Goal: Information Seeking & Learning: Compare options

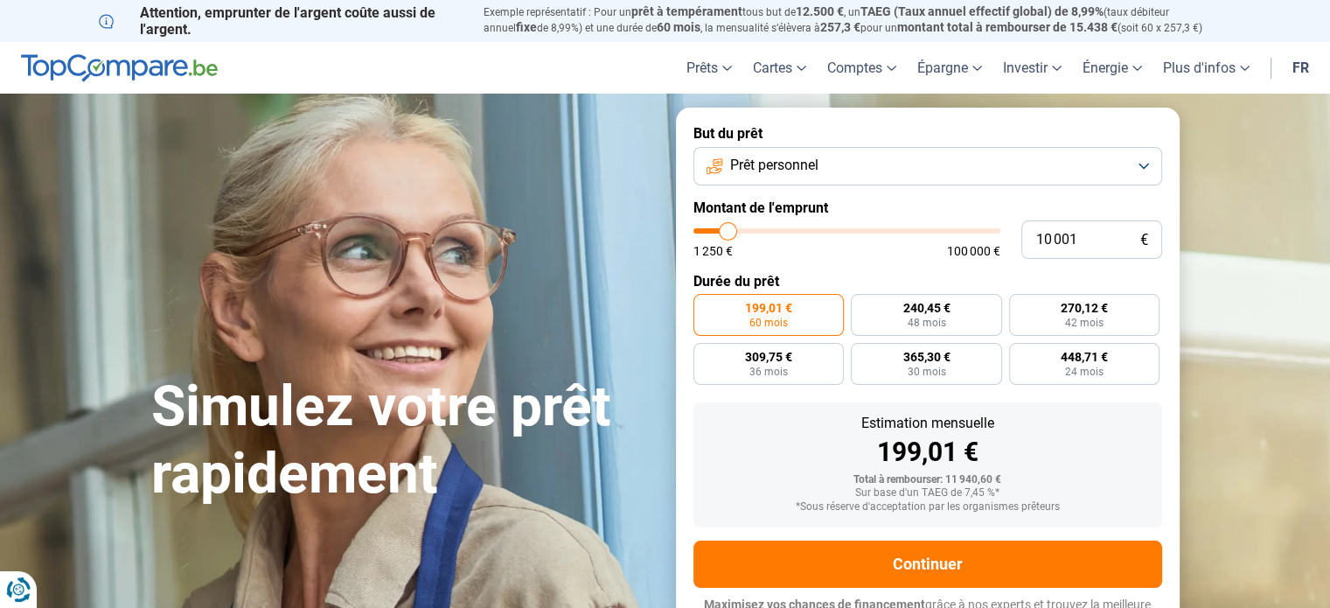
type input "29 000"
type input "29000"
type input "29 500"
type input "29500"
type input "30 000"
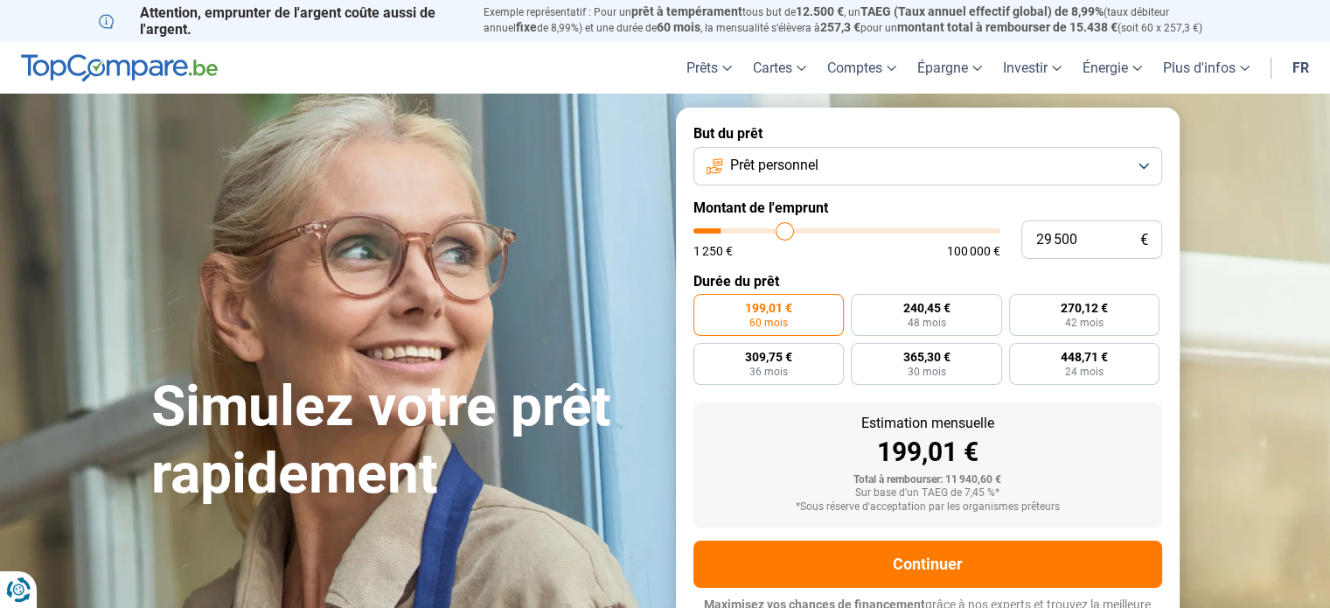
type input "30000"
type input "30 500"
type input "31250"
click at [790, 228] on input "range" at bounding box center [846, 230] width 307 height 5
type input "31 250"
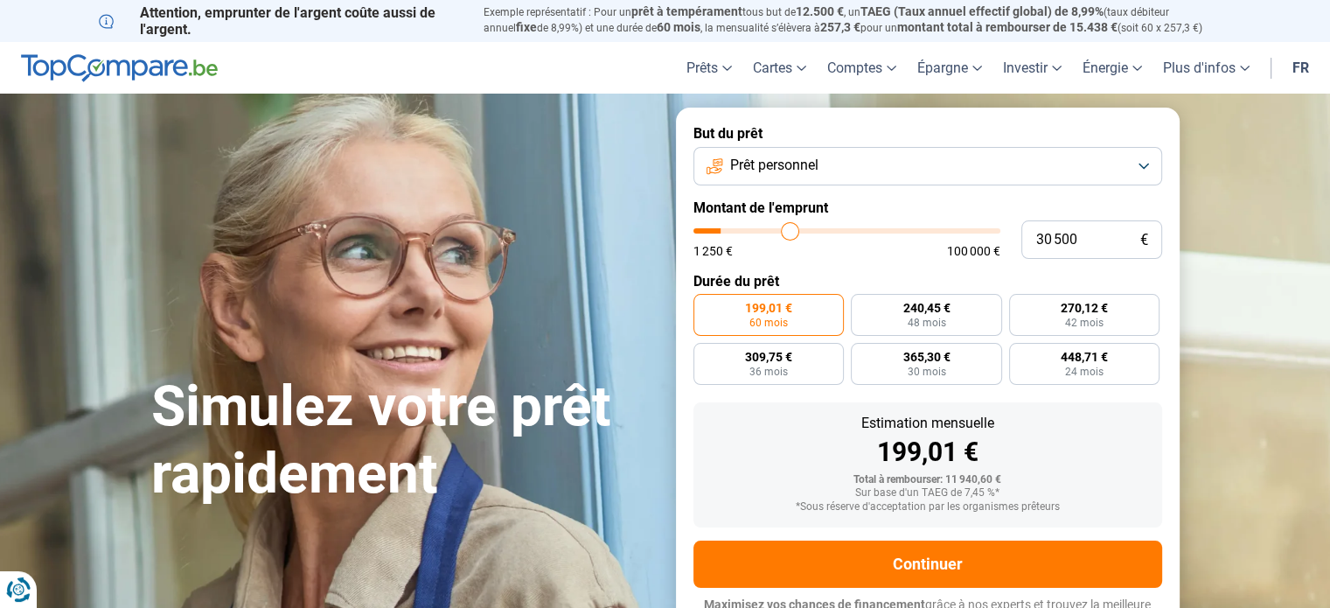
radio input "false"
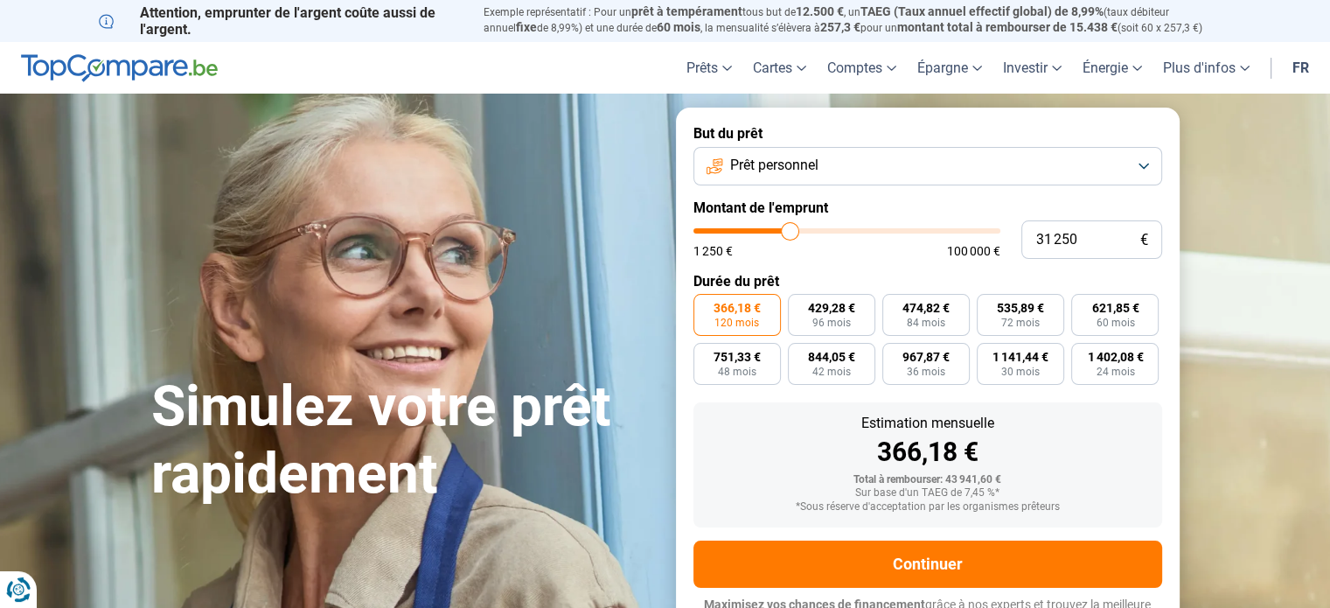
type input "37 750"
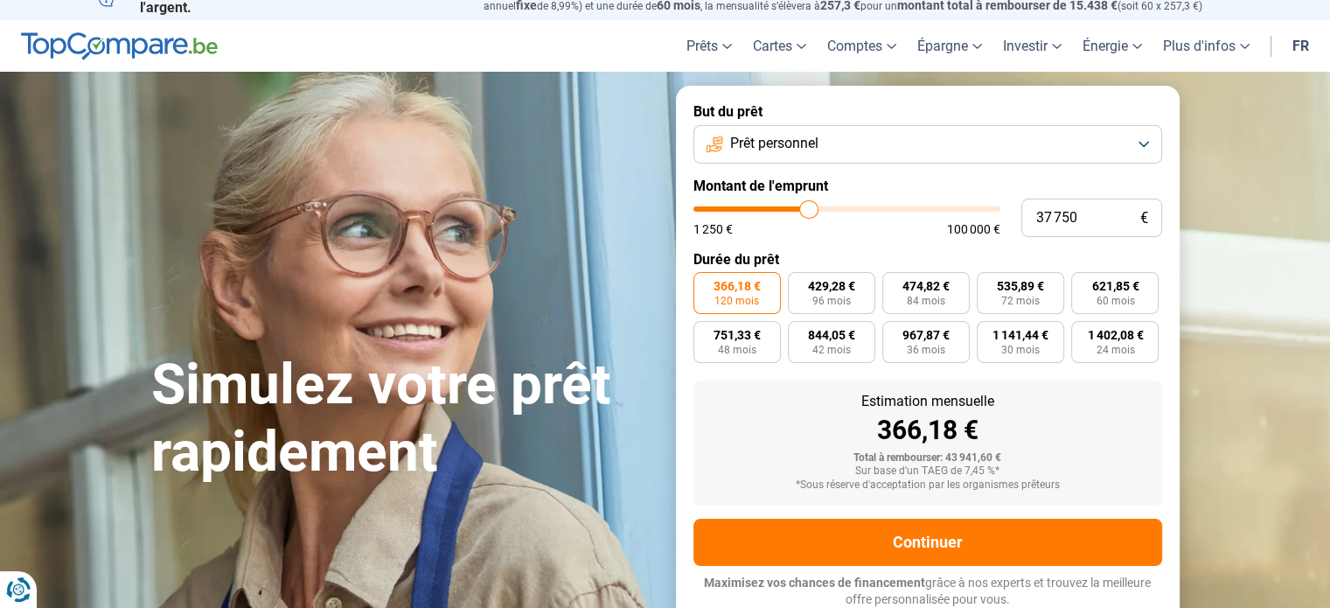
type input "37750"
click at [808, 212] on input "range" at bounding box center [846, 208] width 307 height 5
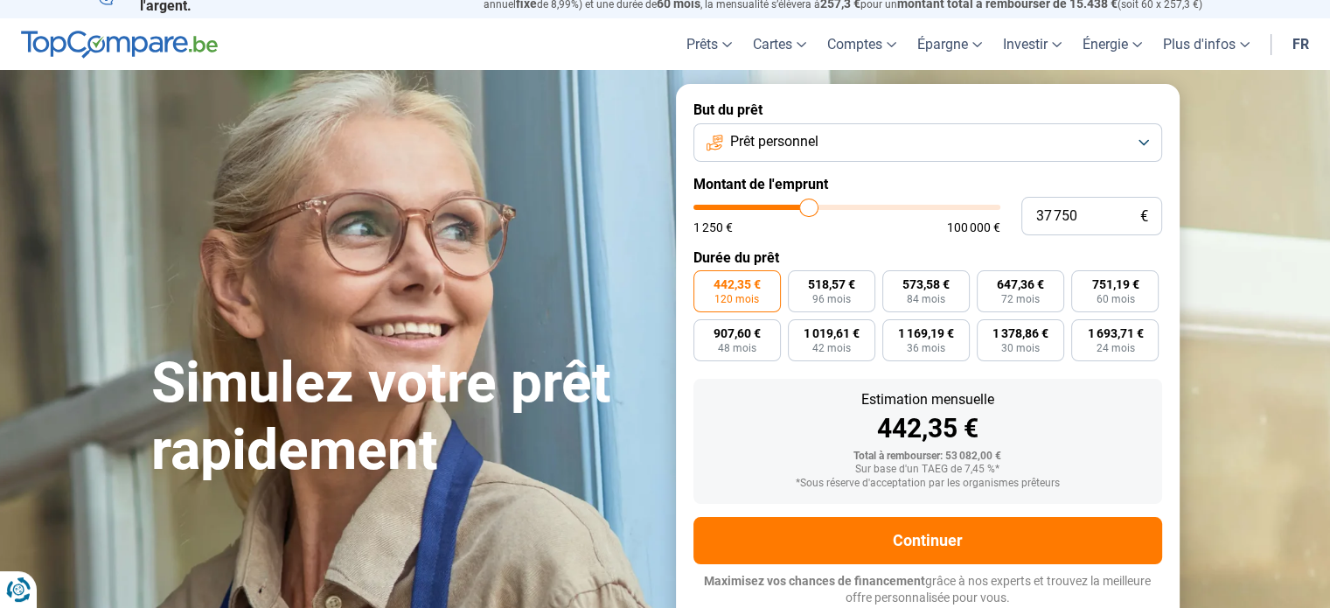
type input "18 000"
type input "18000"
click at [751, 210] on input "range" at bounding box center [846, 207] width 307 height 5
radio input "true"
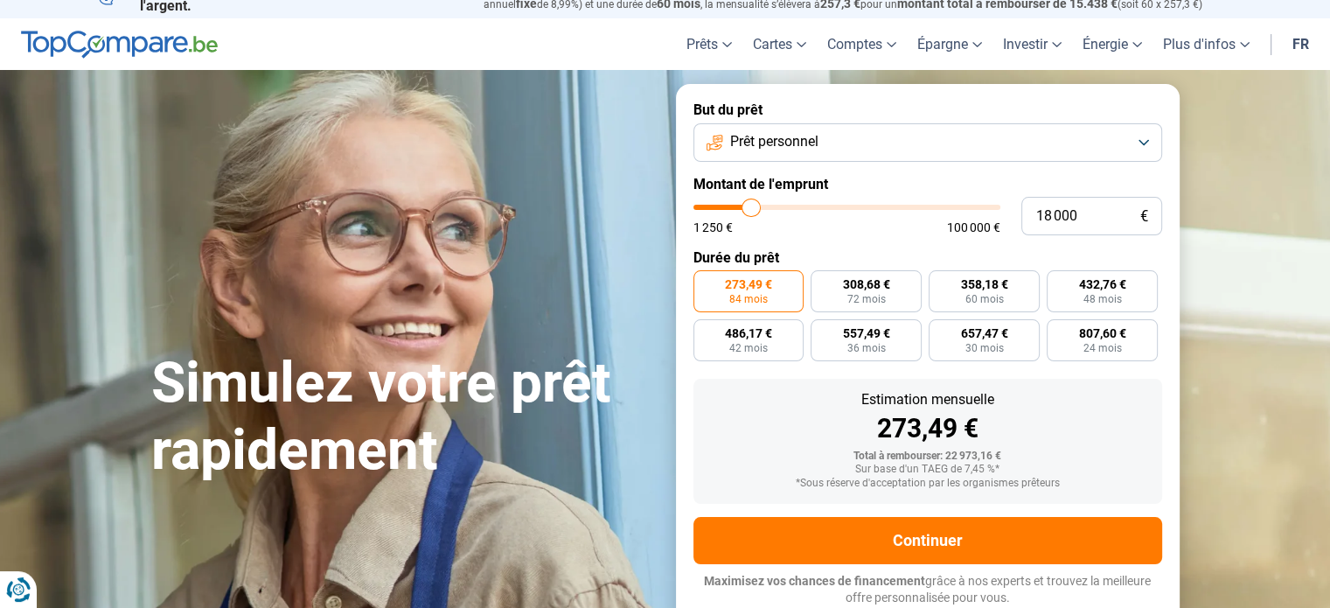
type input "11 000"
type input "11000"
click at [730, 206] on input "range" at bounding box center [846, 207] width 307 height 5
radio input "true"
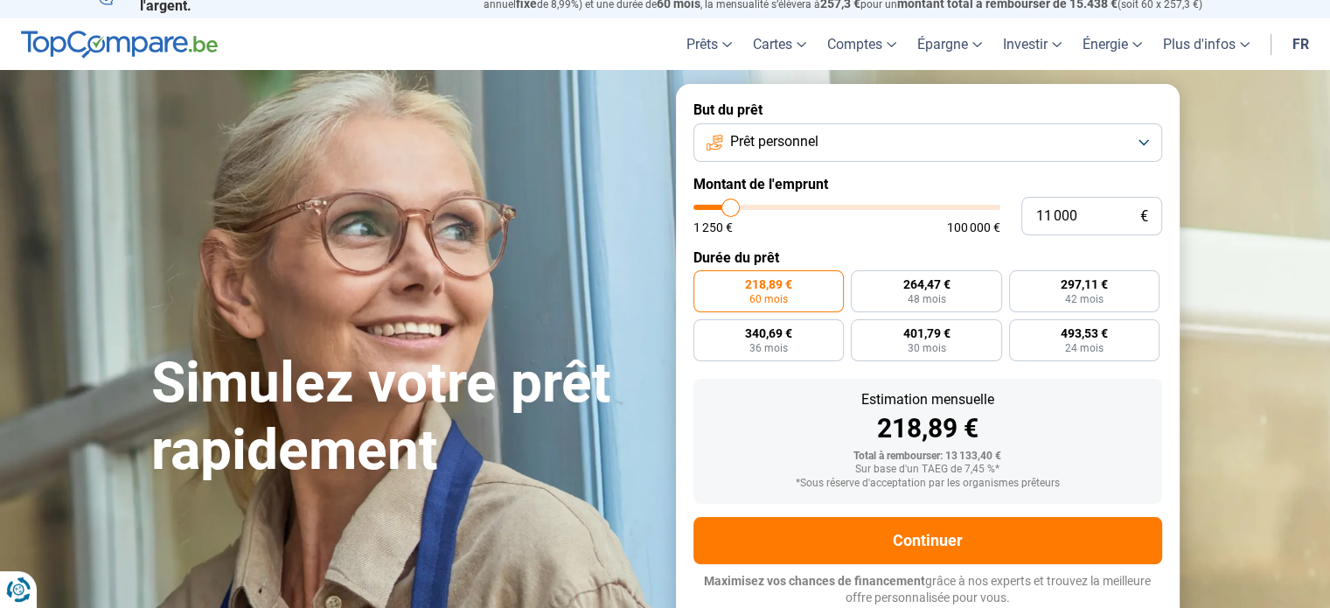
type input "13 500"
type input "13500"
type input "14 250"
type input "14250"
type input "15 000"
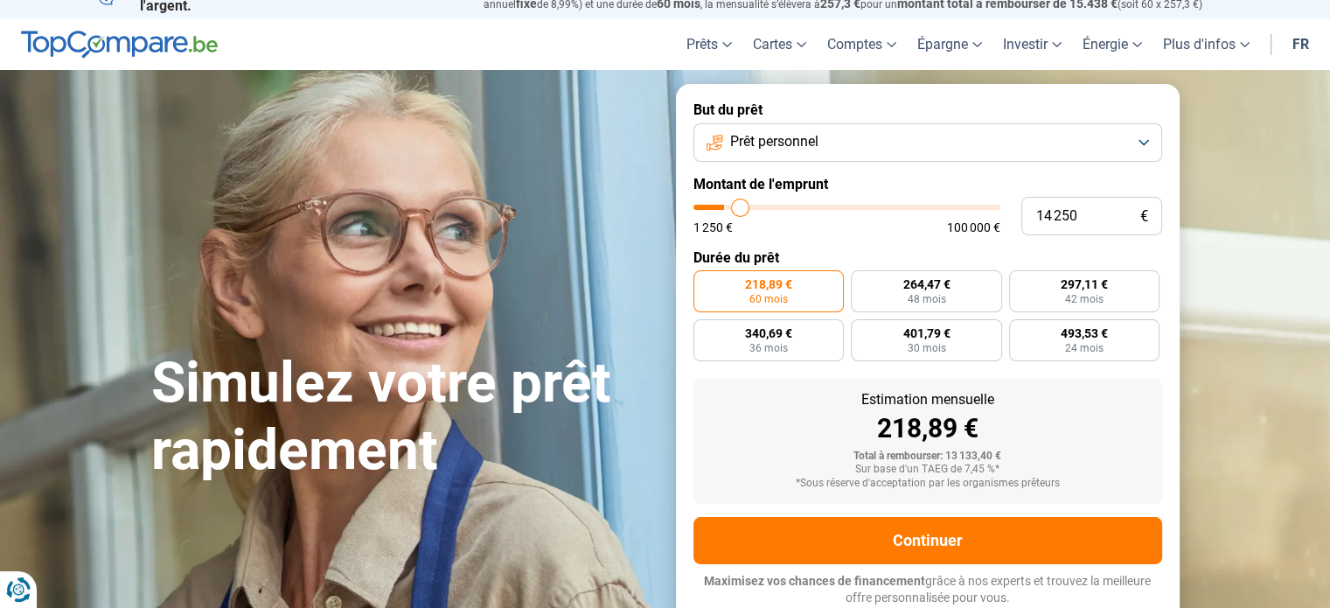
type input "15000"
type input "15 250"
type input "15250"
click at [743, 205] on input "range" at bounding box center [846, 207] width 307 height 5
radio input "false"
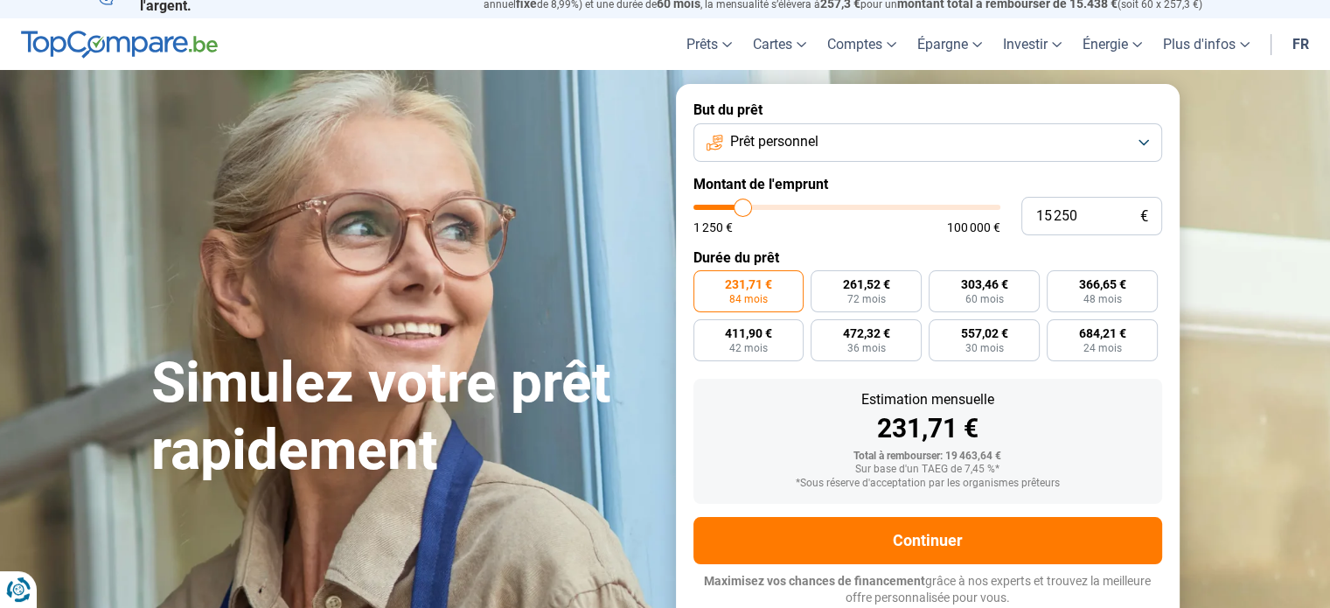
type input "9 500"
type input "9500"
click at [726, 205] on input "range" at bounding box center [846, 207] width 307 height 5
radio input "true"
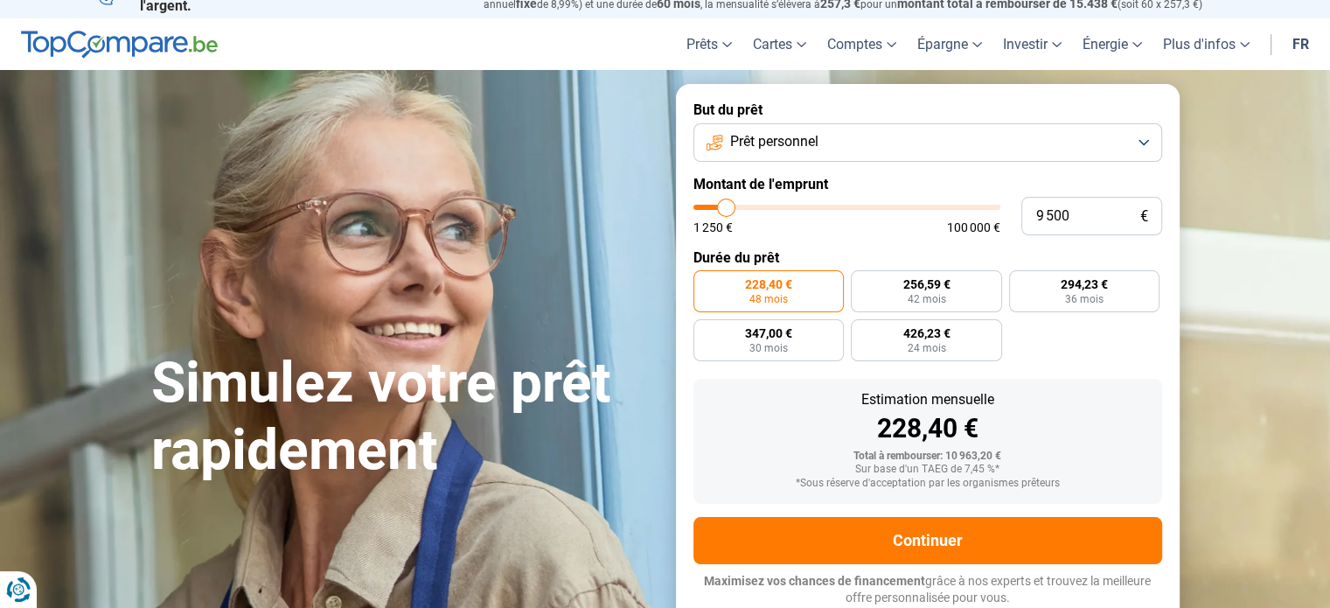
type input "15 000"
type input "15000"
click at [741, 205] on input "range" at bounding box center [846, 207] width 307 height 5
radio input "false"
type input "19 000"
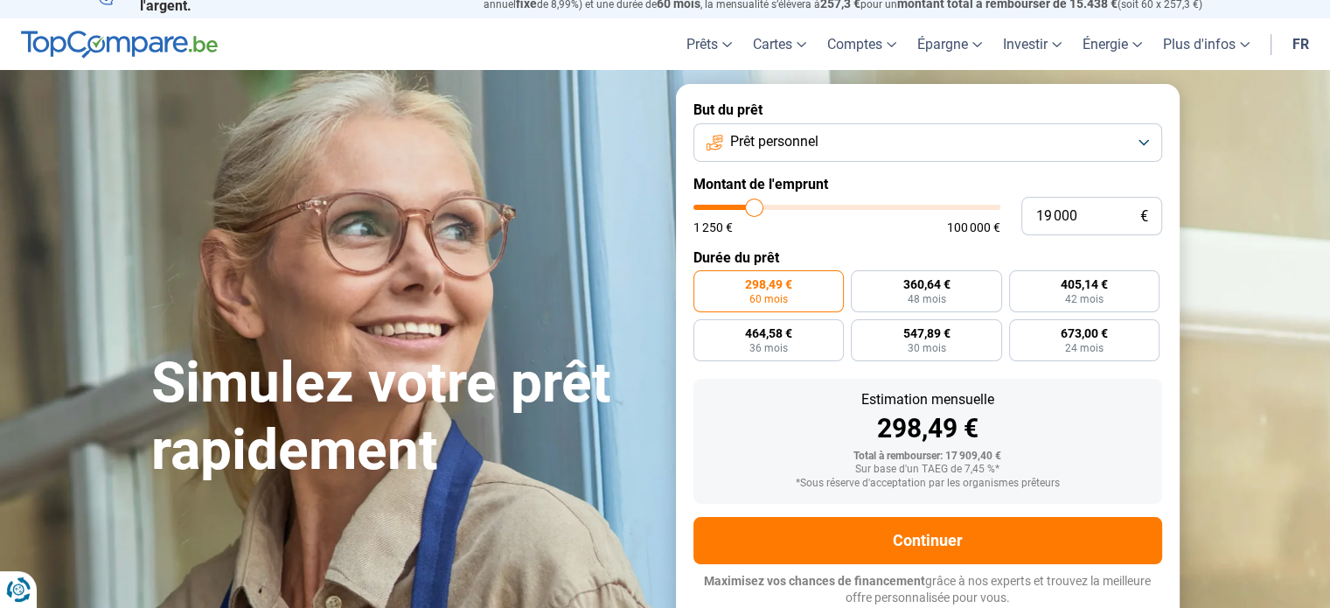
type input "19000"
click at [754, 205] on input "range" at bounding box center [846, 207] width 307 height 5
radio input "false"
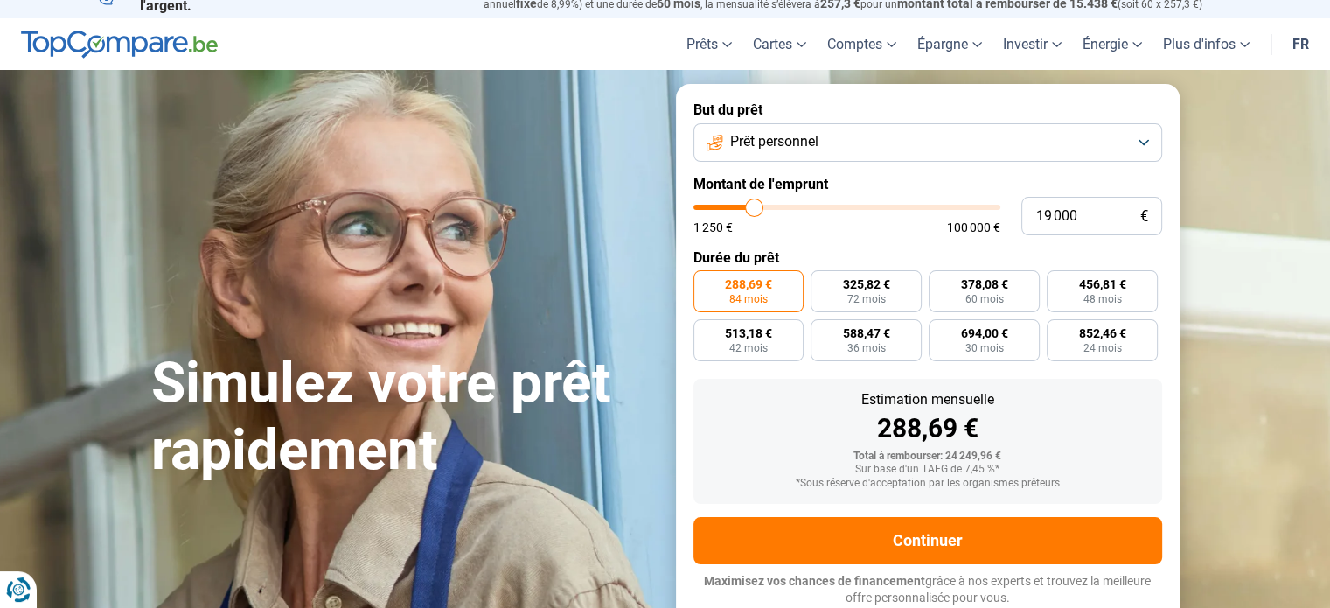
type input "13 250"
type input "13250"
click at [737, 208] on input "range" at bounding box center [846, 207] width 307 height 5
radio input "true"
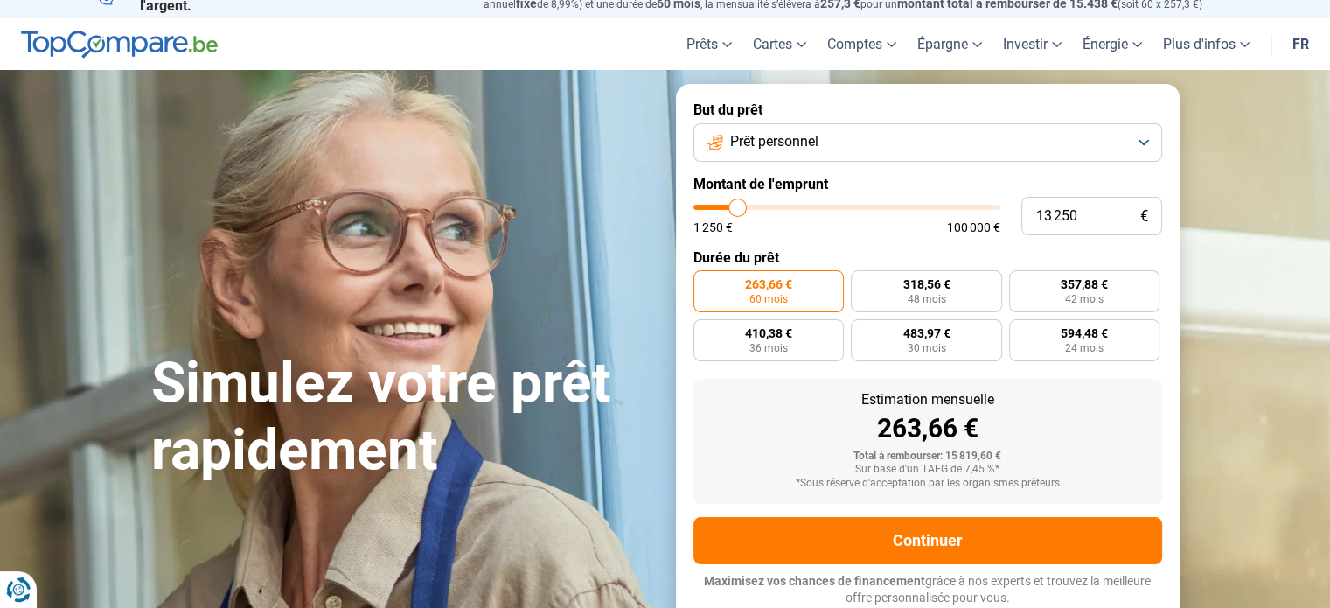
type input "18 500"
type input "18500"
type input "18 750"
type input "18750"
click at [753, 205] on input "range" at bounding box center [846, 207] width 307 height 5
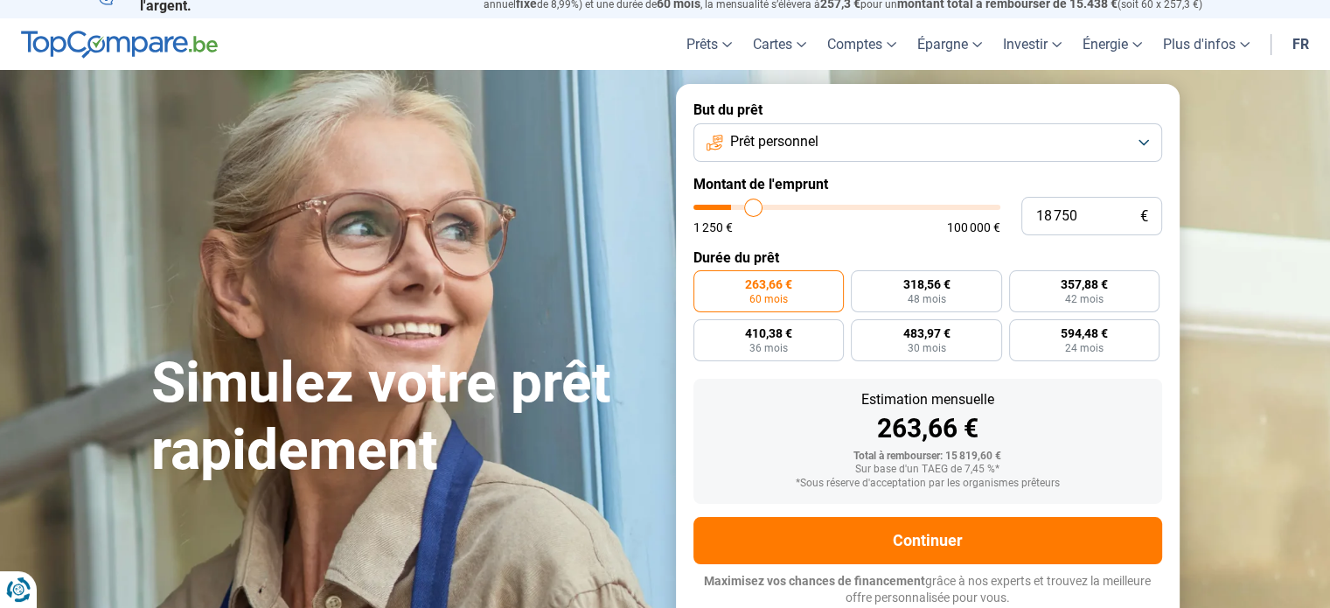
radio input "false"
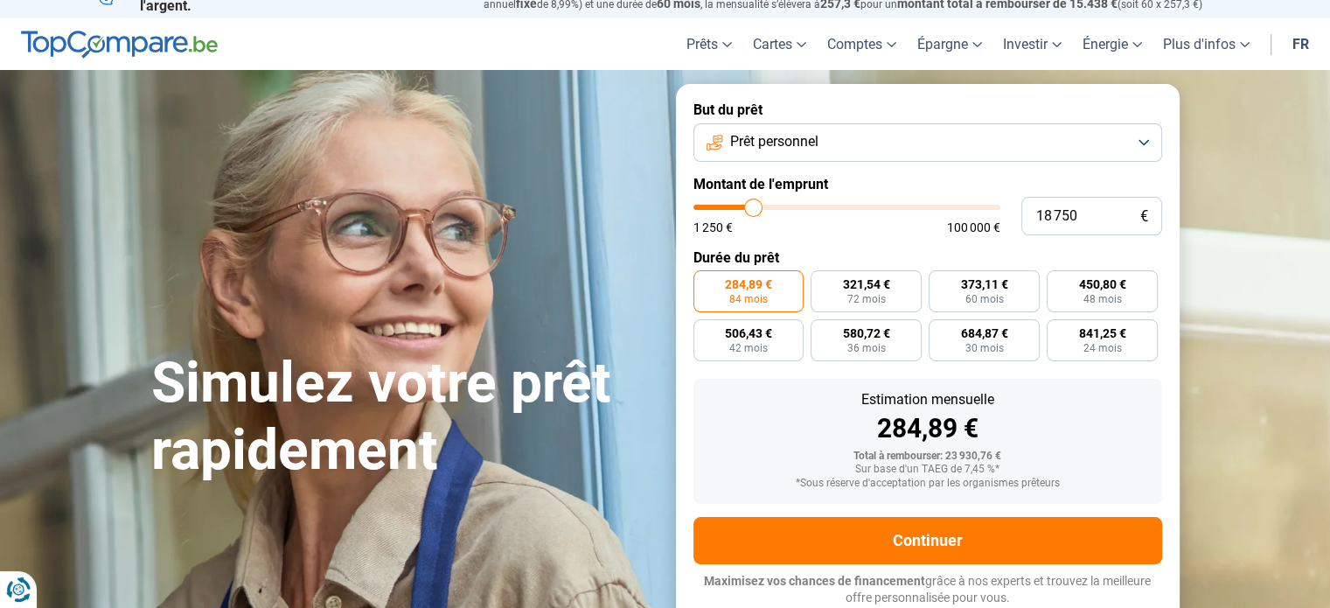
type input "17 250"
type input "17250"
click at [748, 207] on input "range" at bounding box center [846, 207] width 307 height 5
type input "14 000"
type input "14000"
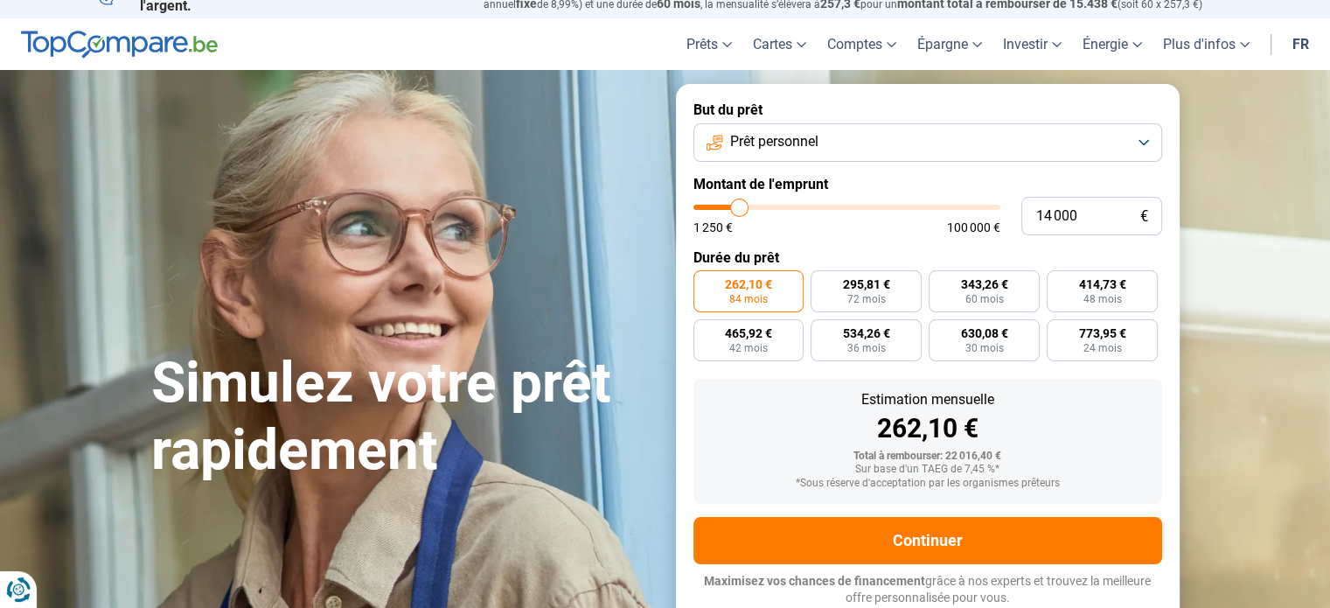
click at [740, 209] on input "range" at bounding box center [846, 207] width 307 height 5
radio input "true"
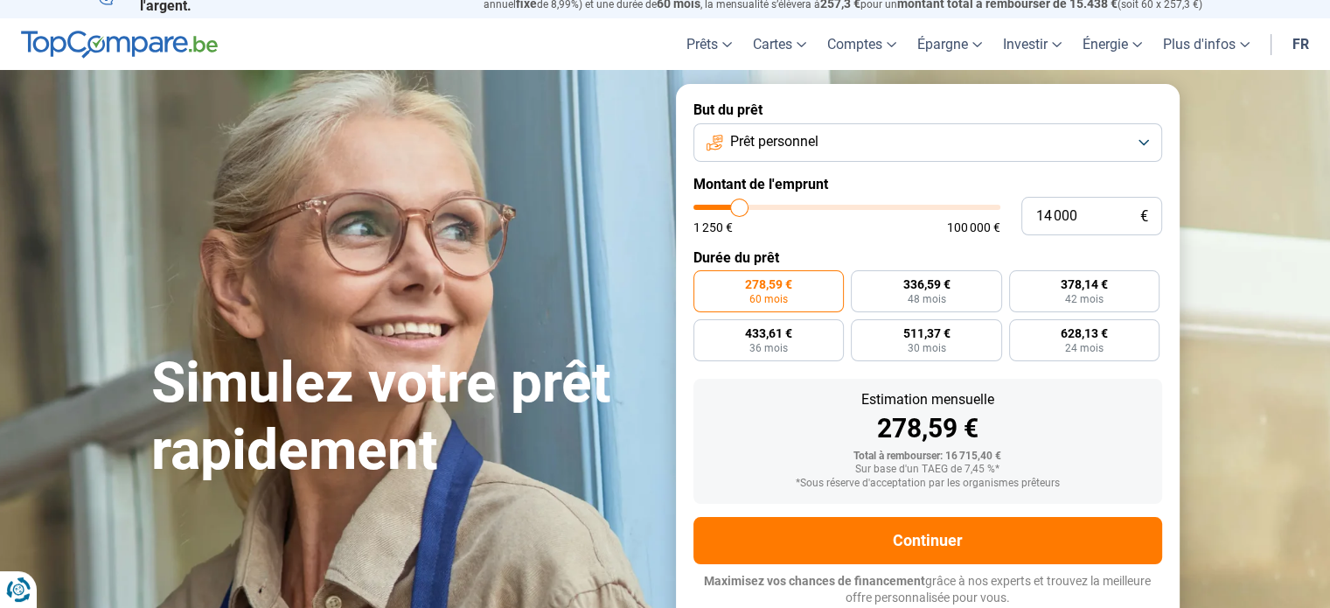
click at [745, 206] on input "range" at bounding box center [846, 207] width 307 height 5
type input "17 750"
type input "17750"
click at [750, 207] on input "range" at bounding box center [846, 207] width 307 height 5
radio input "false"
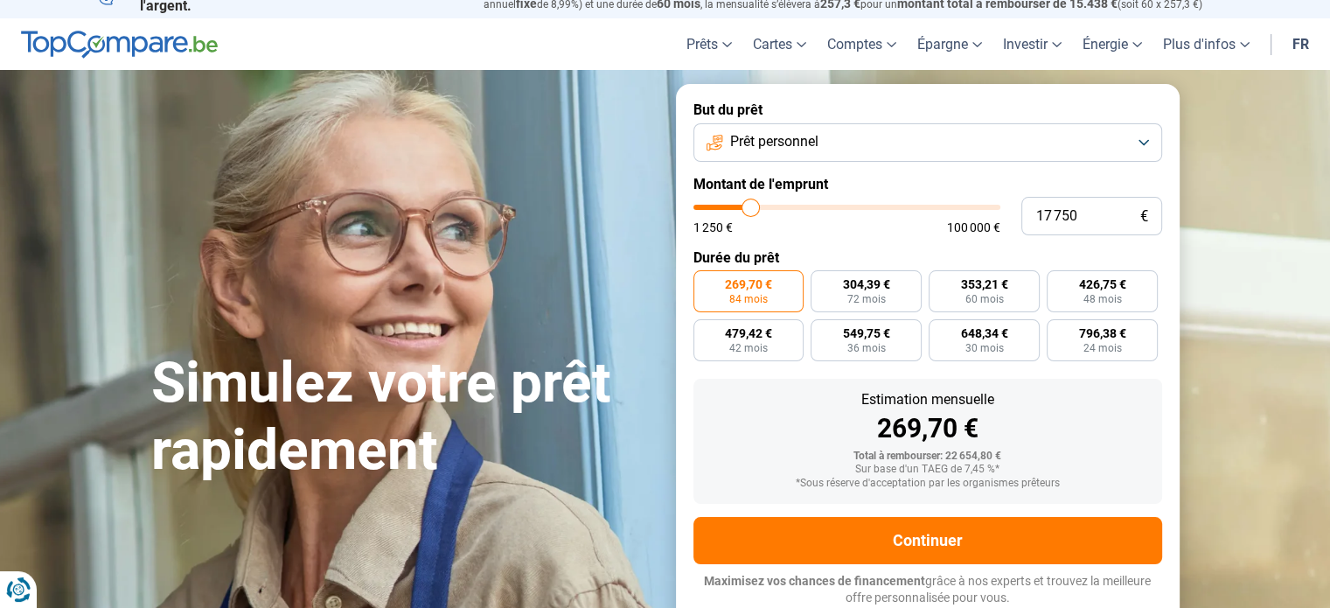
click at [747, 209] on input "range" at bounding box center [846, 207] width 307 height 5
click at [742, 209] on input "range" at bounding box center [846, 207] width 307 height 5
drag, startPoint x: 1083, startPoint y: 212, endPoint x: 913, endPoint y: 233, distance: 171.0
click at [913, 233] on div "17 750 € 1 250 € 100 000 €" at bounding box center [927, 216] width 469 height 38
type input "1"
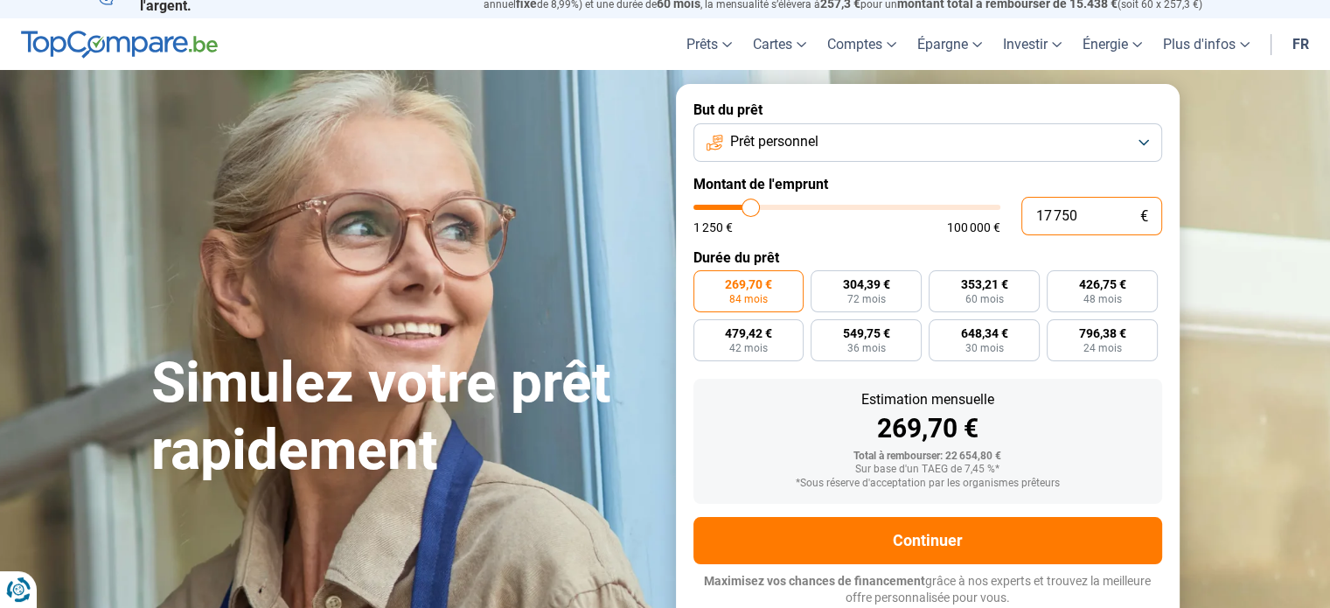
type input "1250"
type input "15"
type input "1250"
type input "150"
type input "1250"
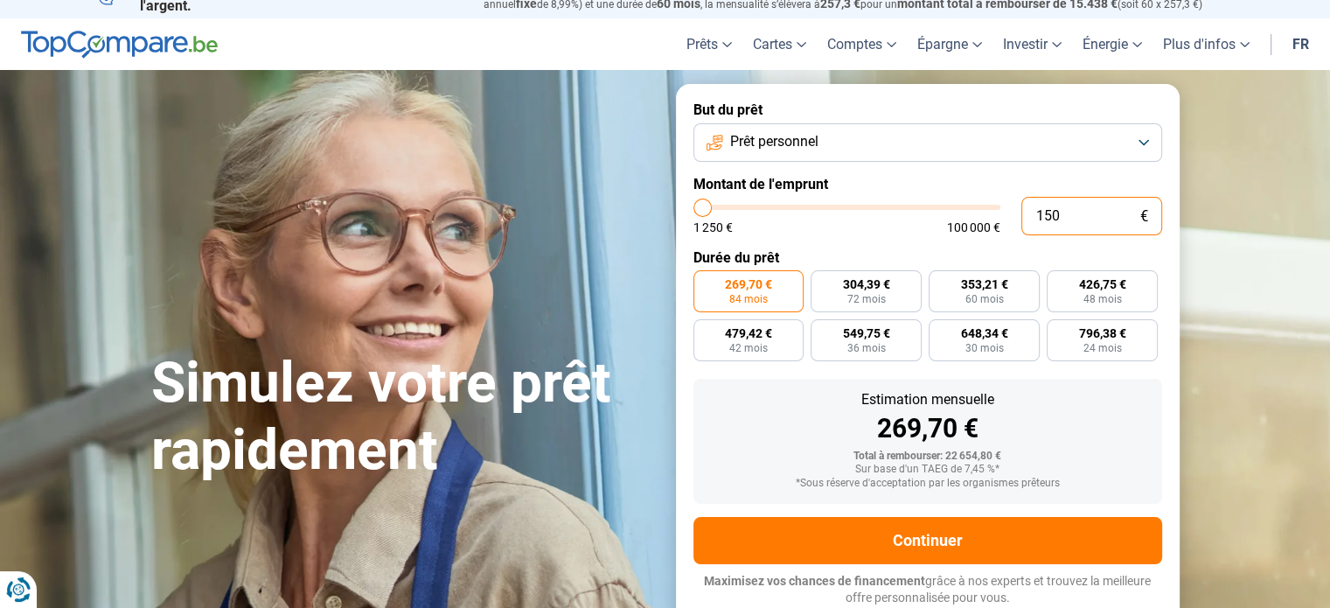
type input "1 500"
type input "1500"
type input "15 000"
type input "15000"
radio input "true"
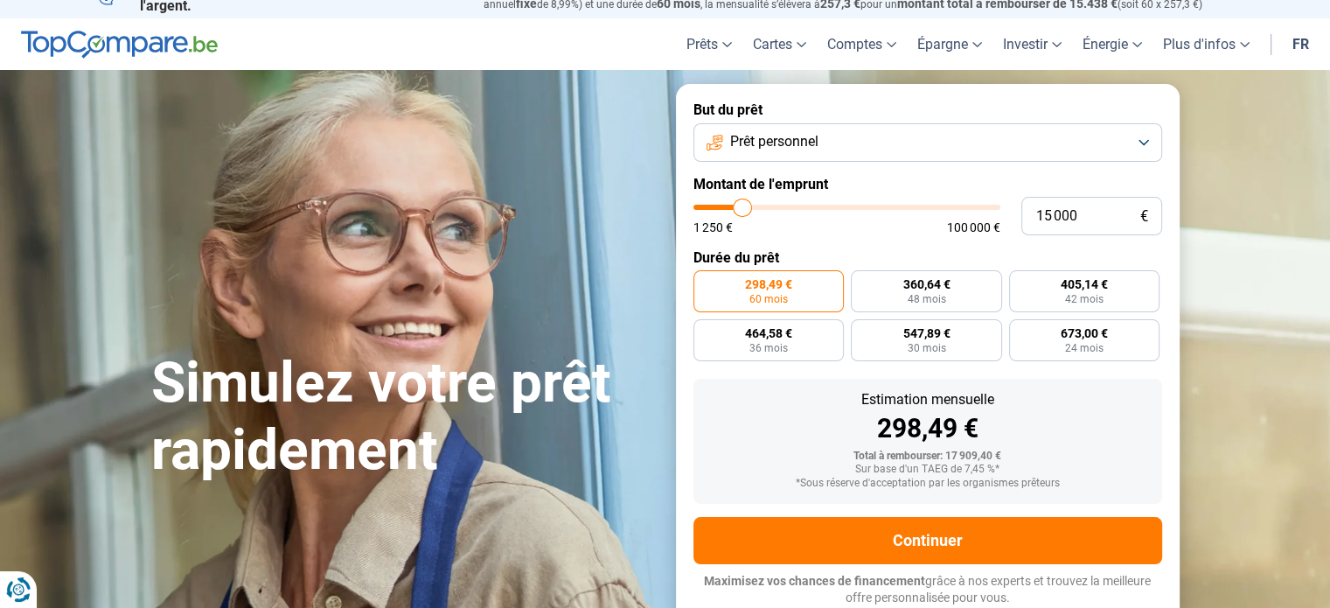
type input "13 250"
type input "13250"
type input "10 750"
type input "10750"
type input "4 750"
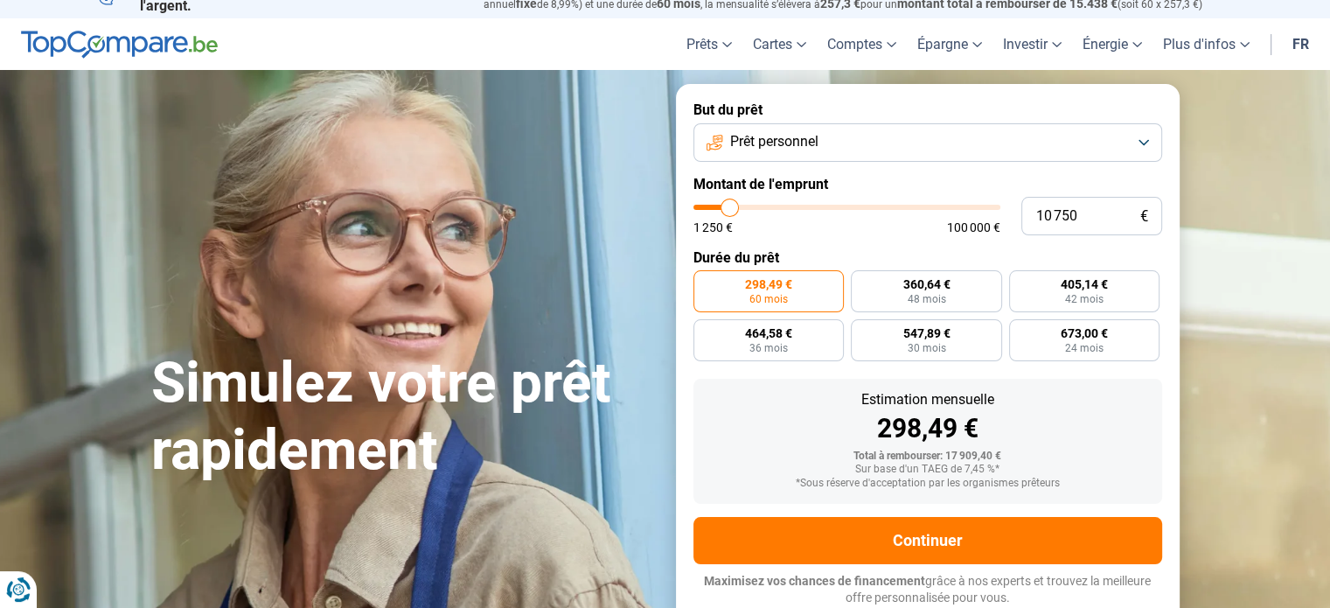
type input "4750"
type input "1 250"
drag, startPoint x: 588, startPoint y: 229, endPoint x: 551, endPoint y: 233, distance: 37.0
type input "1250"
click at [693, 210] on input "range" at bounding box center [846, 207] width 307 height 5
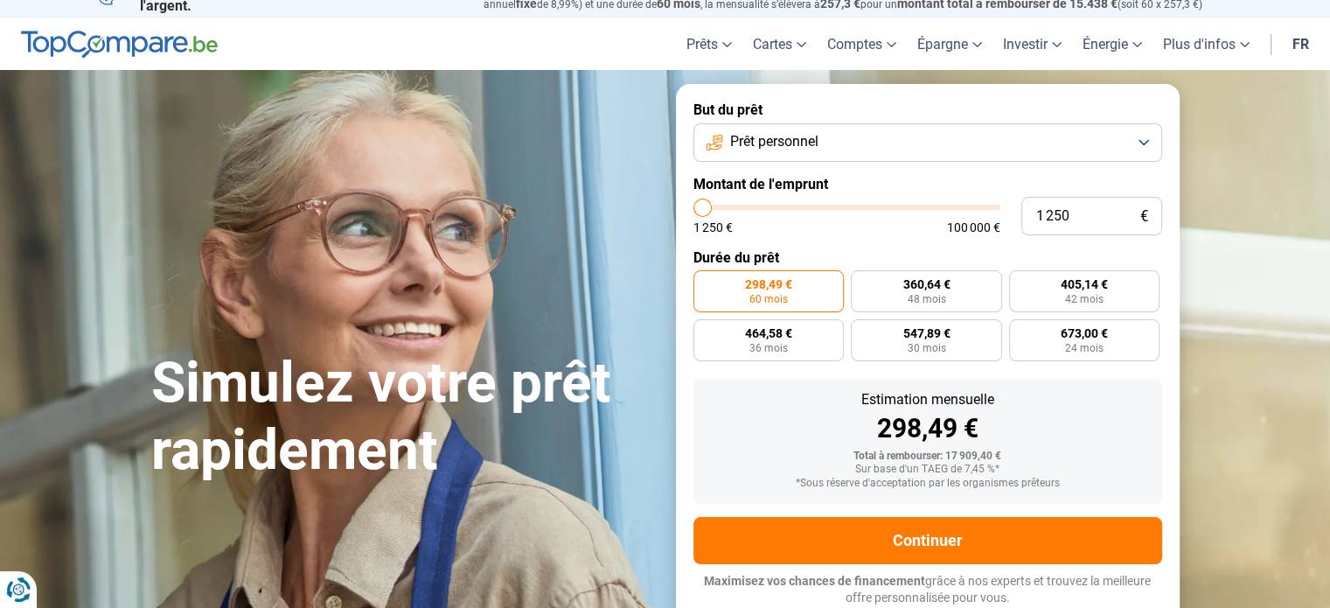
radio input "true"
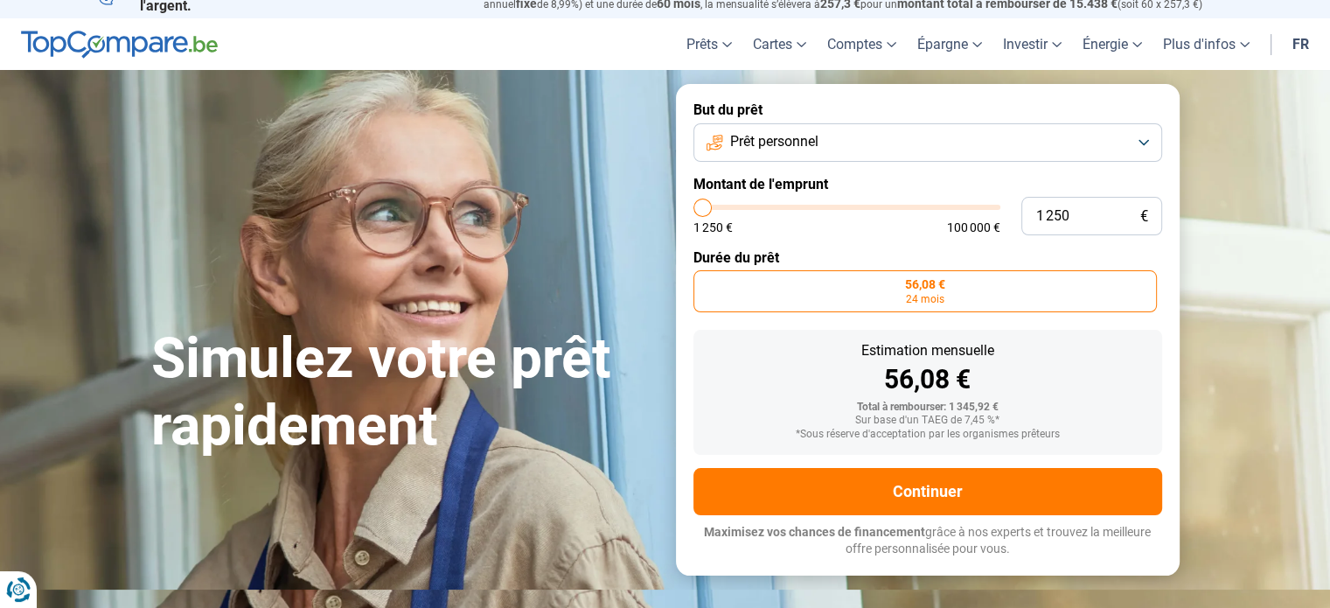
scroll to position [0, 0]
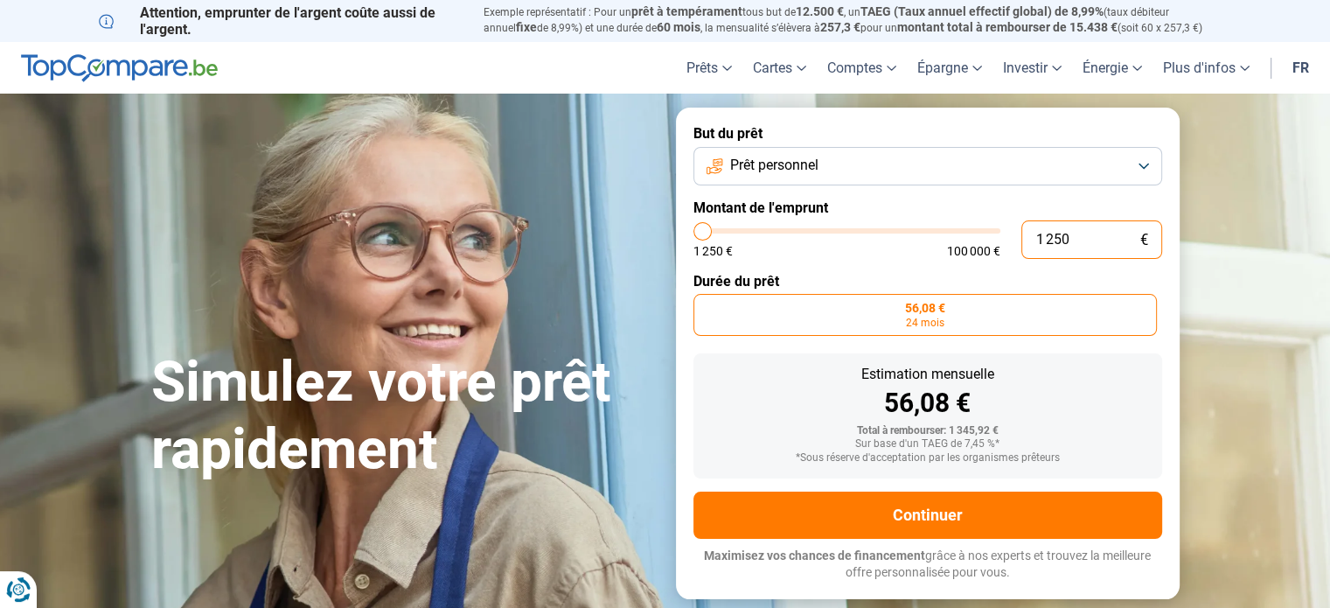
drag, startPoint x: 1077, startPoint y: 243, endPoint x: 902, endPoint y: 227, distance: 175.6
click at [902, 227] on div "1 250 € 1 250 € 100 000 €" at bounding box center [927, 239] width 469 height 38
type input "1"
type input "1250"
type input "12"
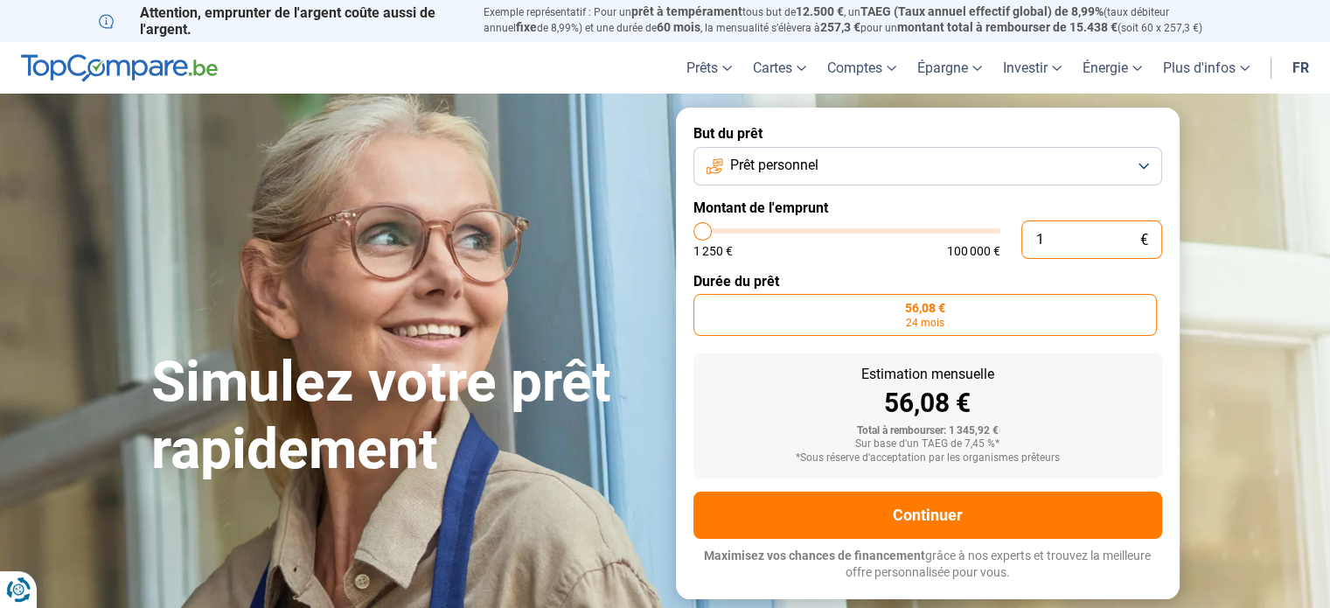
type input "1250"
type input "120"
type input "1250"
type input "1 200"
type input "1250"
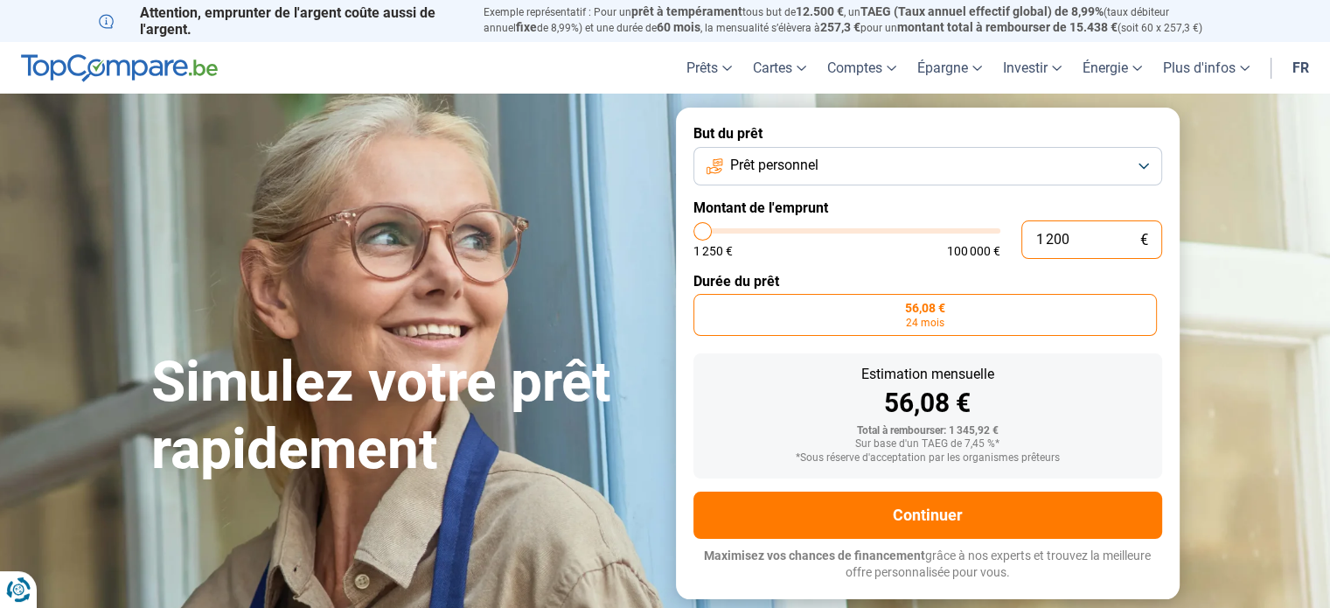
type input "1 250"
type input "1250"
type input "12 500"
type input "12500"
type input "1 250"
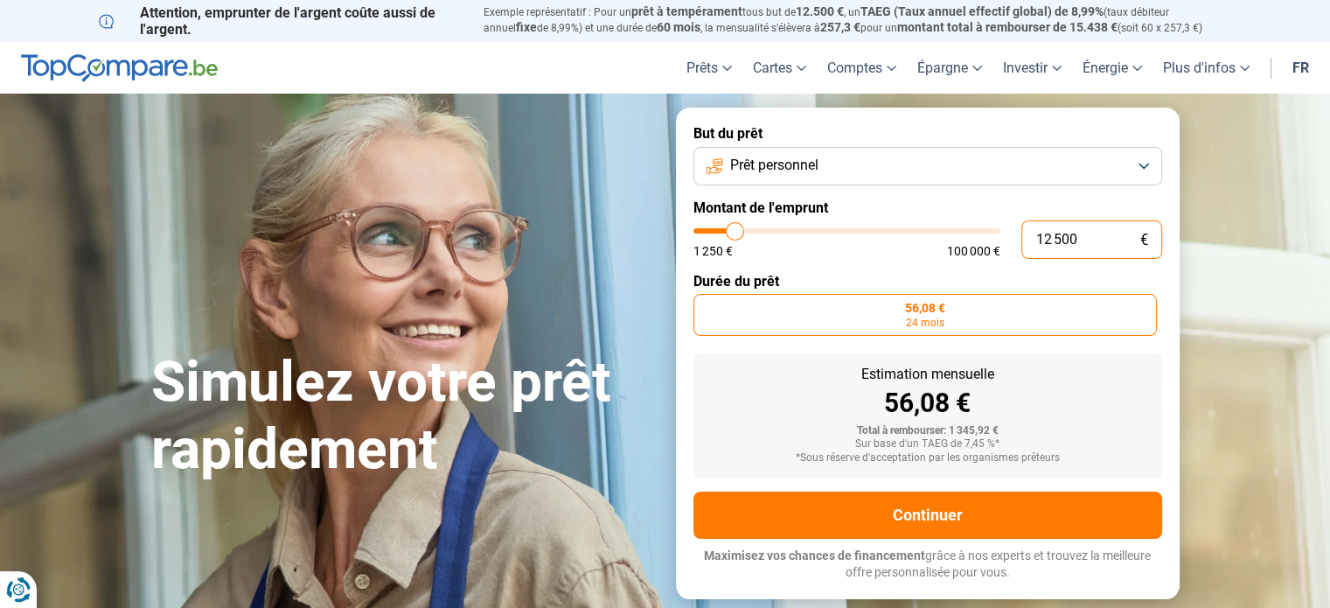
type input "1250"
type input "125"
type input "1250"
type input "12"
type input "1250"
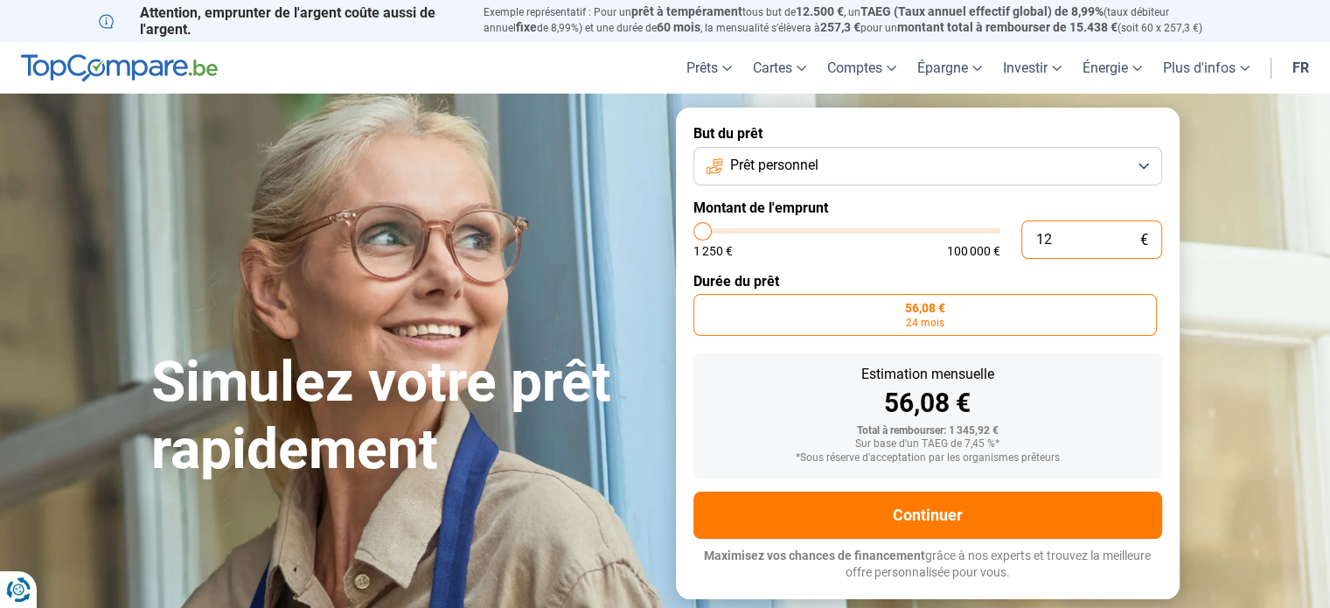
type input "120"
type input "1250"
type input "1 200"
type input "1250"
type input "12 000"
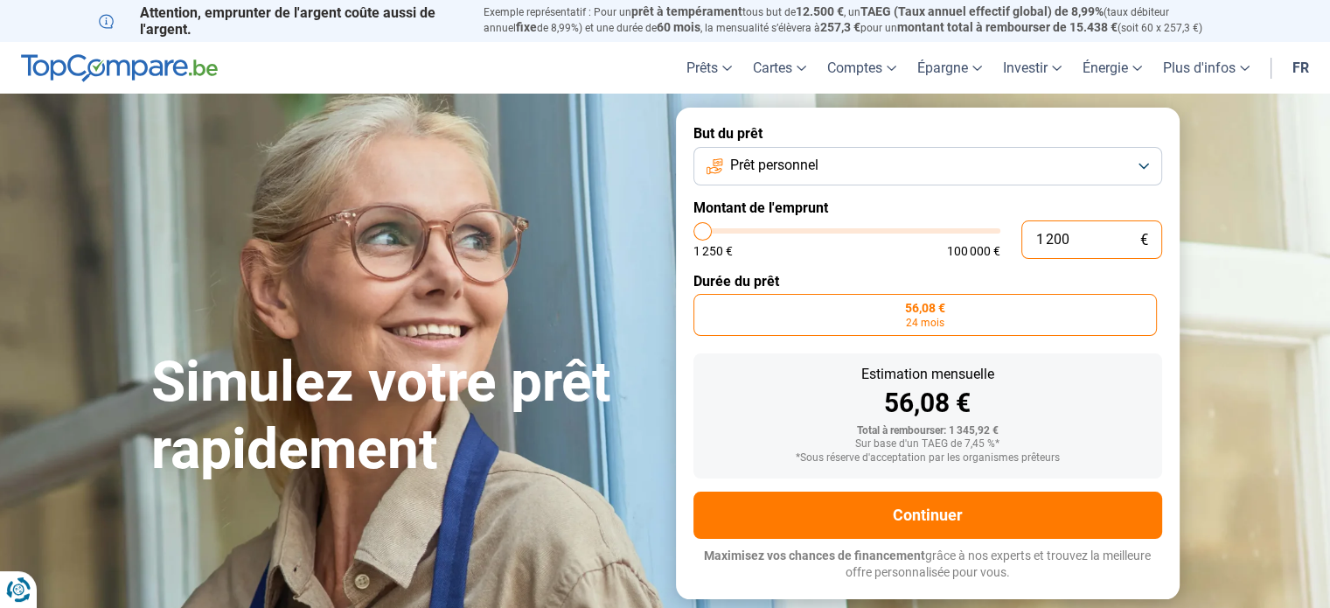
type input "12000"
type input "12 000"
radio input "false"
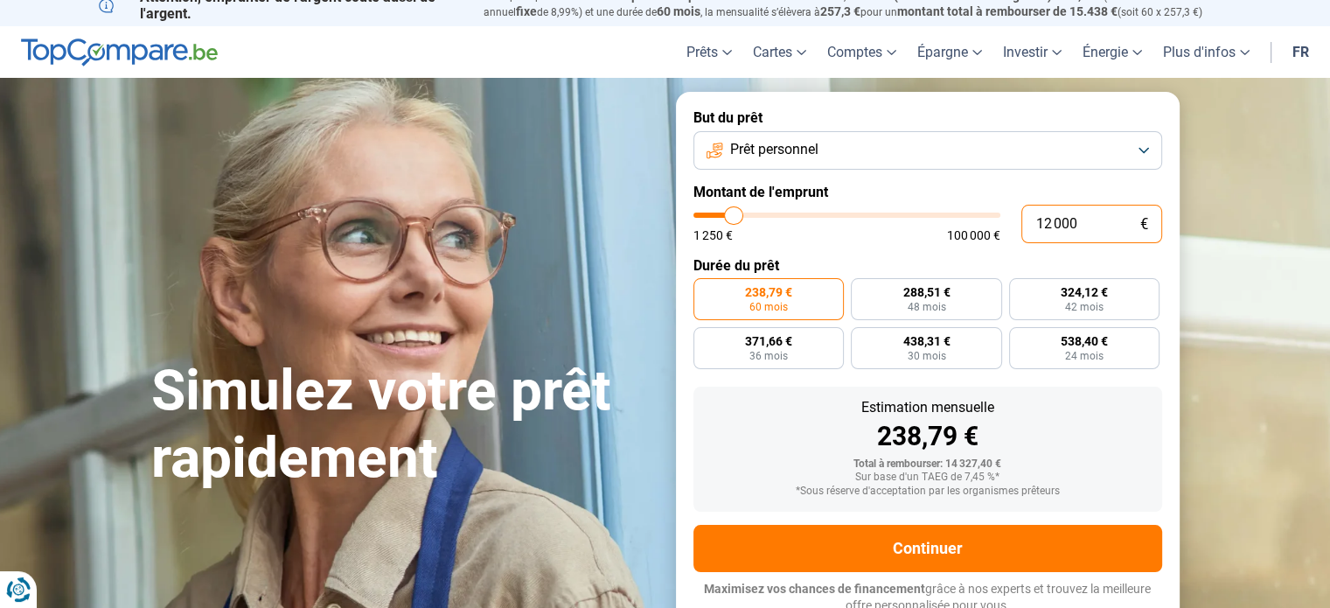
scroll to position [24, 0]
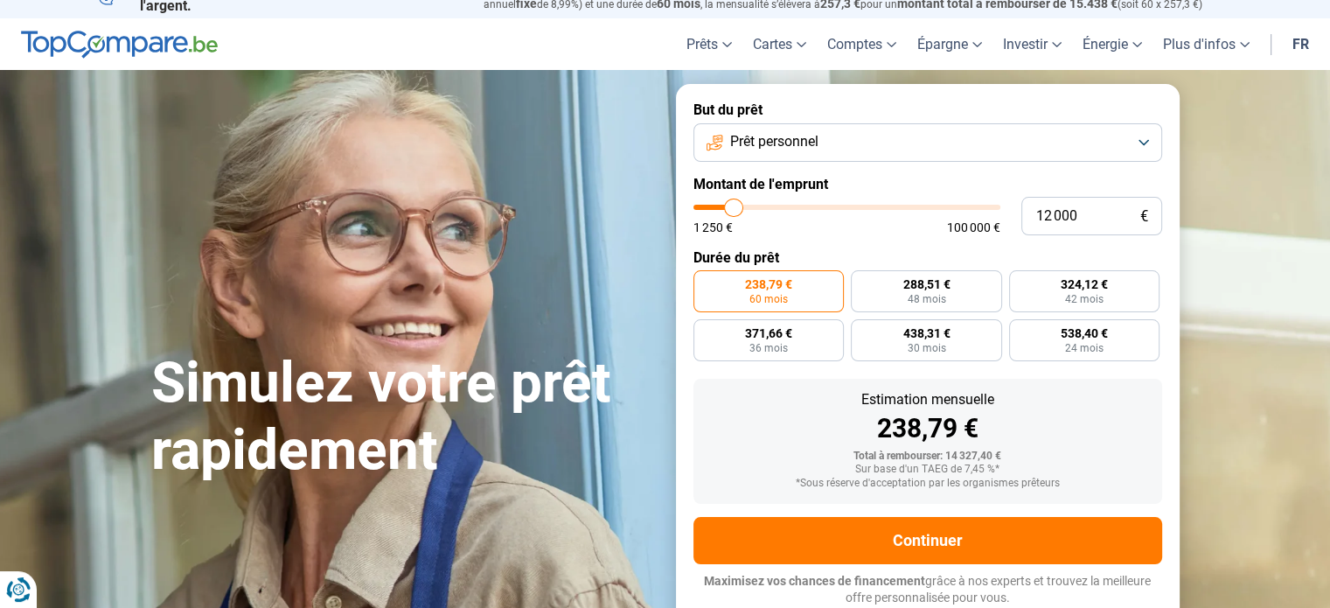
type input "11 250"
type input "11250"
type input "10 750"
type input "10750"
type input "10 250"
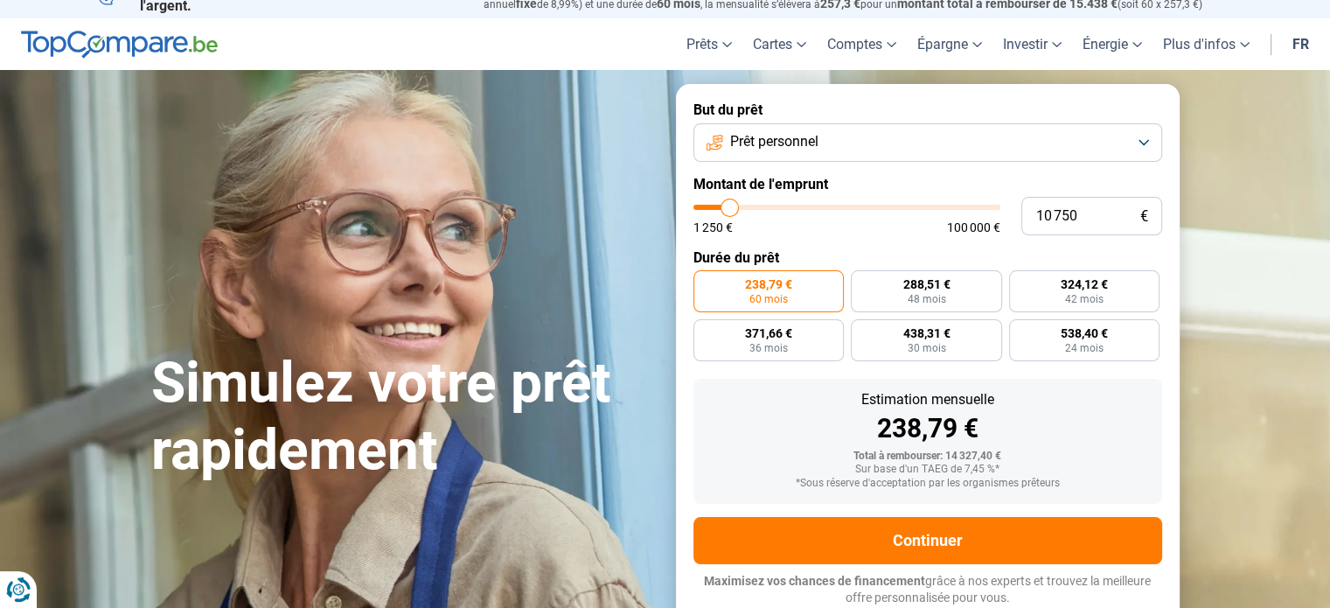
type input "10250"
type input "9 250"
type input "9250"
type input "8 000"
type input "8000"
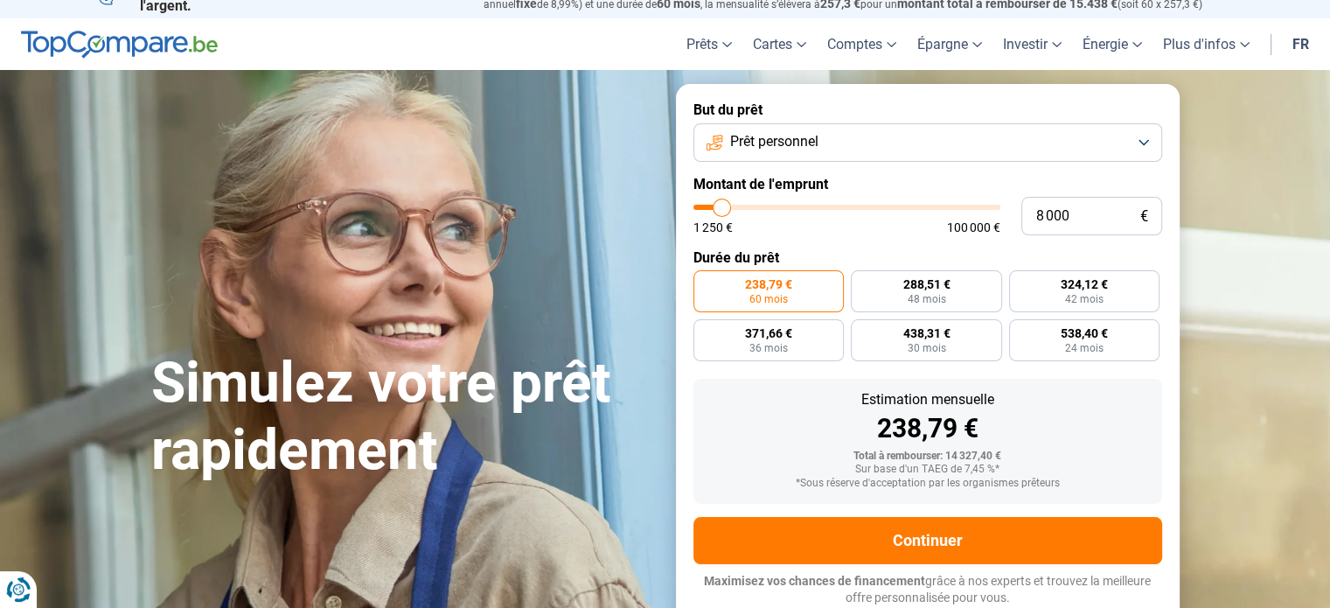
type input "6 000"
type input "6000"
type input "4 250"
type input "4250"
type input "2 000"
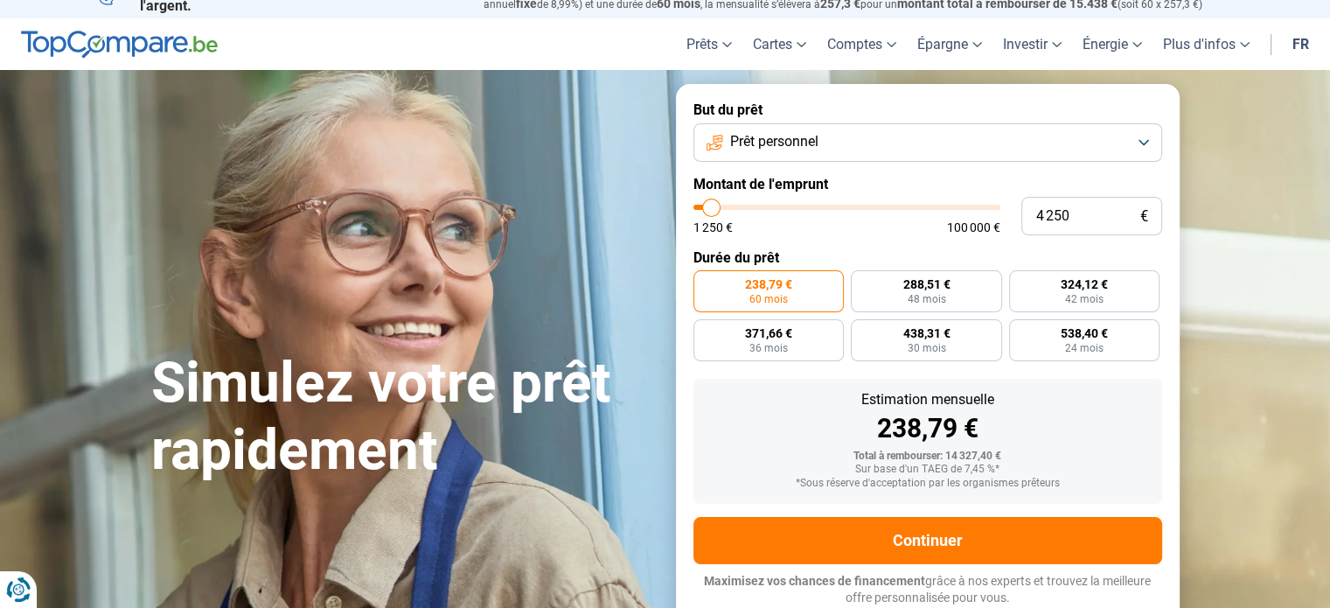
type input "2000"
type input "1 250"
drag, startPoint x: 731, startPoint y: 208, endPoint x: 682, endPoint y: 215, distance: 49.5
type input "1250"
click at [693, 210] on input "range" at bounding box center [846, 207] width 307 height 5
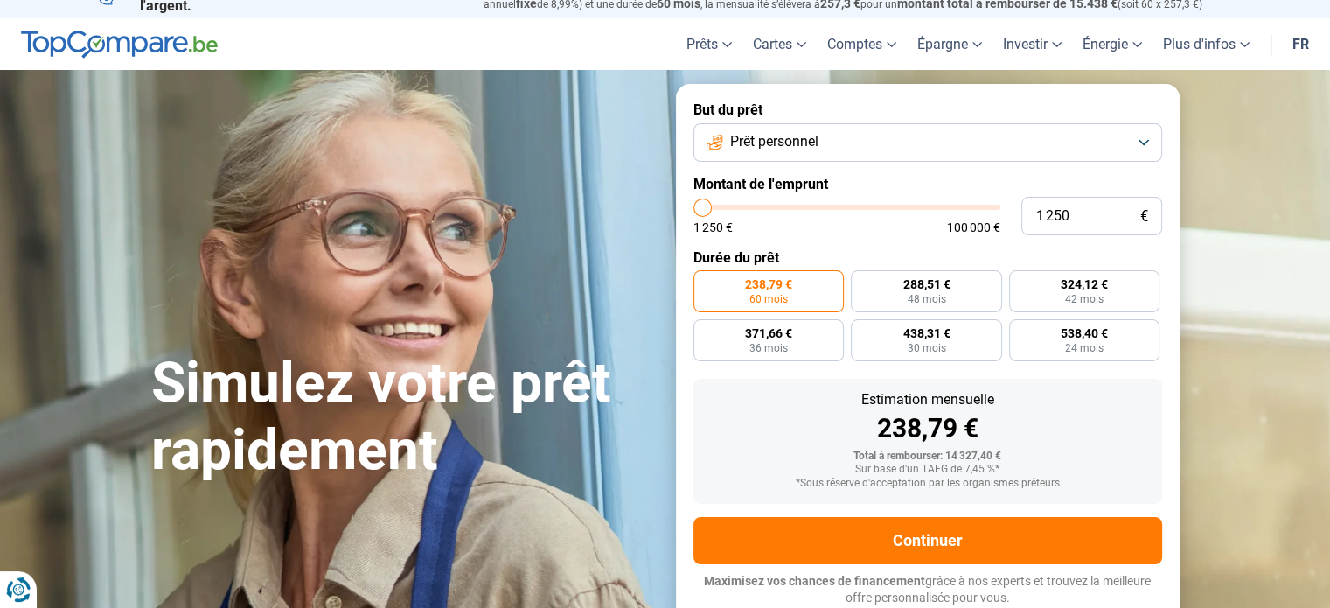
radio input "true"
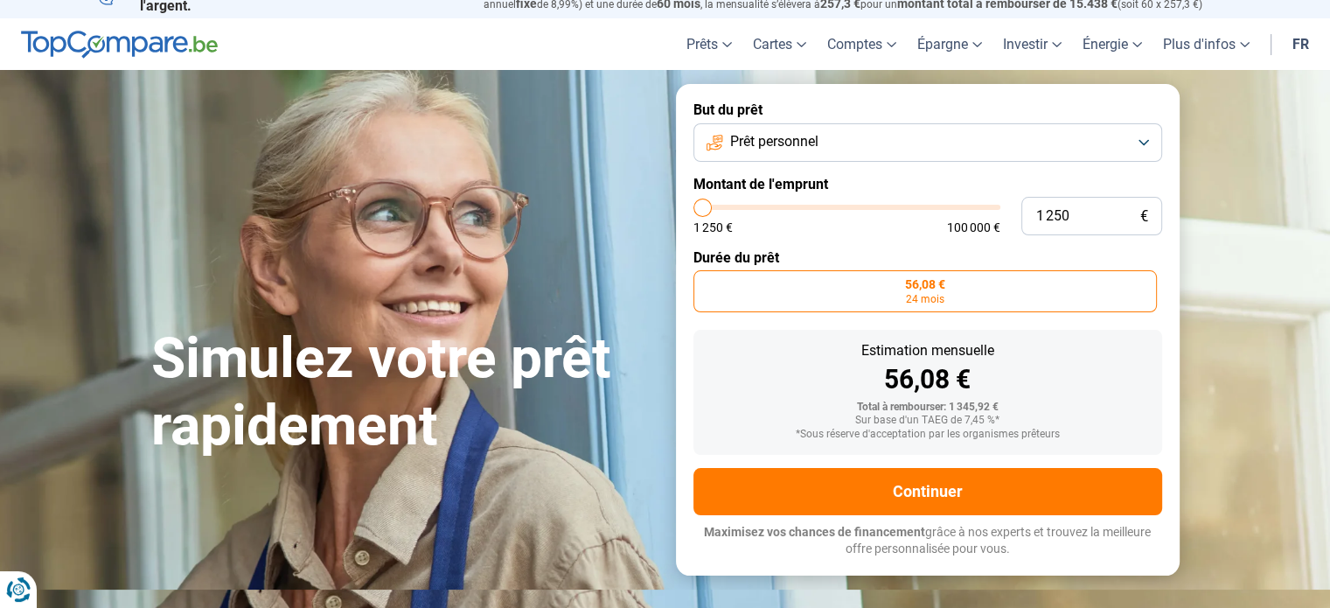
scroll to position [0, 0]
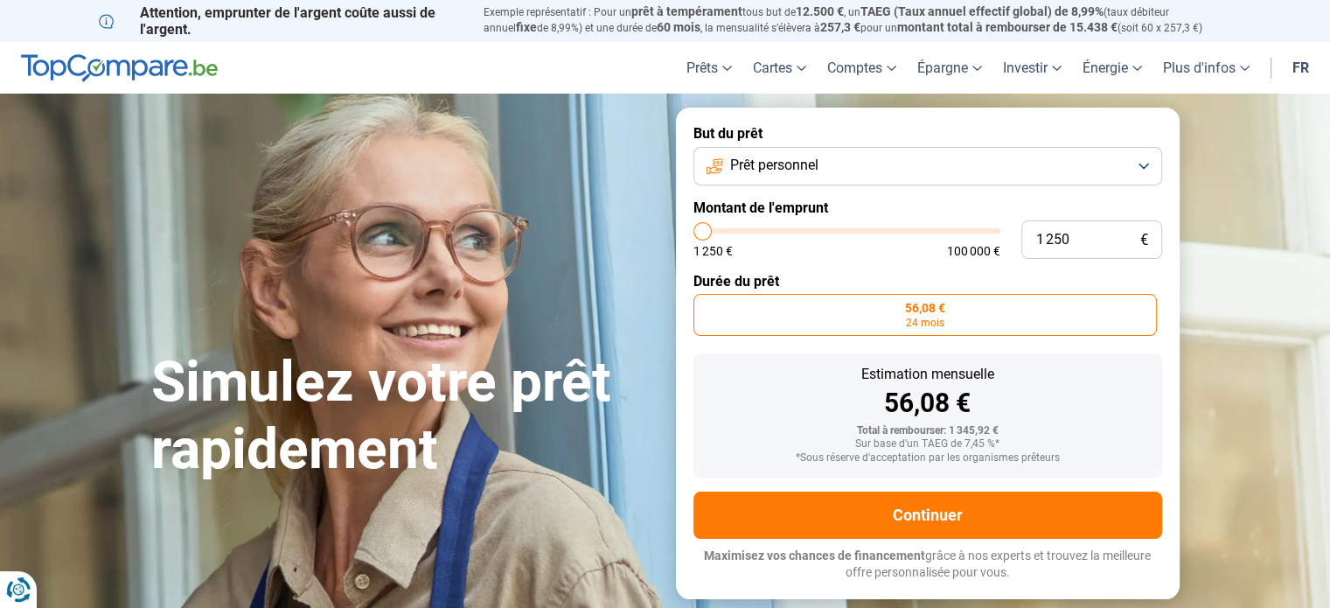
type input "100 000"
type input "100000"
click at [993, 233] on input "range" at bounding box center [846, 230] width 307 height 5
radio input "false"
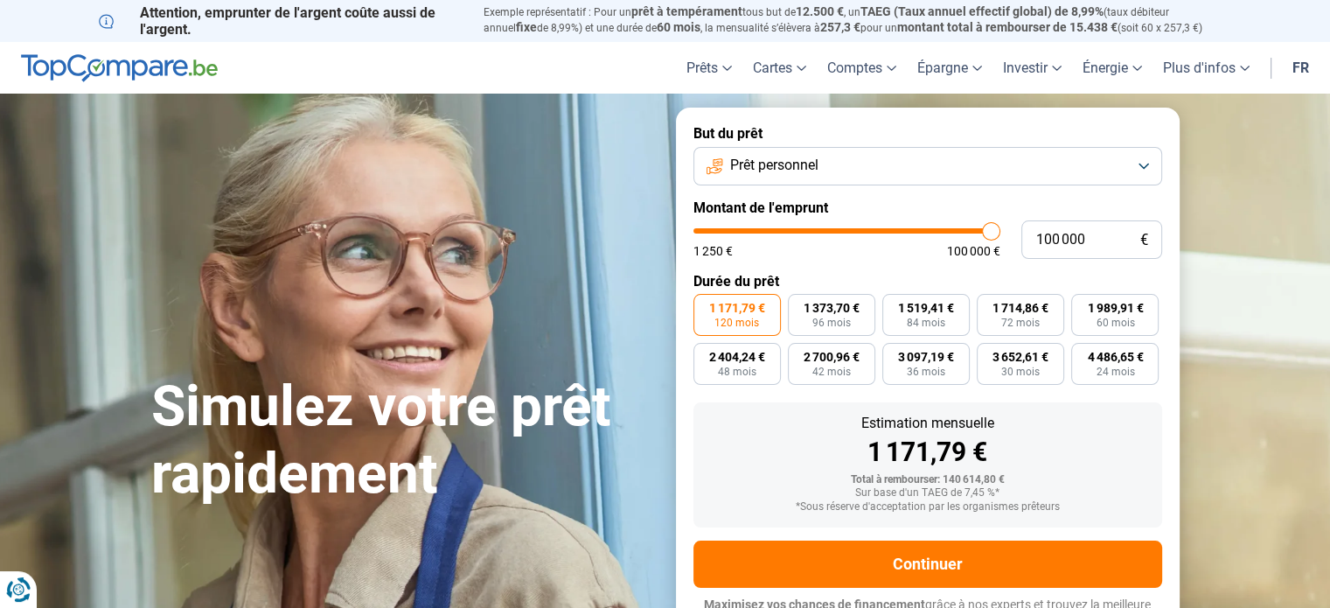
scroll to position [24, 0]
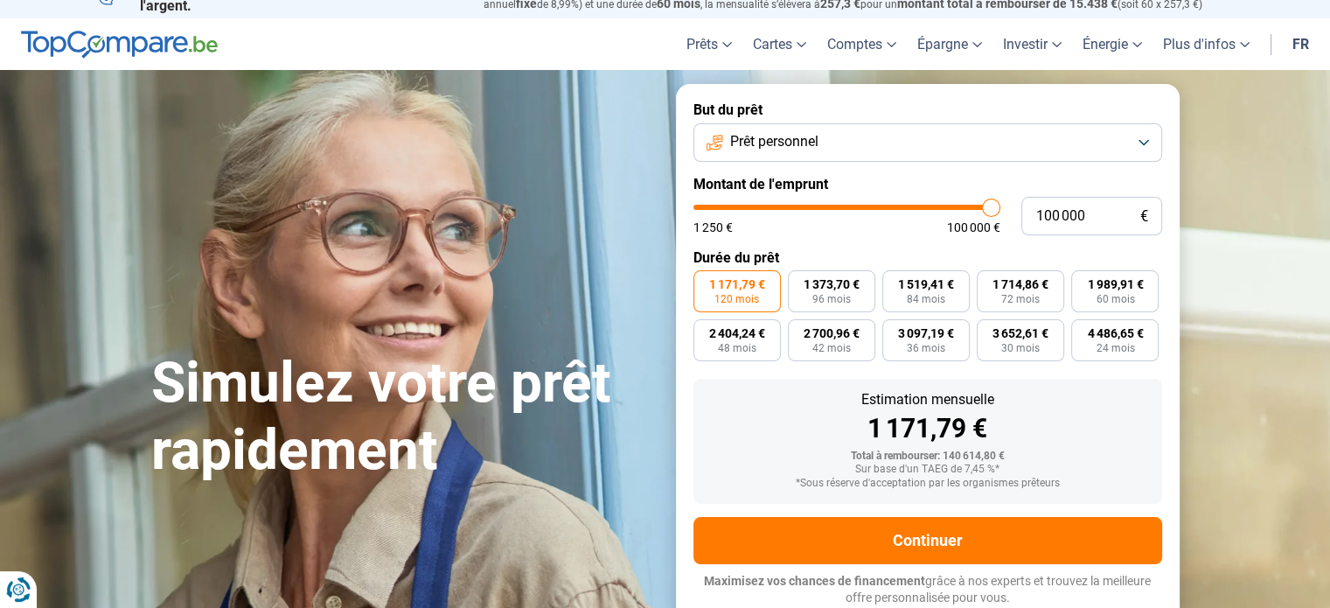
type input "27 000"
type input "27000"
click at [776, 210] on input "range" at bounding box center [846, 207] width 307 height 5
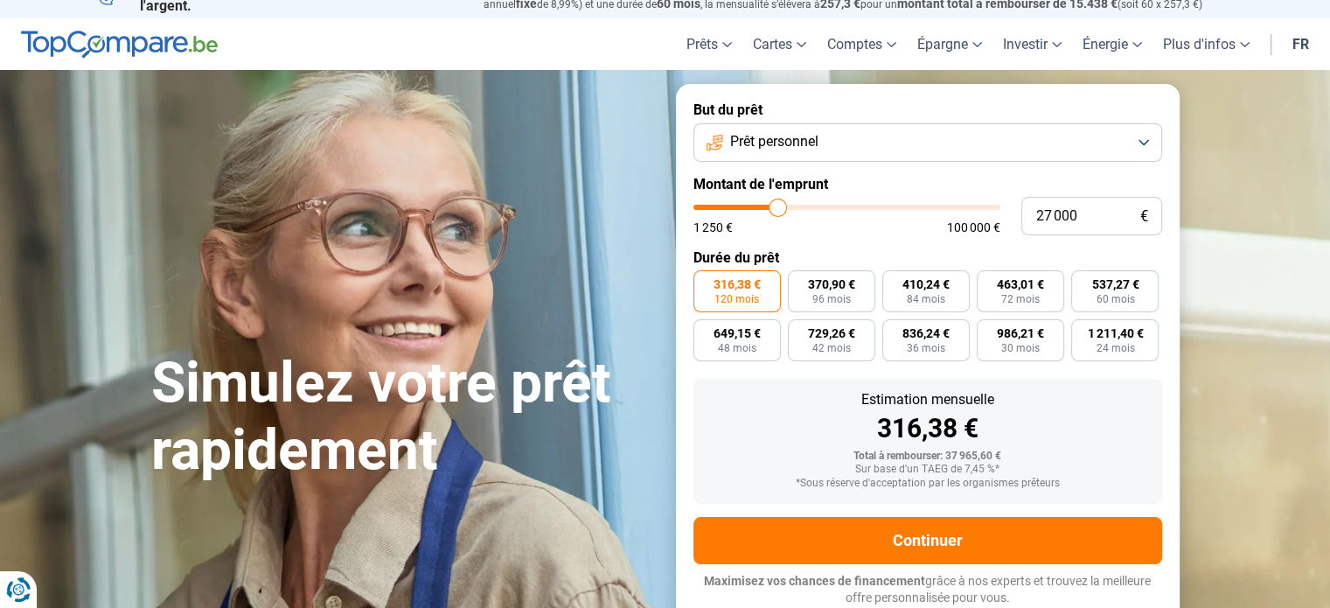
type input "100 000"
type input "100000"
type input "99 500"
type input "99500"
click at [989, 209] on input "range" at bounding box center [846, 207] width 307 height 5
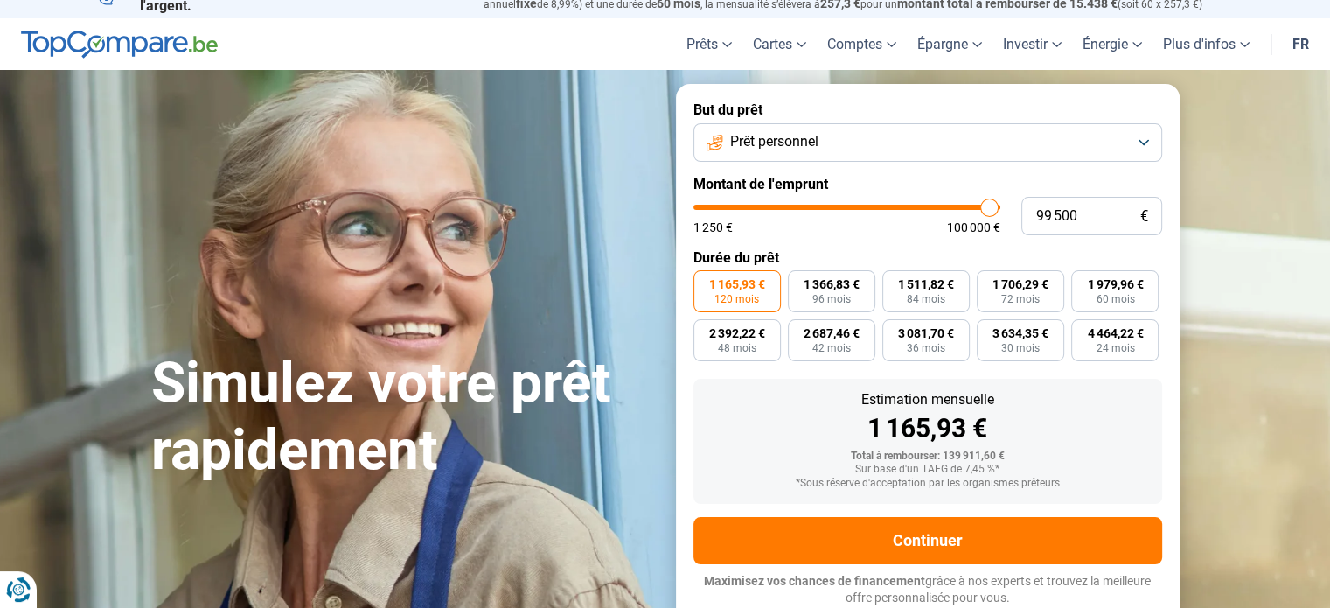
type input "100 000"
drag, startPoint x: 990, startPoint y: 209, endPoint x: 1037, endPoint y: 217, distance: 47.9
type input "100000"
click at [1000, 210] on input "range" at bounding box center [846, 207] width 307 height 5
type input "8 000"
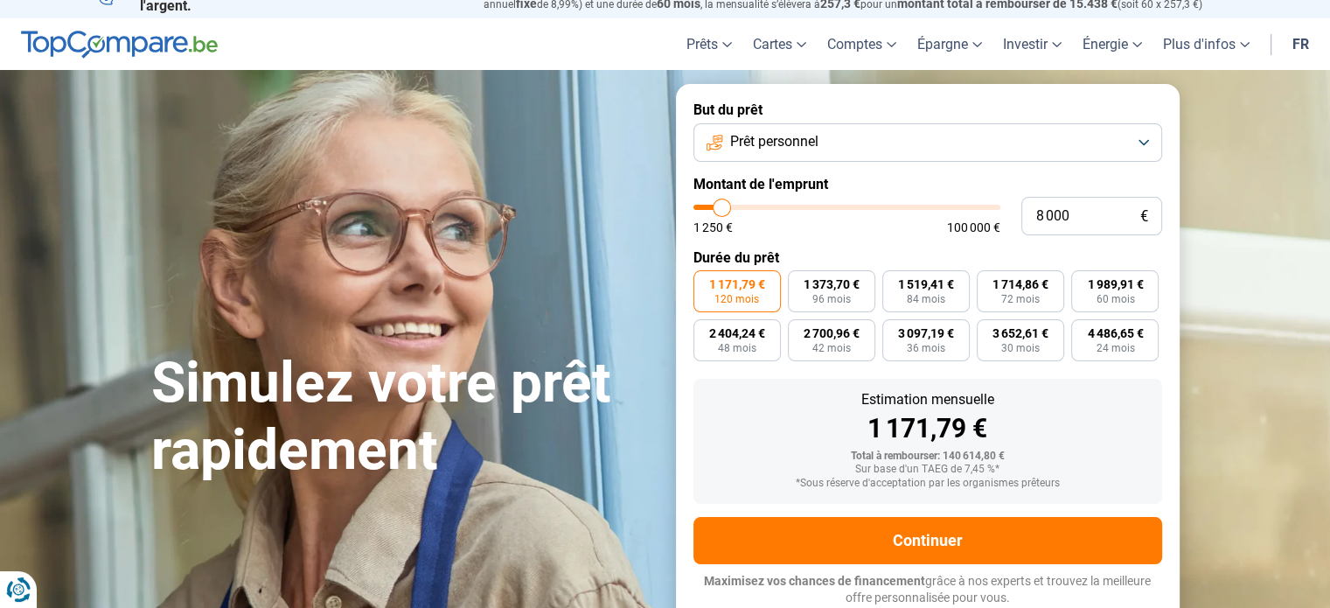
type input "8000"
click at [721, 210] on input "range" at bounding box center [846, 207] width 307 height 5
radio input "true"
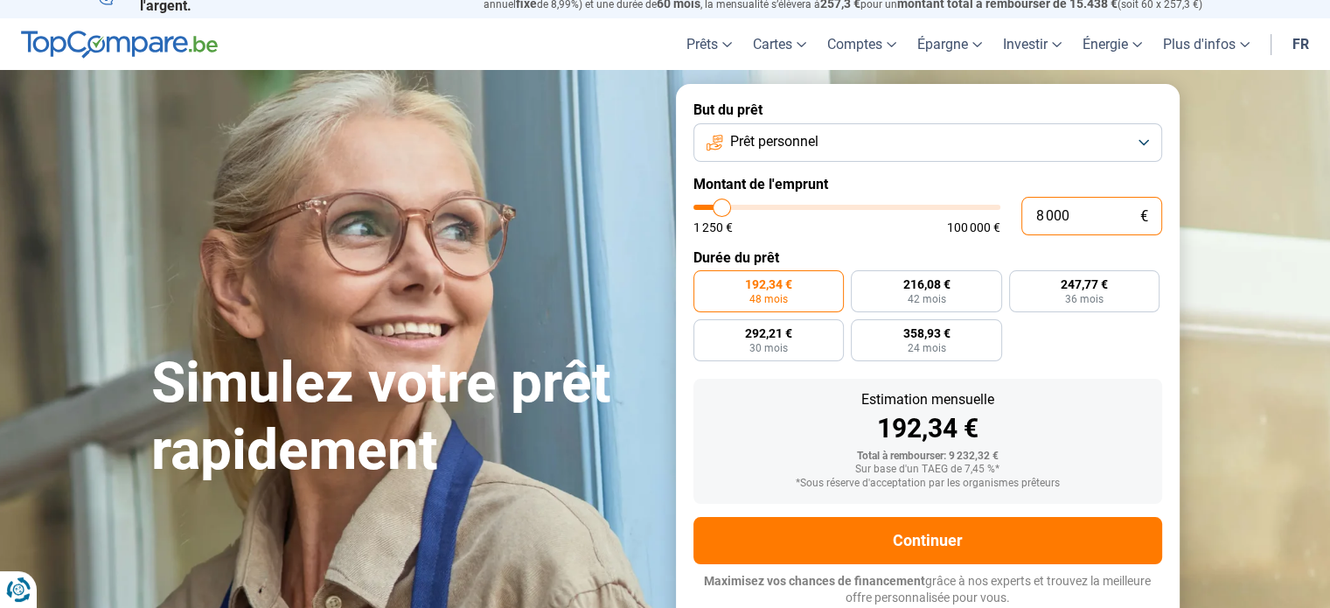
drag, startPoint x: 1075, startPoint y: 218, endPoint x: 928, endPoint y: 213, distance: 147.0
click at [928, 213] on div "8 000 € 1 250 € 100 000 €" at bounding box center [927, 216] width 469 height 38
type input "1"
type input "1250"
type input "12"
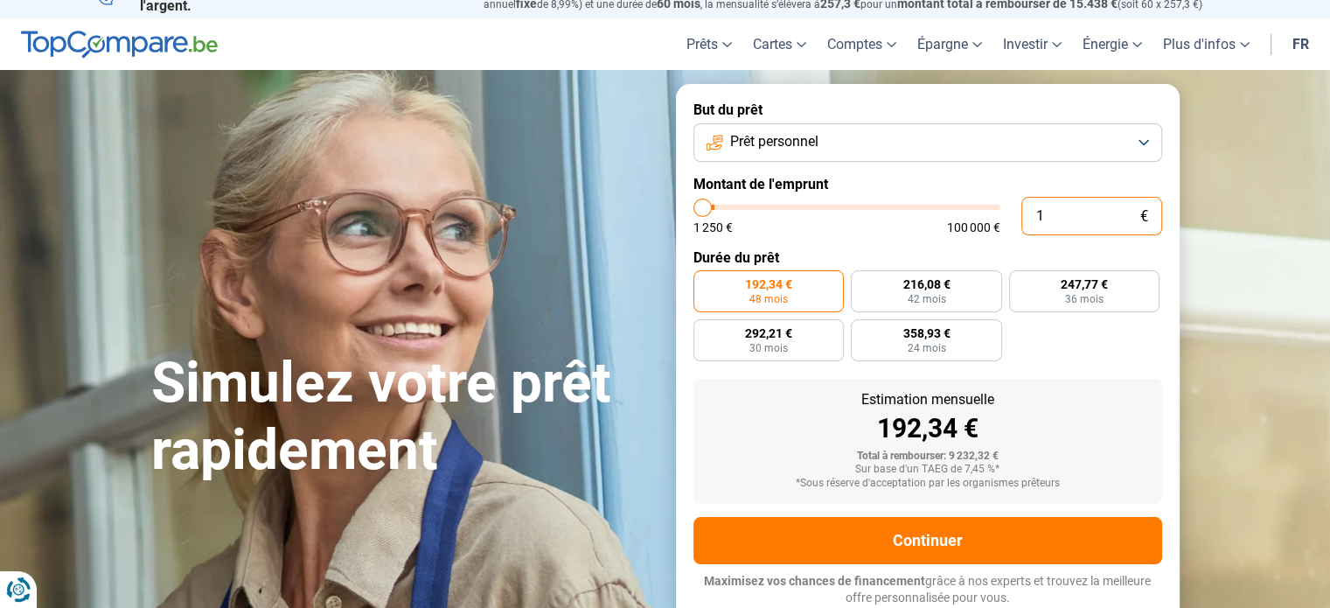
type input "1250"
type input "120"
type input "1250"
type input "1 200"
type input "1250"
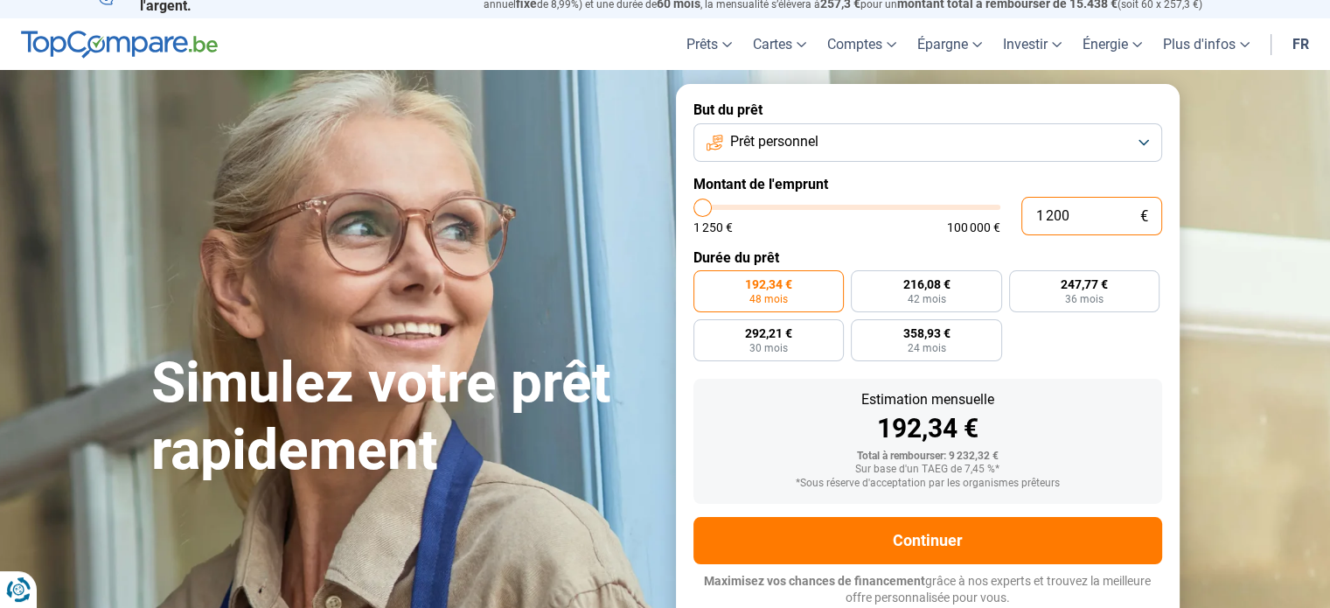
type input "12 000"
type input "12000"
type input "12 000"
radio input "false"
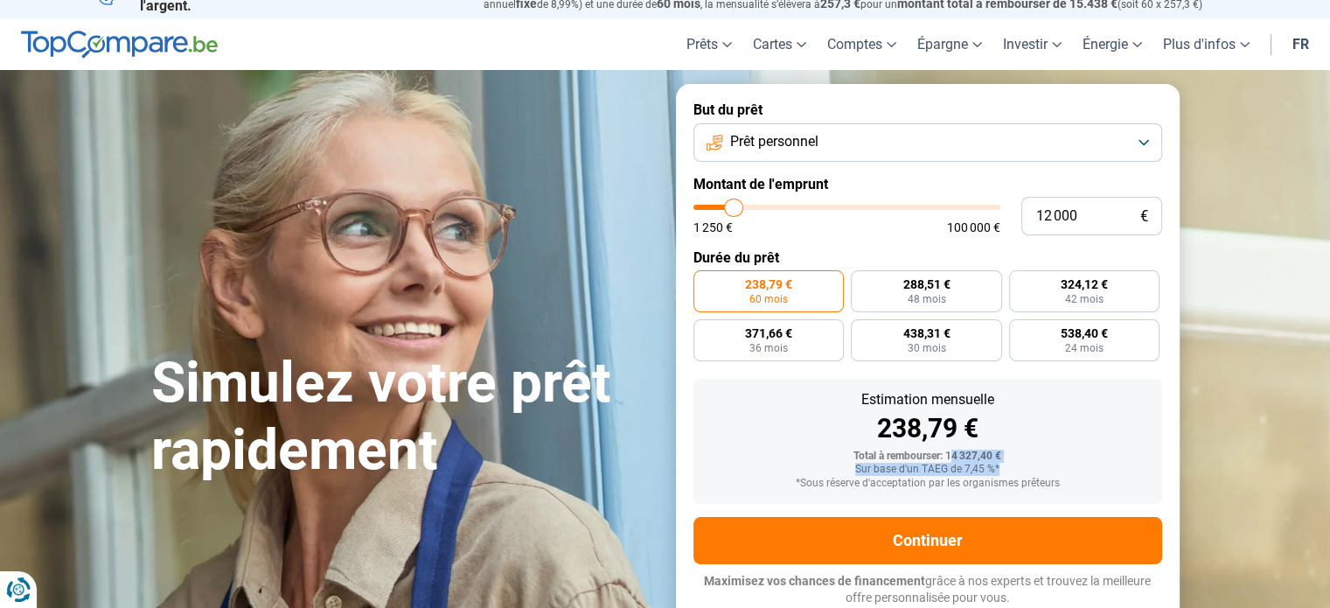
drag, startPoint x: 950, startPoint y: 456, endPoint x: 1028, endPoint y: 465, distance: 78.3
click at [1020, 464] on div "Total à rembourser: 14 327,40 € Sur base d'un TAEG de 7,45 %* *Sous réserve d'a…" at bounding box center [927, 469] width 441 height 39
click at [1044, 461] on div "Total à rembourser: 14 327,40 €" at bounding box center [927, 456] width 441 height 12
click at [1041, 441] on div "Estimation mensuelle 238,79 € Total à rembourser: 14 327,40 € Sur base d'un TAE…" at bounding box center [927, 441] width 469 height 125
drag, startPoint x: 1081, startPoint y: 212, endPoint x: 1025, endPoint y: 214, distance: 56.0
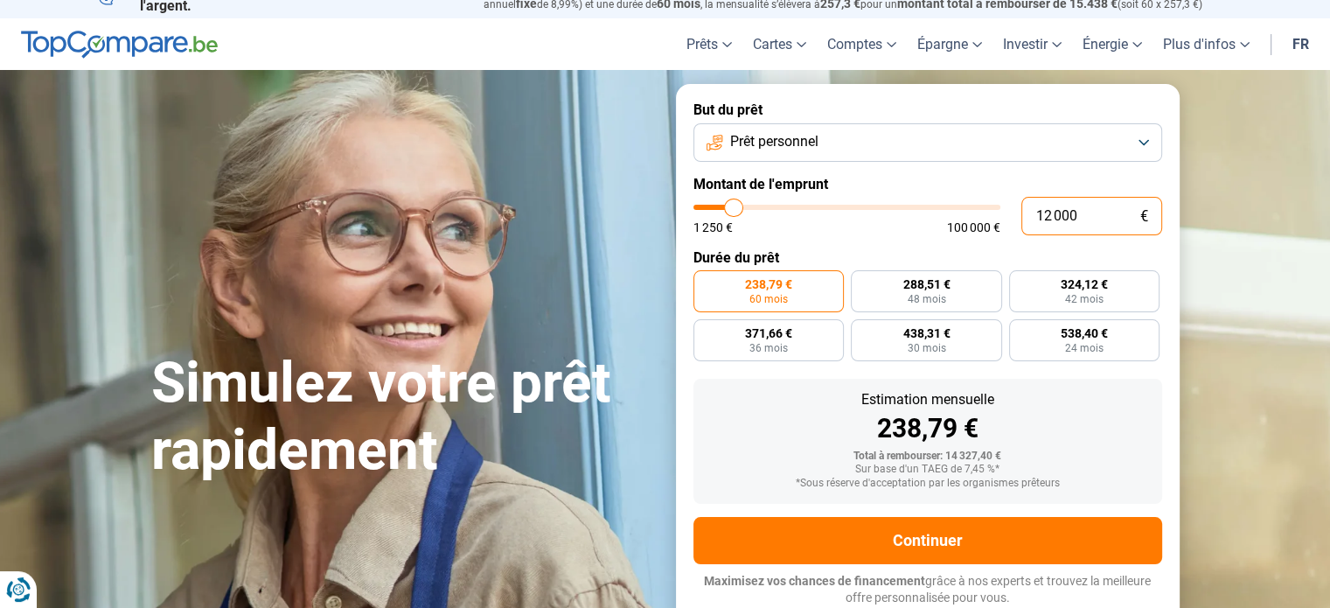
click at [1025, 214] on input "12 000" at bounding box center [1091, 216] width 141 height 38
type input "1"
type input "1250"
type input "17"
type input "1250"
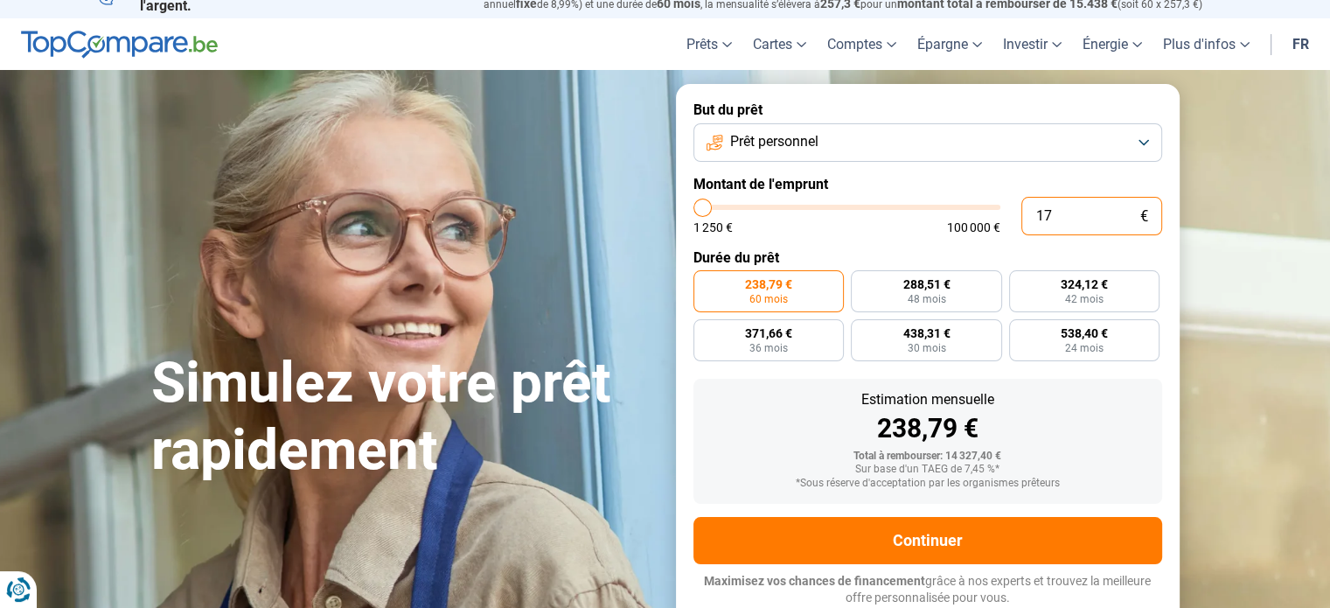
type input "170"
type input "1250"
type input "1 700"
type input "1750"
type input "17 000"
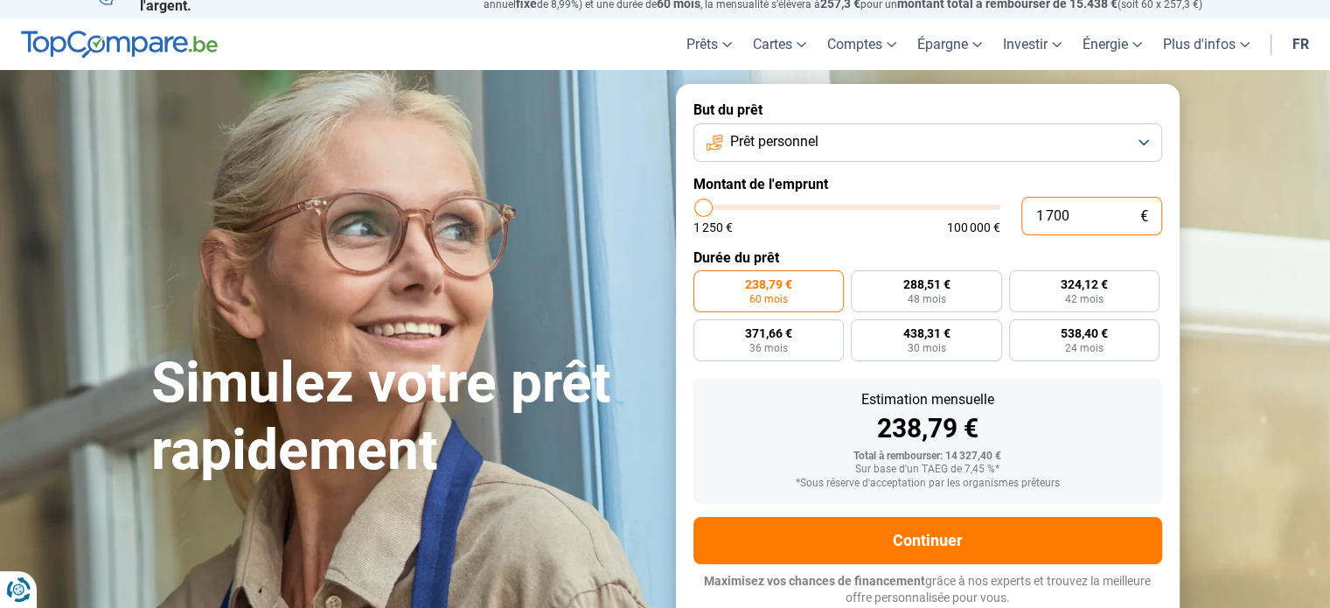
type input "17000"
type input "17 000"
radio input "false"
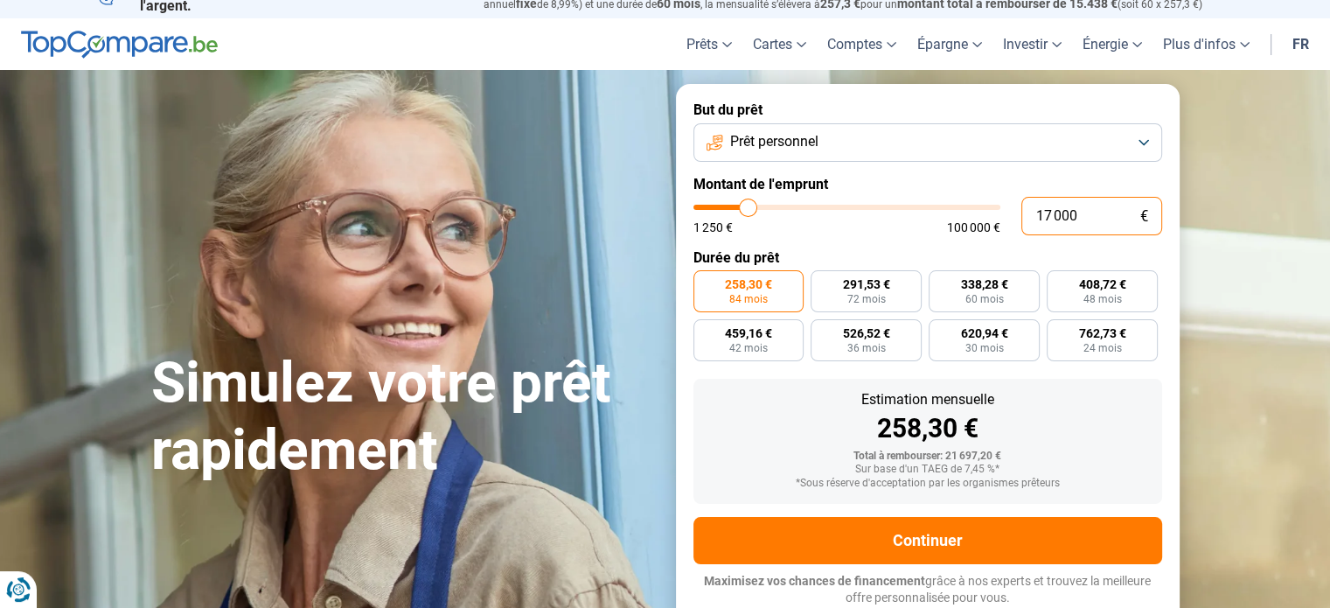
drag, startPoint x: 1094, startPoint y: 215, endPoint x: 956, endPoint y: 217, distance: 138.2
click at [956, 217] on div "17 000 € 1 250 € 100 000 €" at bounding box center [927, 216] width 469 height 38
type input "1"
type input "1250"
type input "15"
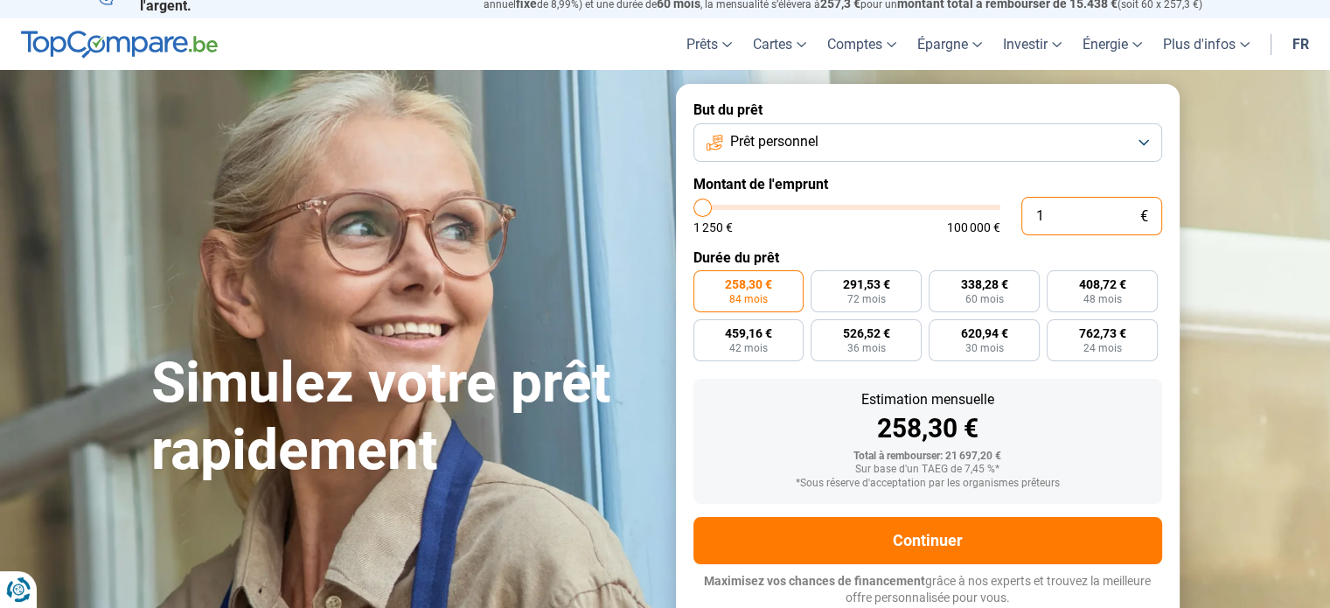
type input "1250"
type input "150"
type input "1250"
type input "1 500"
type input "1500"
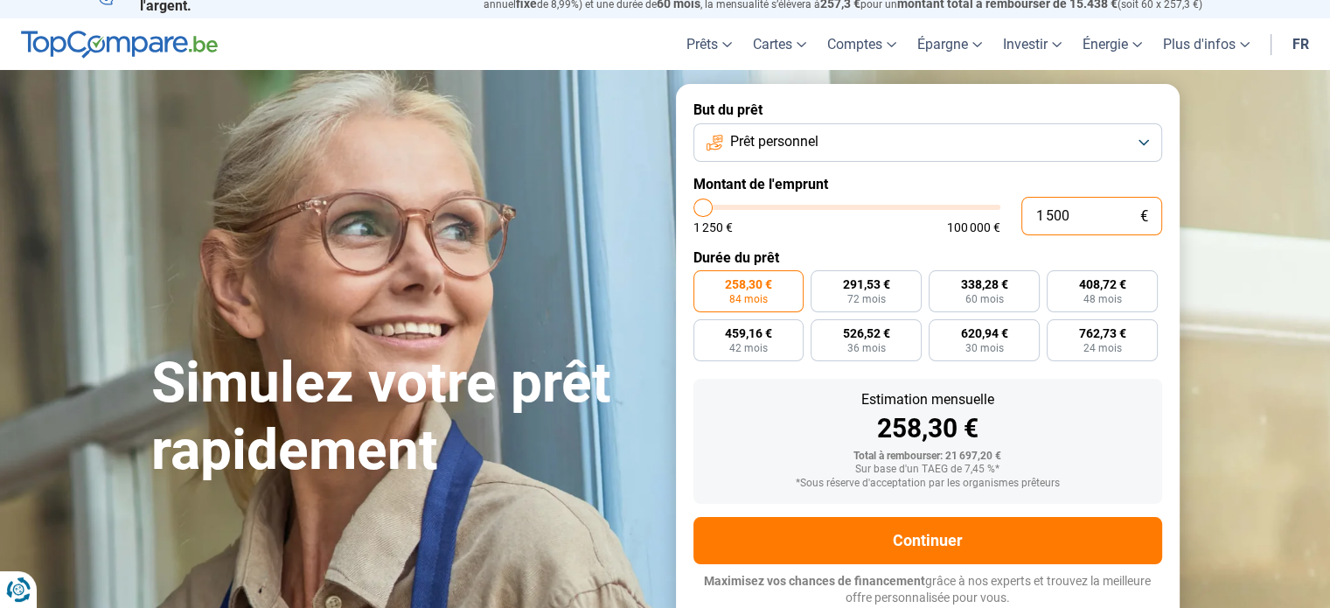
type input "15 000"
type input "15000"
radio input "true"
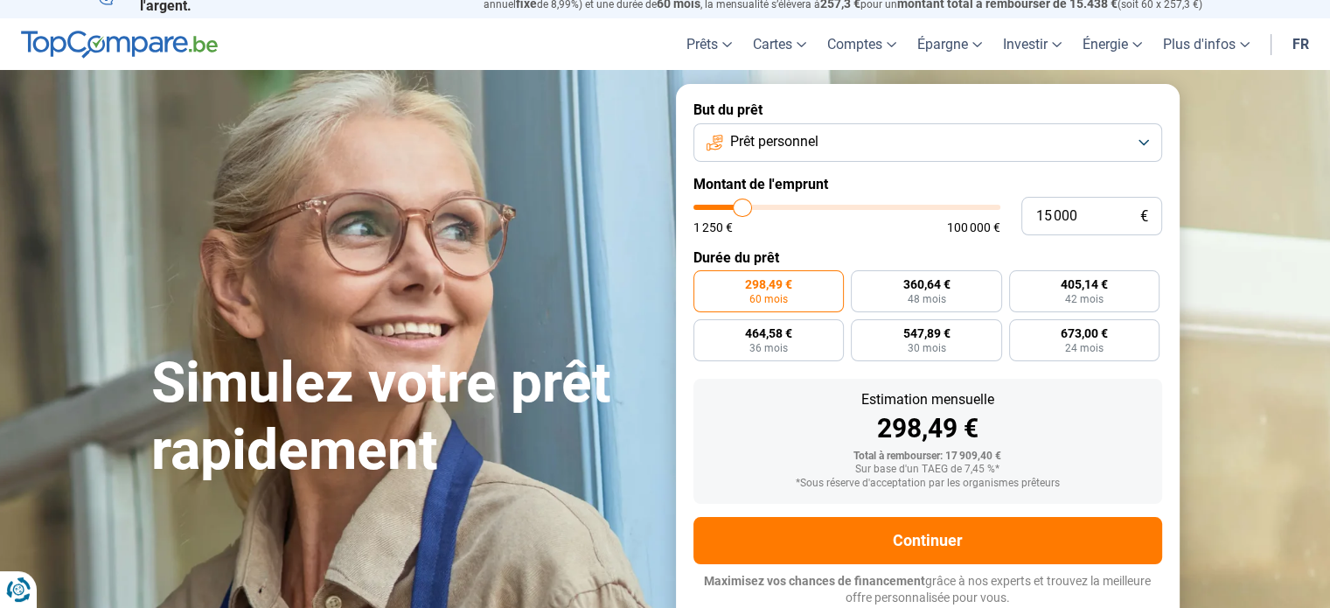
click at [861, 226] on div "1 250 € 100 000 €" at bounding box center [846, 227] width 307 height 12
click at [905, 143] on button "Prêt personnel" at bounding box center [927, 142] width 469 height 38
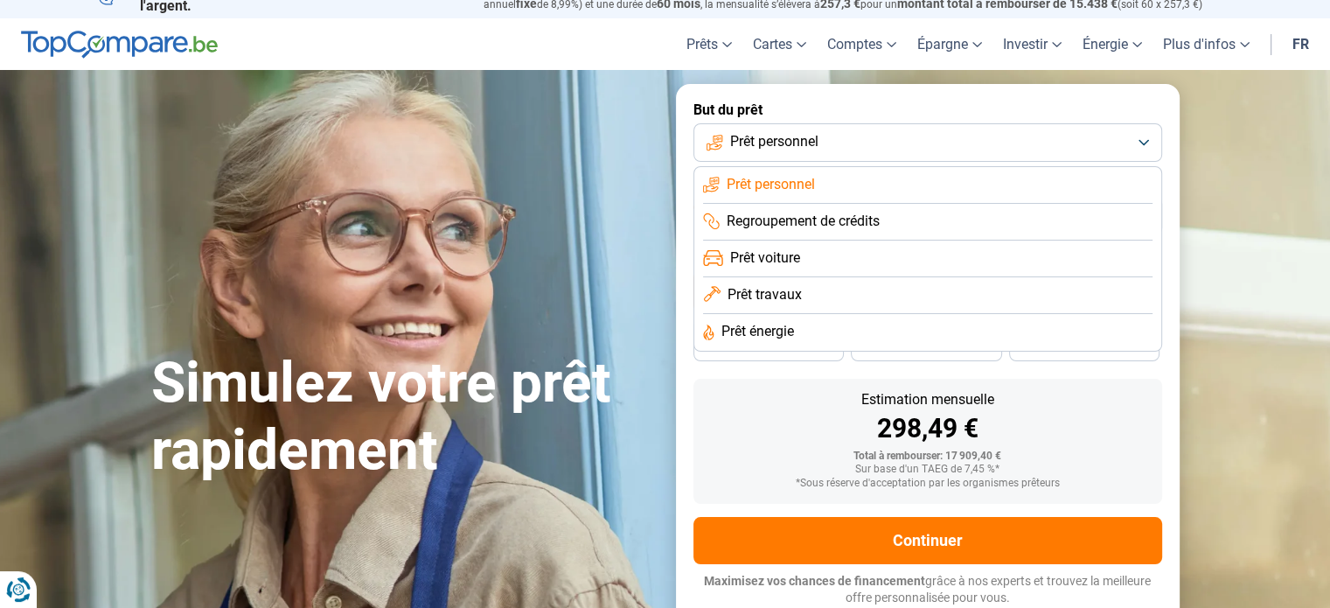
click at [839, 265] on li "Prêt voiture" at bounding box center [927, 258] width 449 height 37
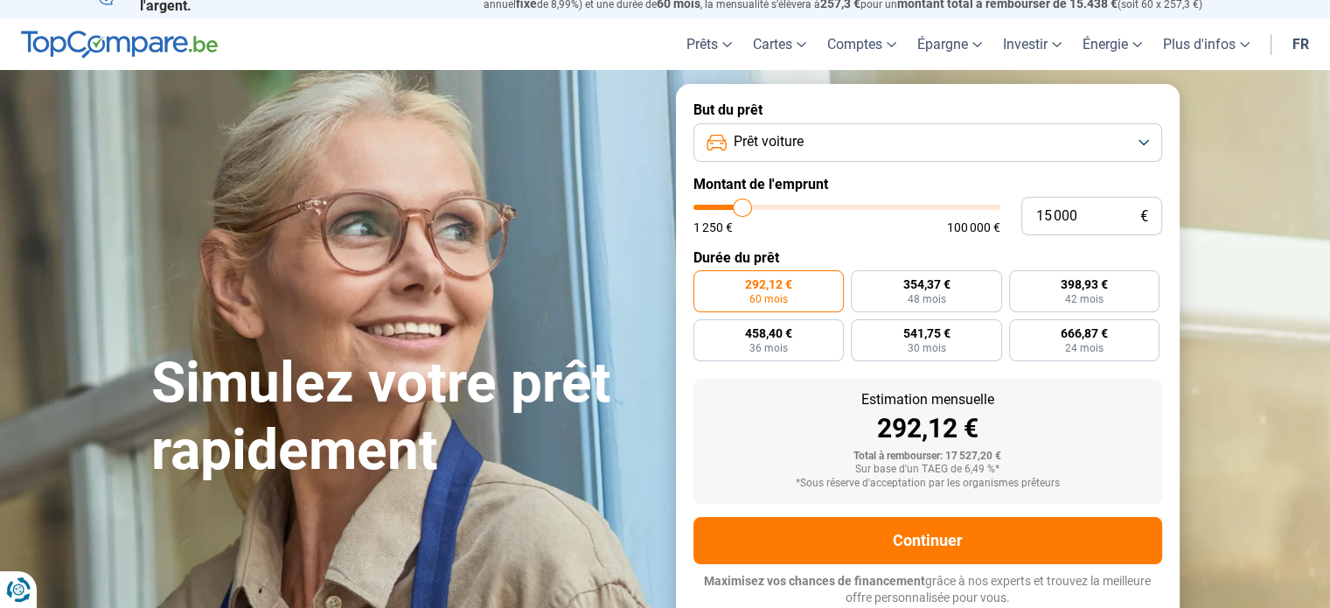
click at [1046, 136] on button "Prêt voiture" at bounding box center [927, 142] width 469 height 38
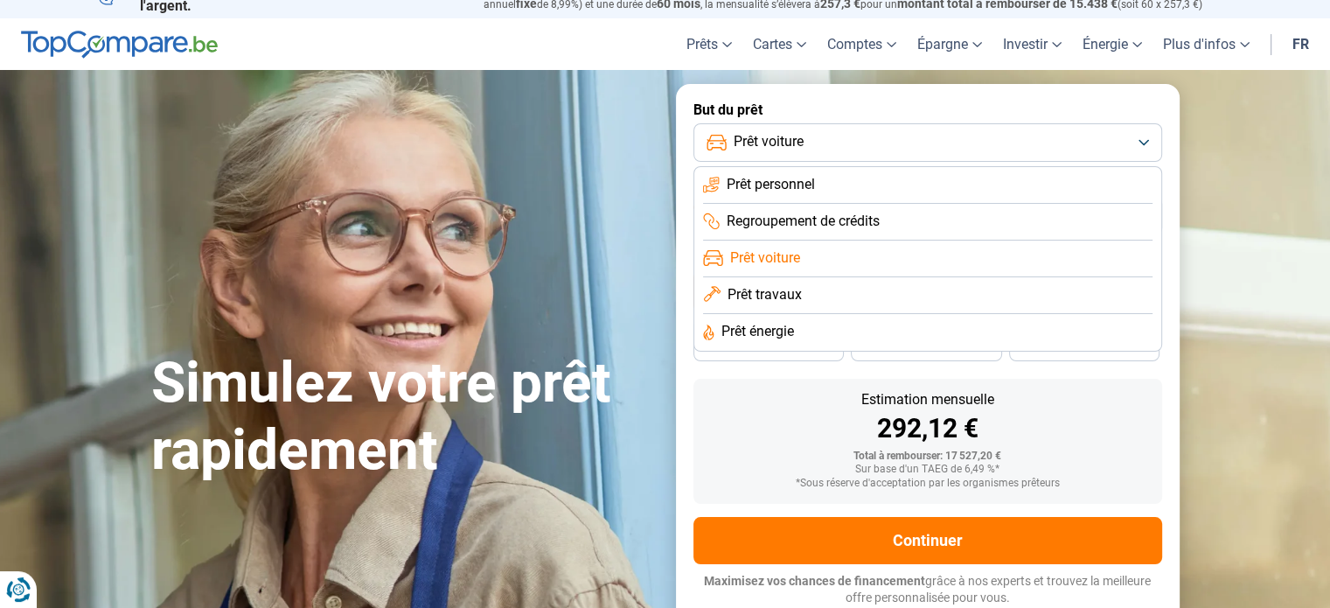
click at [995, 181] on li "Prêt personnel" at bounding box center [927, 185] width 449 height 37
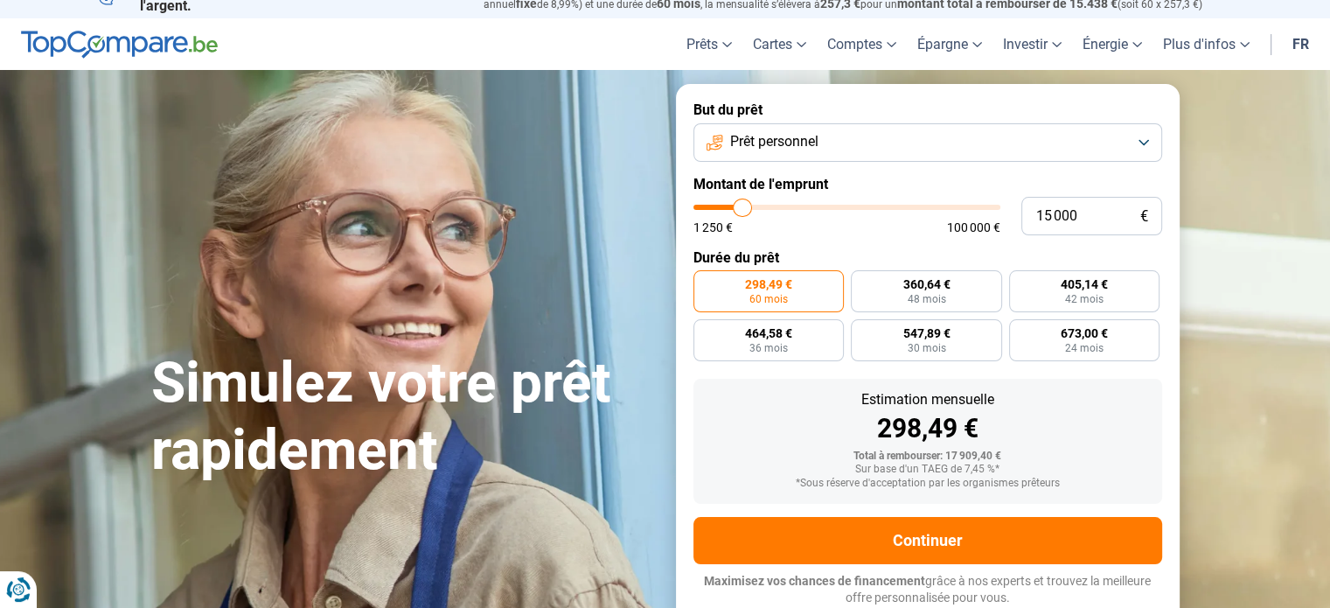
click at [1088, 136] on button "Prêt personnel" at bounding box center [927, 142] width 469 height 38
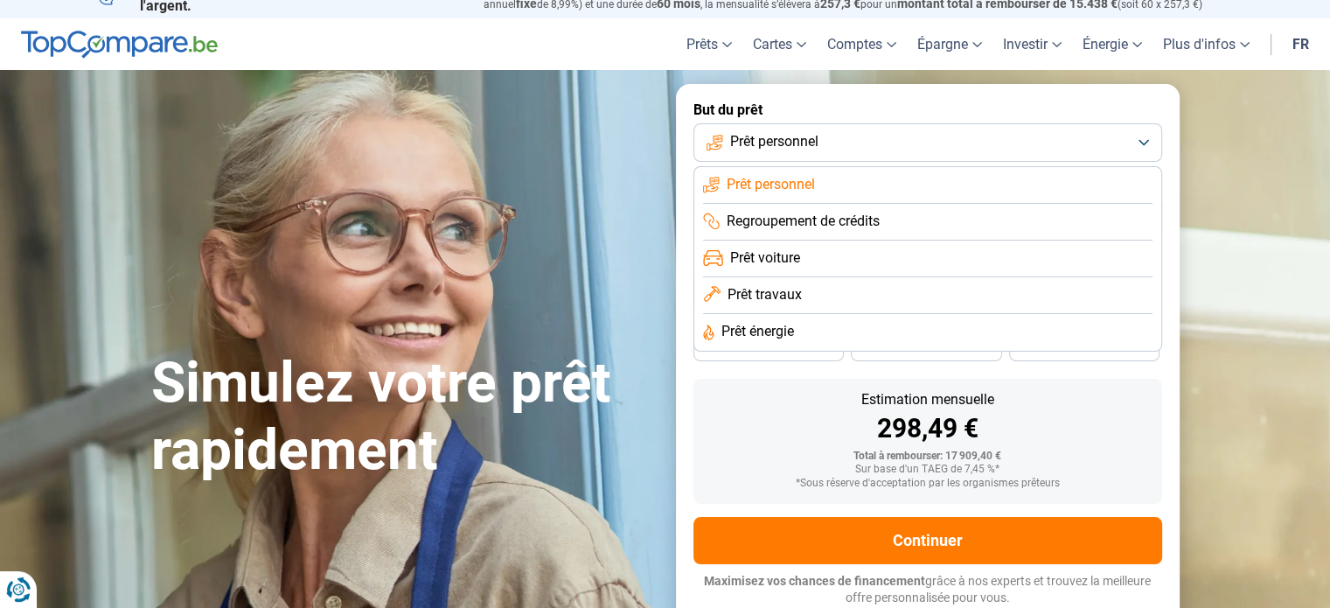
click at [1012, 250] on li "Prêt voiture" at bounding box center [927, 258] width 449 height 37
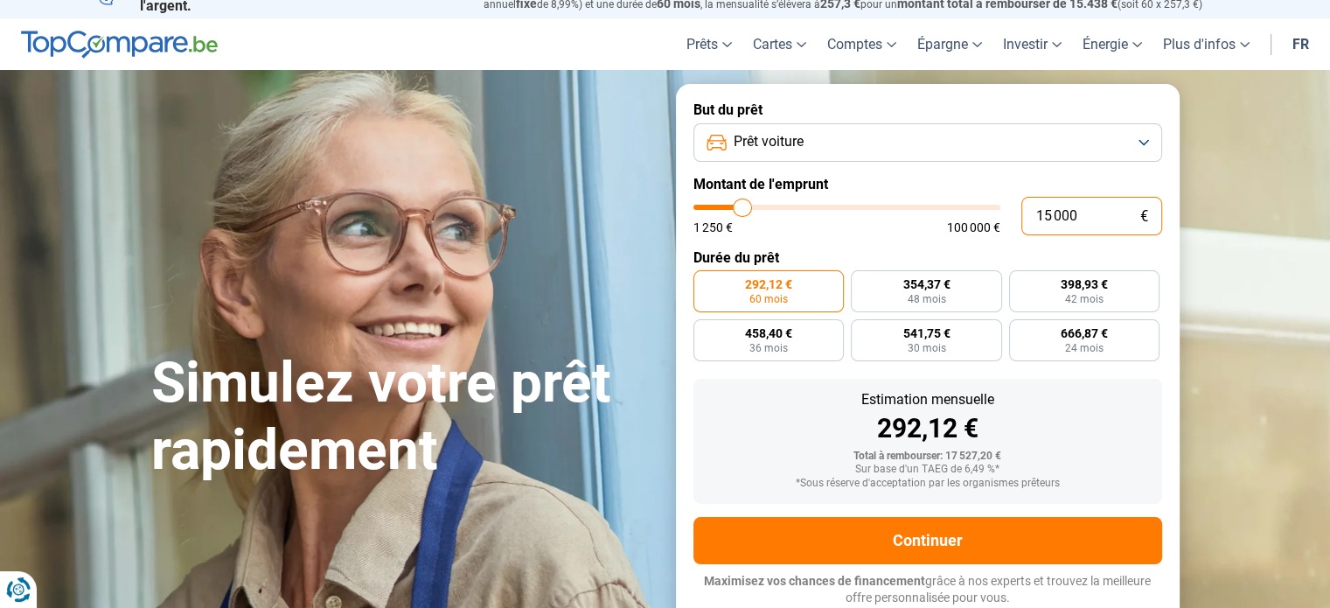
drag, startPoint x: 1095, startPoint y: 216, endPoint x: 908, endPoint y: 247, distance: 188.7
click at [908, 247] on form "But du prêt Prêt voiture Montant de l'emprunt 15 000 € 1 250 € 100 000 € Durée …" at bounding box center [928, 354] width 504 height 540
click at [988, 132] on button "Prêt voiture" at bounding box center [927, 142] width 469 height 38
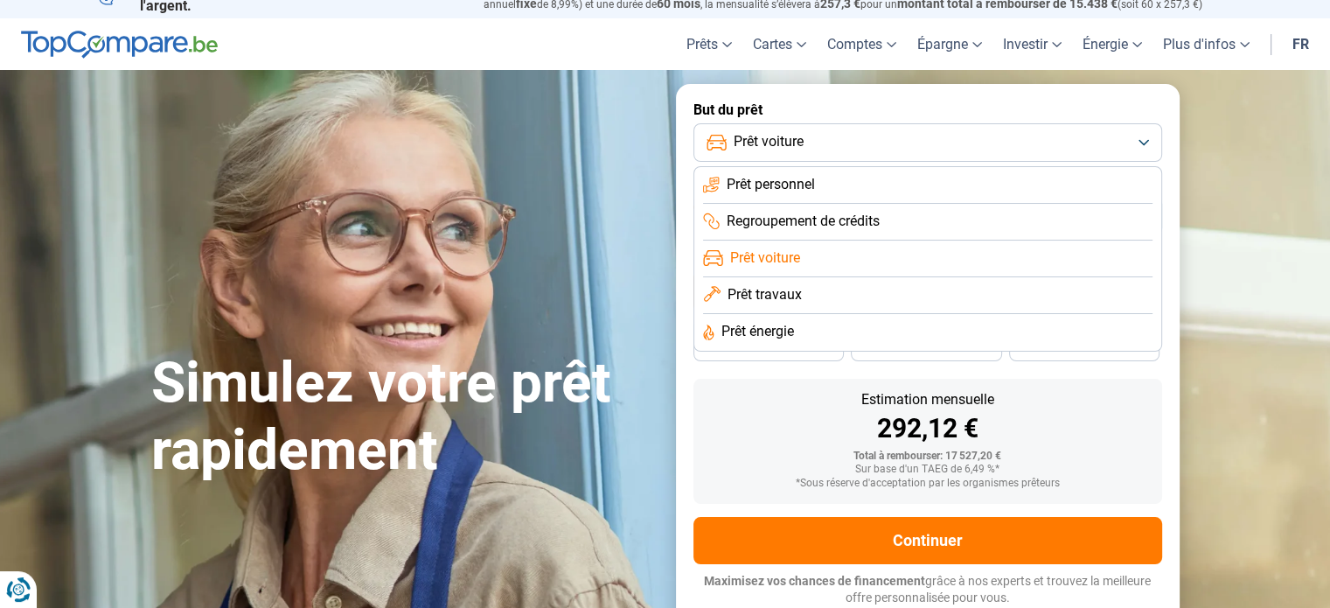
click at [790, 184] on span "Prêt personnel" at bounding box center [771, 184] width 88 height 19
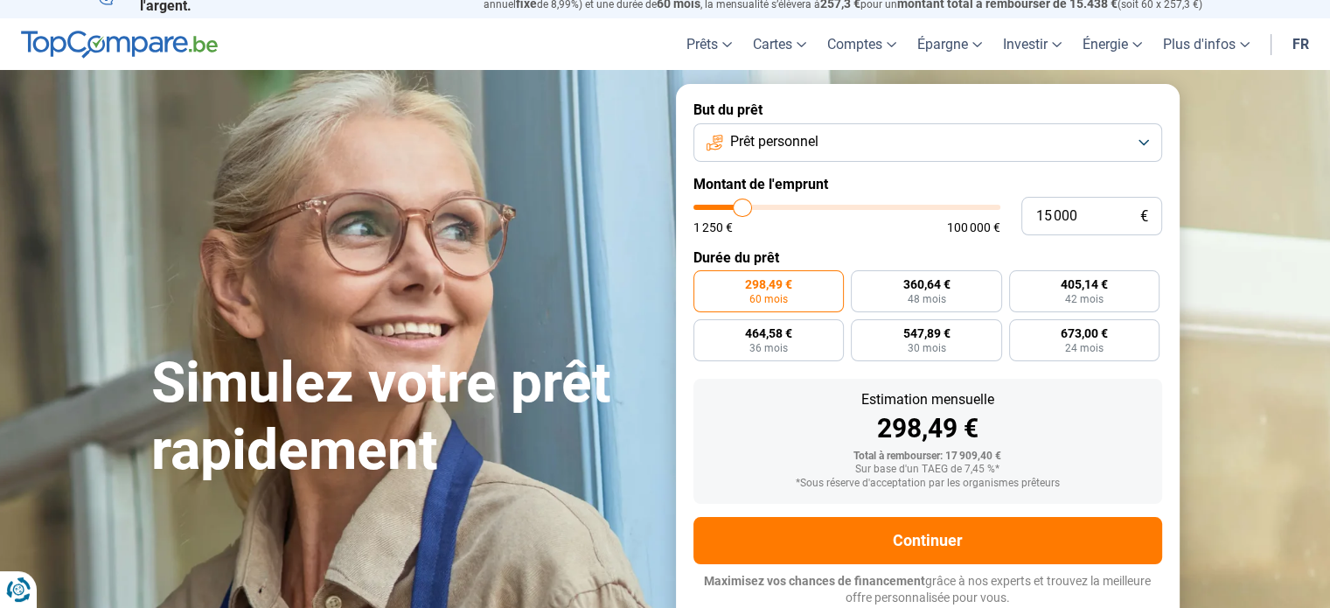
click at [1123, 129] on button "Prêt personnel" at bounding box center [927, 142] width 469 height 38
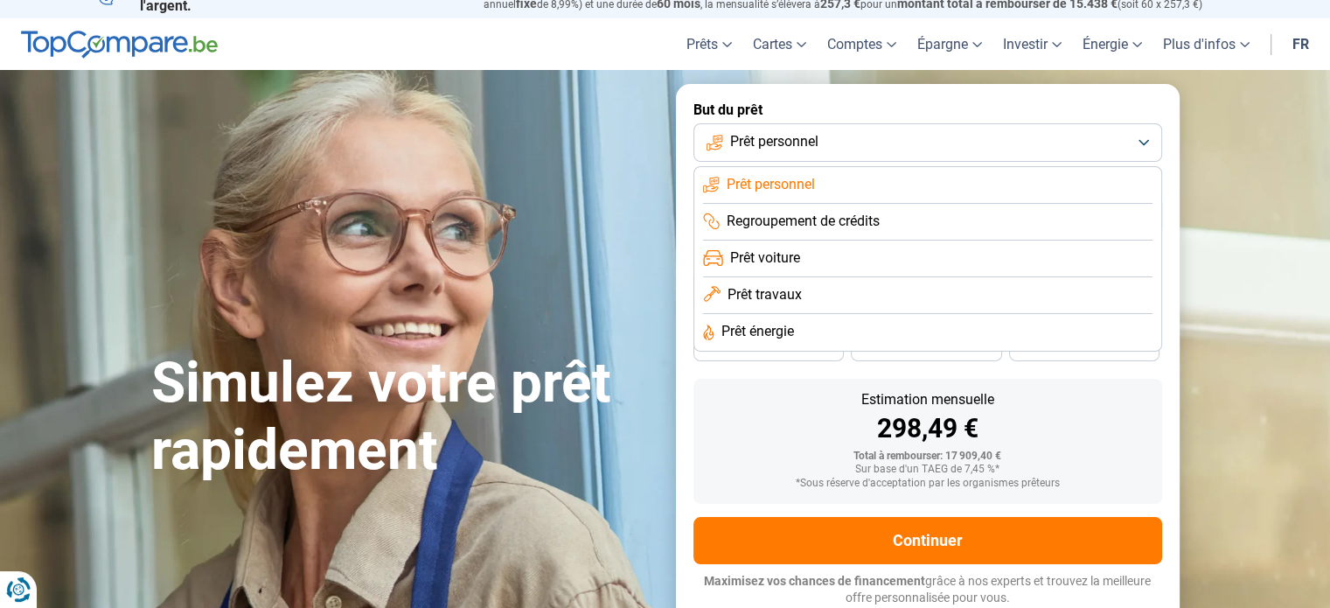
click at [1009, 262] on li "Prêt voiture" at bounding box center [927, 258] width 449 height 37
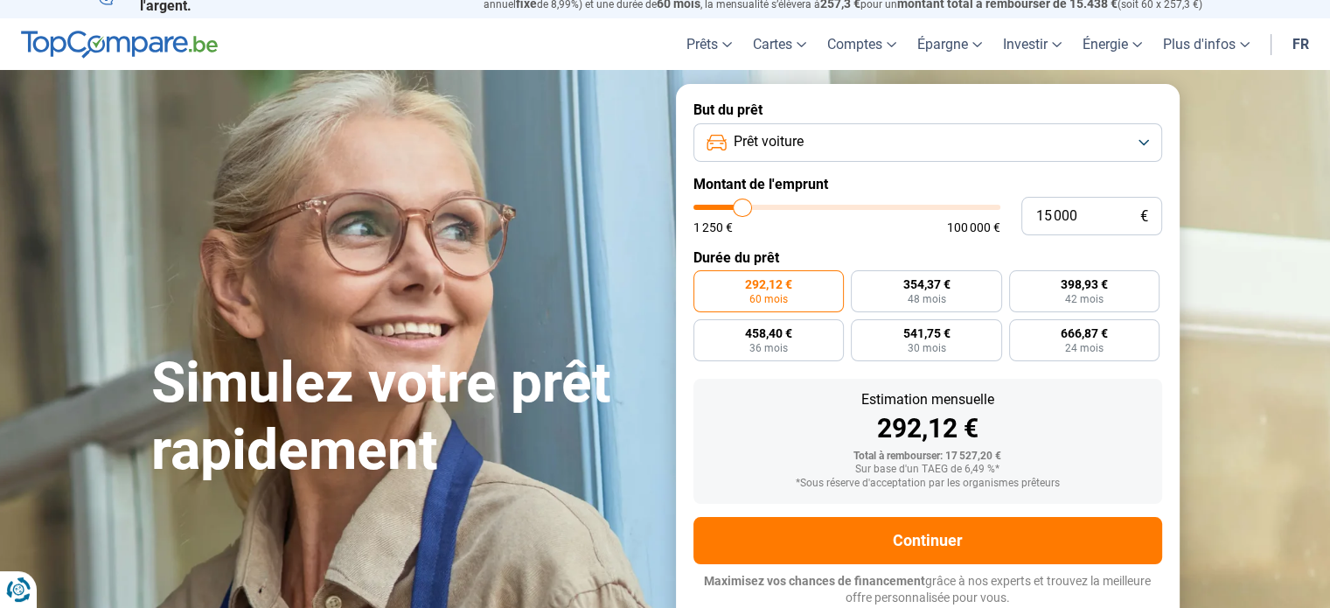
click at [1060, 161] on form "But du prêt Prêt voiture Montant de l'emprunt 15 000 € 1 250 € 100 000 € Durée …" at bounding box center [928, 354] width 504 height 540
click at [1068, 148] on button "Prêt voiture" at bounding box center [927, 142] width 469 height 38
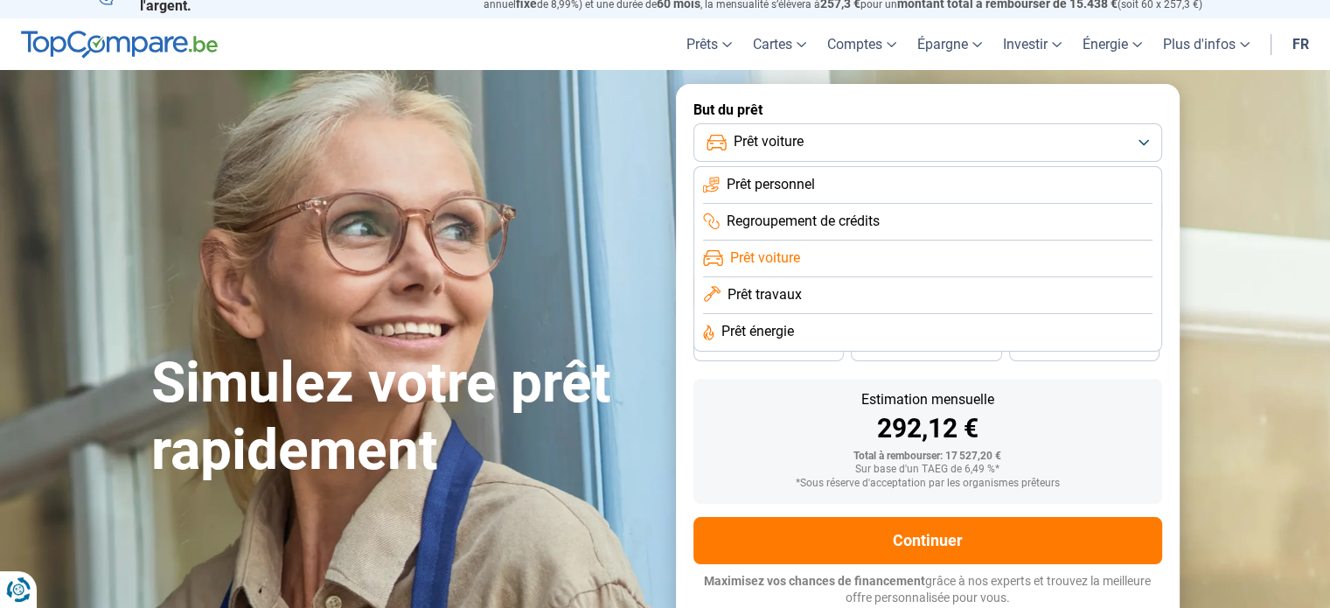
click at [917, 261] on li "Prêt voiture" at bounding box center [927, 258] width 449 height 37
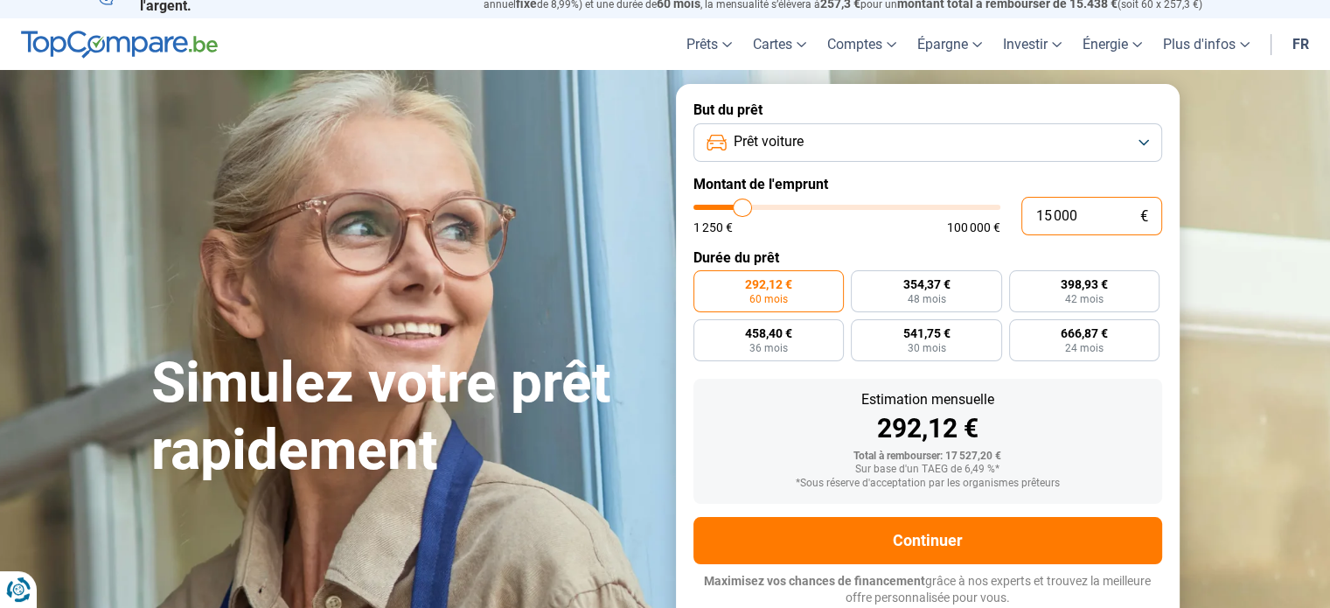
drag, startPoint x: 1067, startPoint y: 218, endPoint x: 1085, endPoint y: 214, distance: 18.7
click at [1073, 217] on input "15 000" at bounding box center [1091, 216] width 141 height 38
drag, startPoint x: 1102, startPoint y: 228, endPoint x: 1096, endPoint y: 214, distance: 14.9
click at [1102, 226] on input "15 000" at bounding box center [1091, 216] width 141 height 38
type input "01 500"
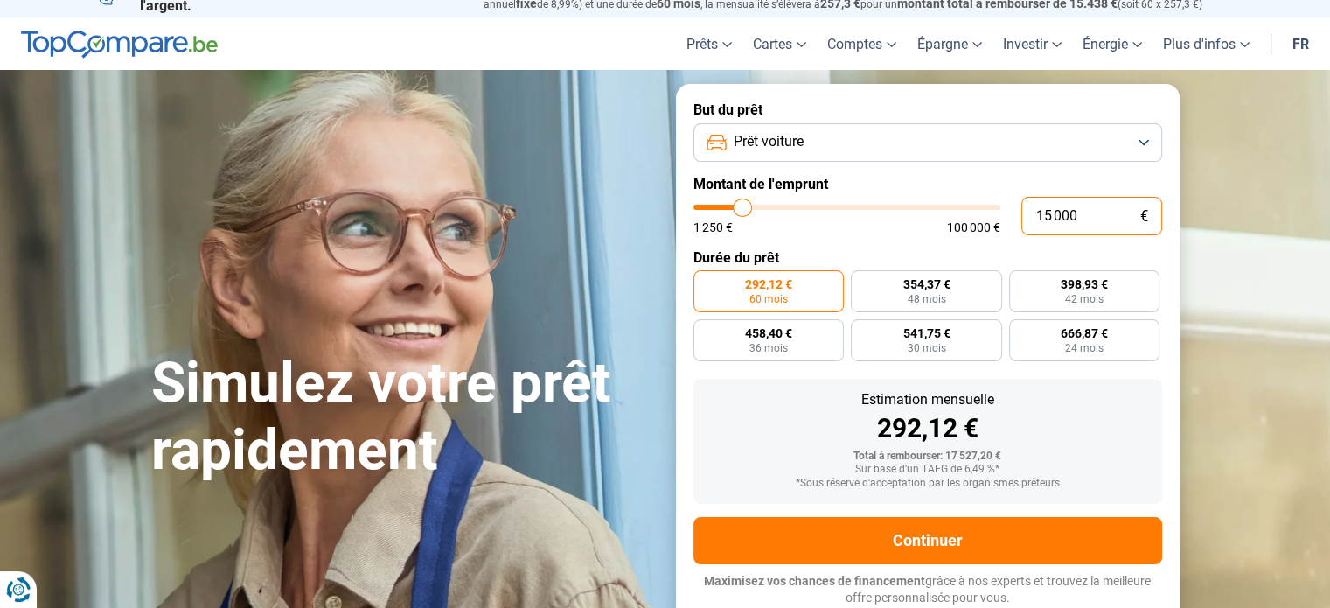
type input "1500"
click at [1052, 206] on input "01 500" at bounding box center [1091, 216] width 141 height 38
drag, startPoint x: 1032, startPoint y: 214, endPoint x: 950, endPoint y: 231, distance: 83.0
click at [1028, 214] on input "01 500" at bounding box center [1091, 216] width 141 height 38
type input "1 500"
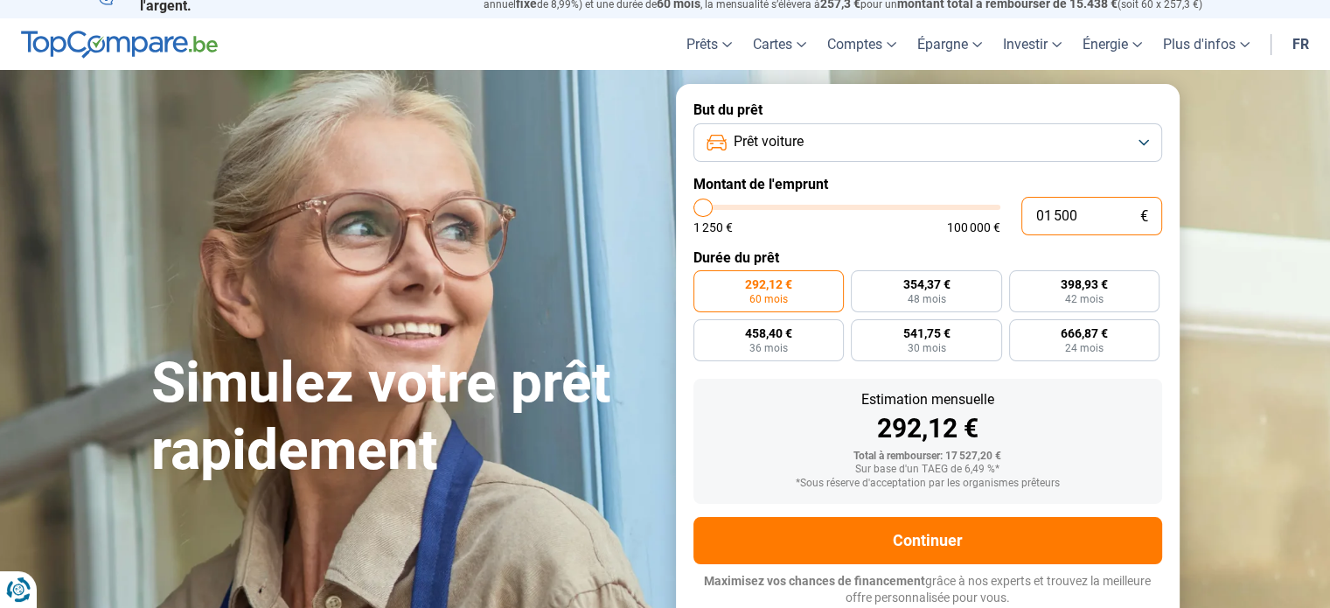
radio input "true"
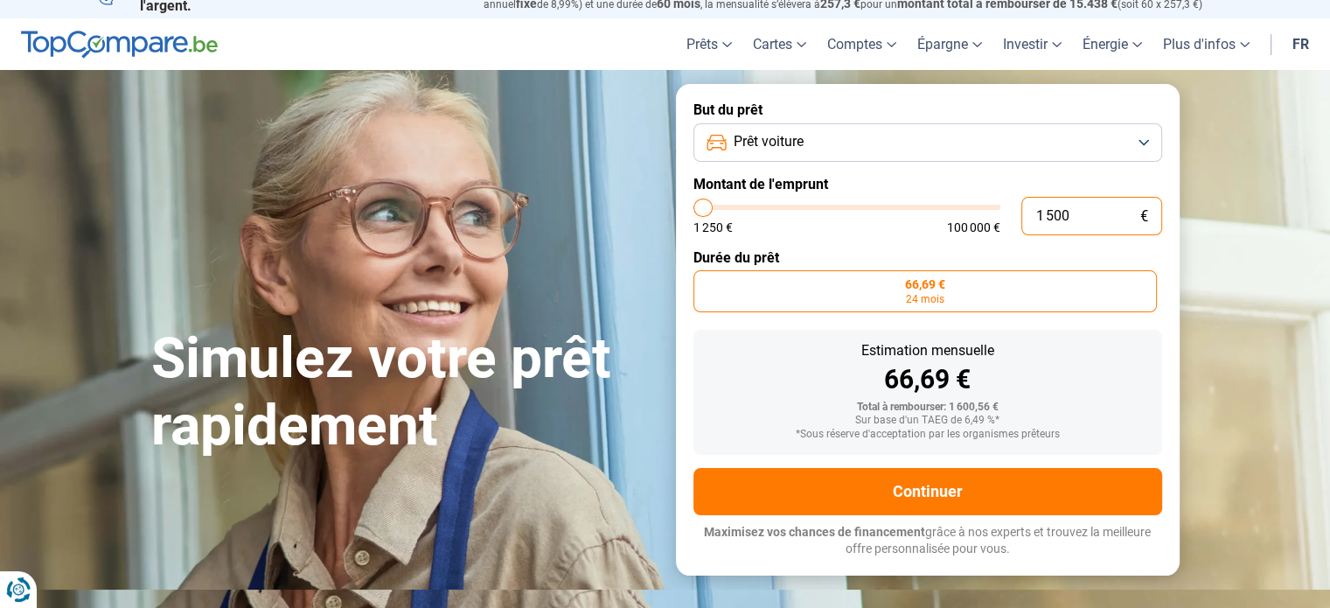
type input "15 001"
type input "15000"
type input "150 017"
type input "100000"
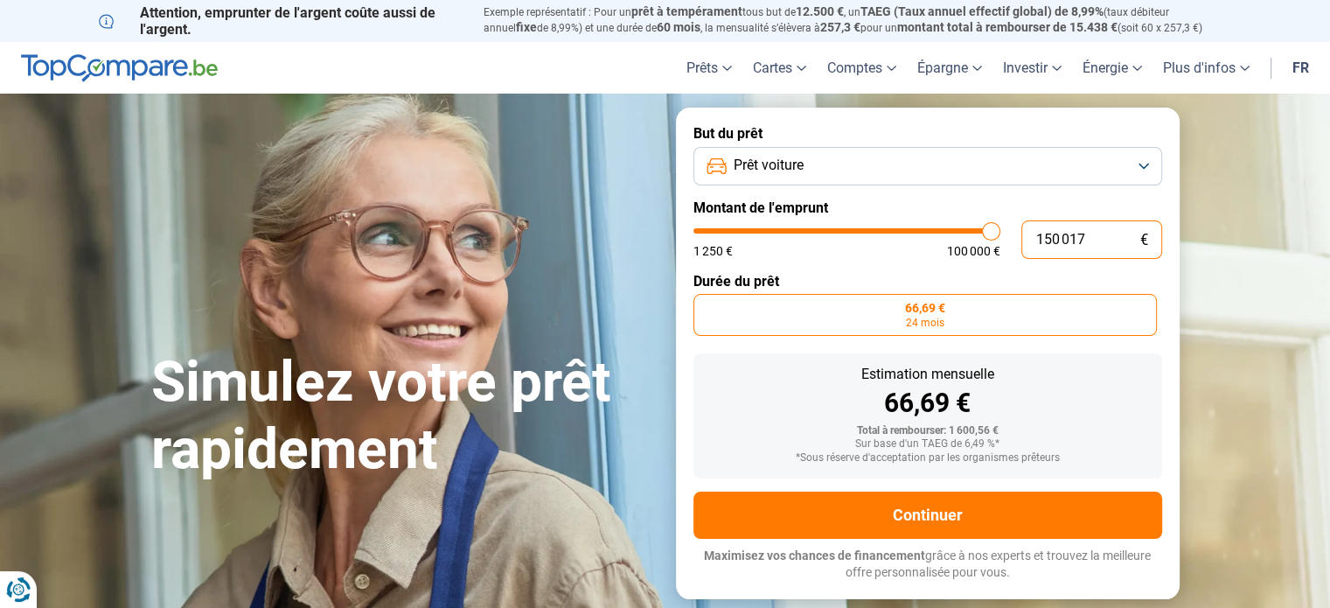
type input "15 001"
type input "15000"
type input "1 500"
type input "1500"
type input "150"
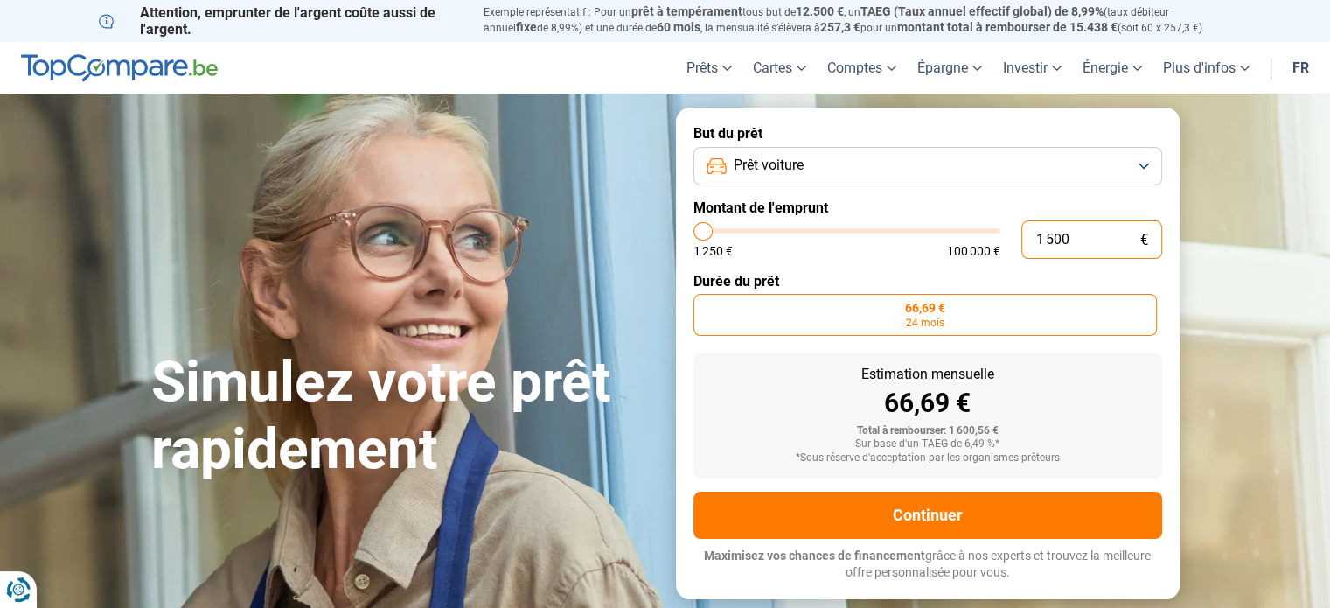
type input "1250"
type input "15"
type input "1250"
type input "1"
type input "1250"
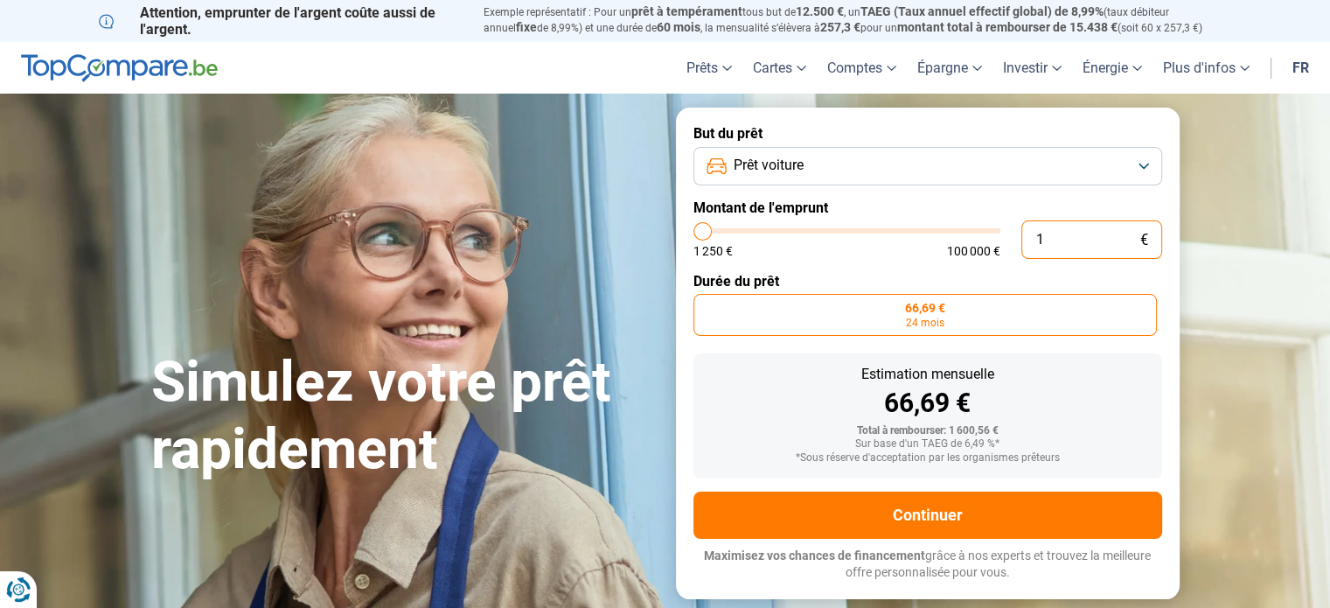
type input "0"
type input "1250"
type input "1"
type input "1250"
type input "17"
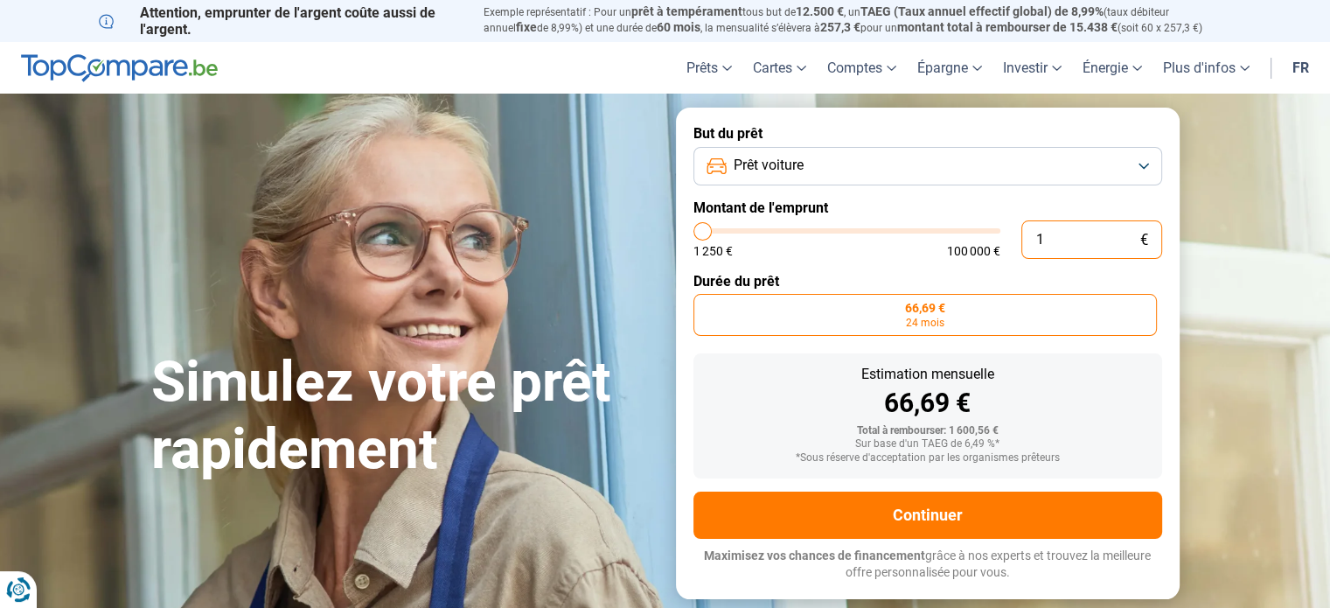
type input "1250"
type input "172"
type input "1250"
type input "1 725"
type input "1750"
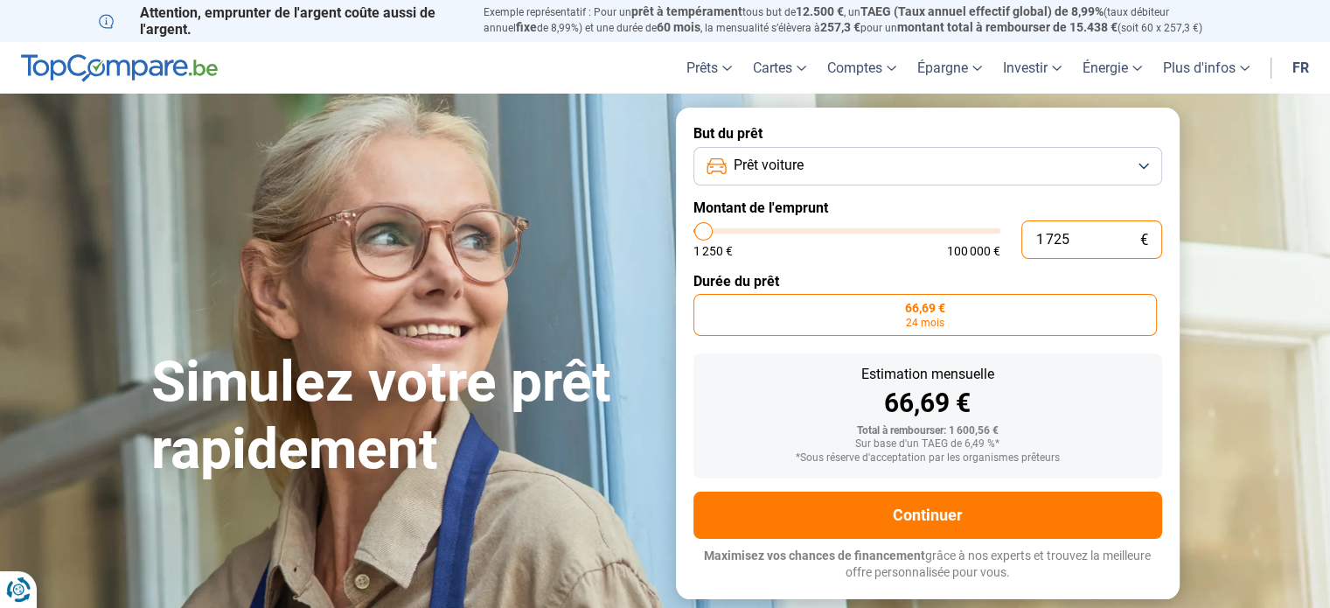
type input "17 250"
type input "17250"
type input "17 250"
radio input "false"
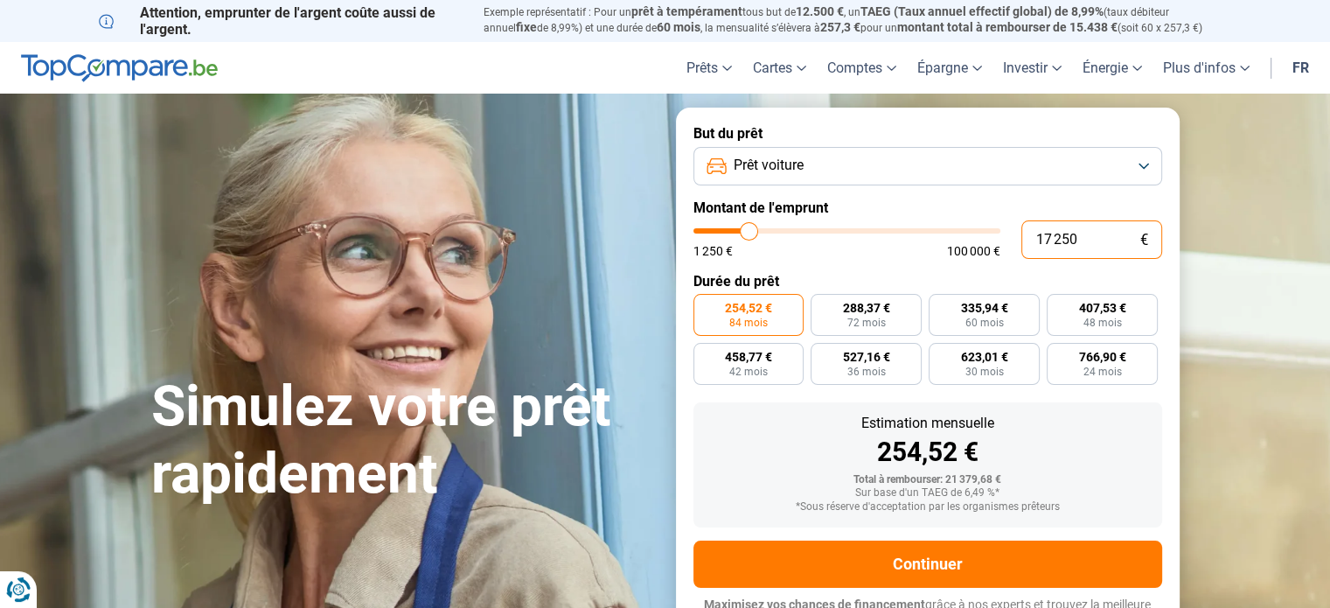
scroll to position [24, 0]
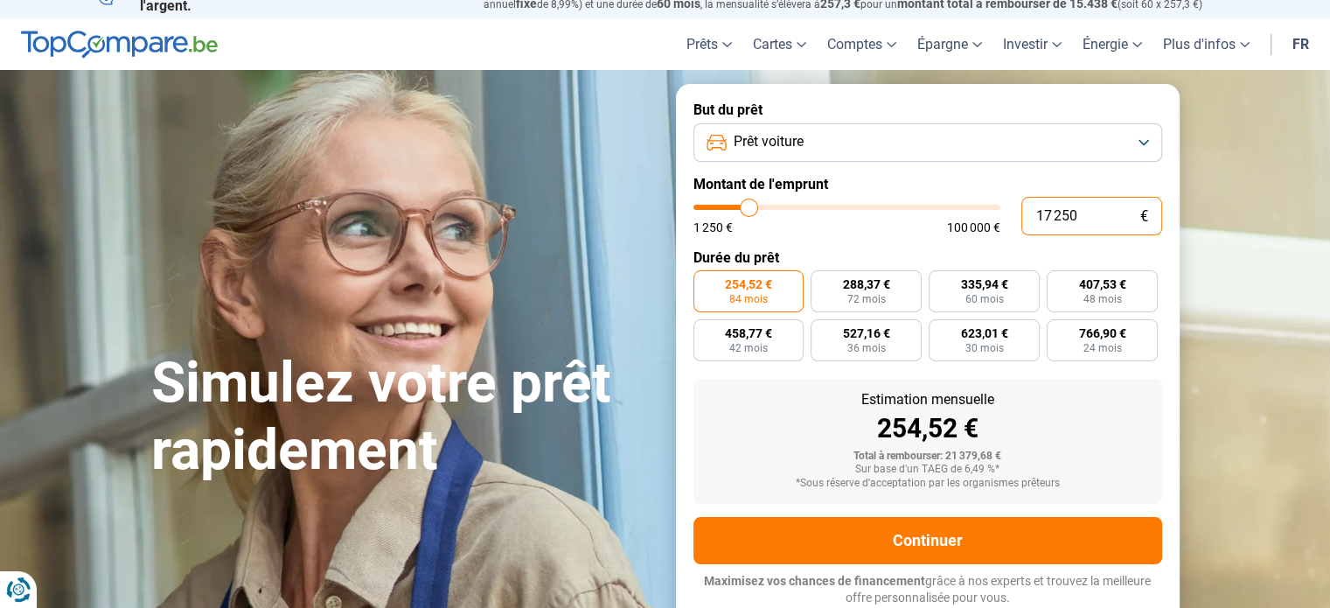
drag, startPoint x: 1085, startPoint y: 217, endPoint x: 722, endPoint y: 314, distance: 375.6
click at [725, 319] on form "But du prêt Prêt voiture Montant de l'emprunt 17 250 € 1 250 € 100 000 € Durée …" at bounding box center [928, 354] width 504 height 540
type input "1"
type input "1250"
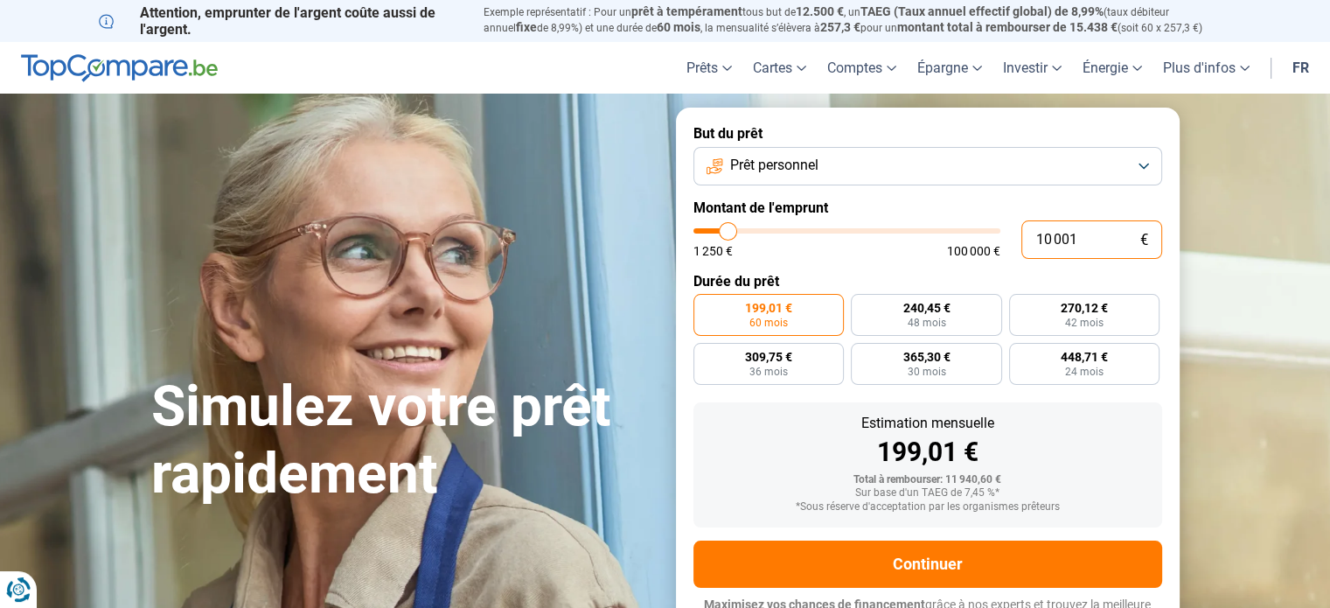
drag, startPoint x: 1093, startPoint y: 239, endPoint x: 941, endPoint y: 247, distance: 152.3
click at [941, 247] on div "10 001 € 1 250 € 100 000 €" at bounding box center [927, 239] width 469 height 38
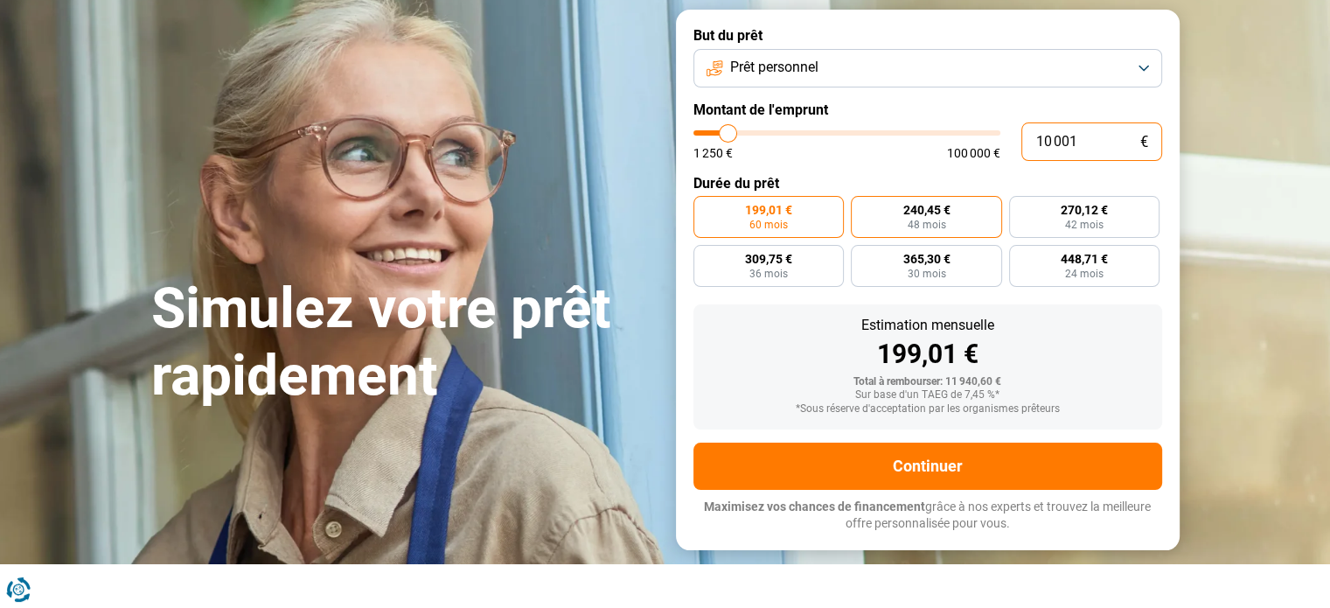
scroll to position [175, 0]
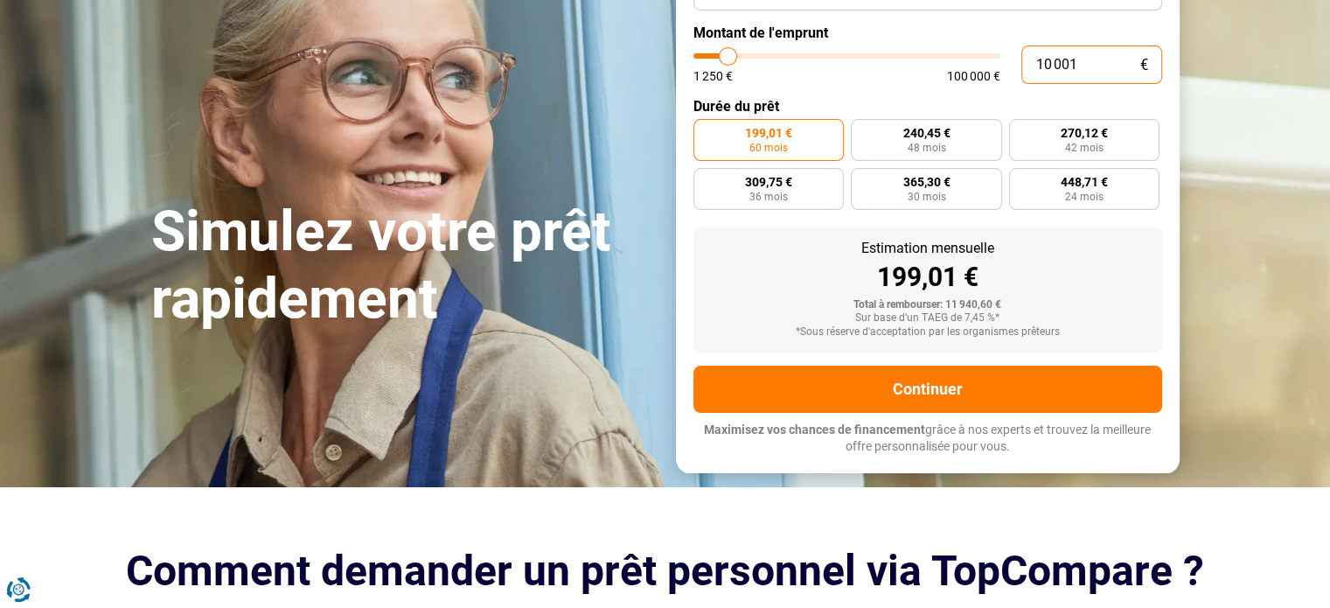
type input "1"
type input "1250"
type input "15"
type input "1250"
type input "150"
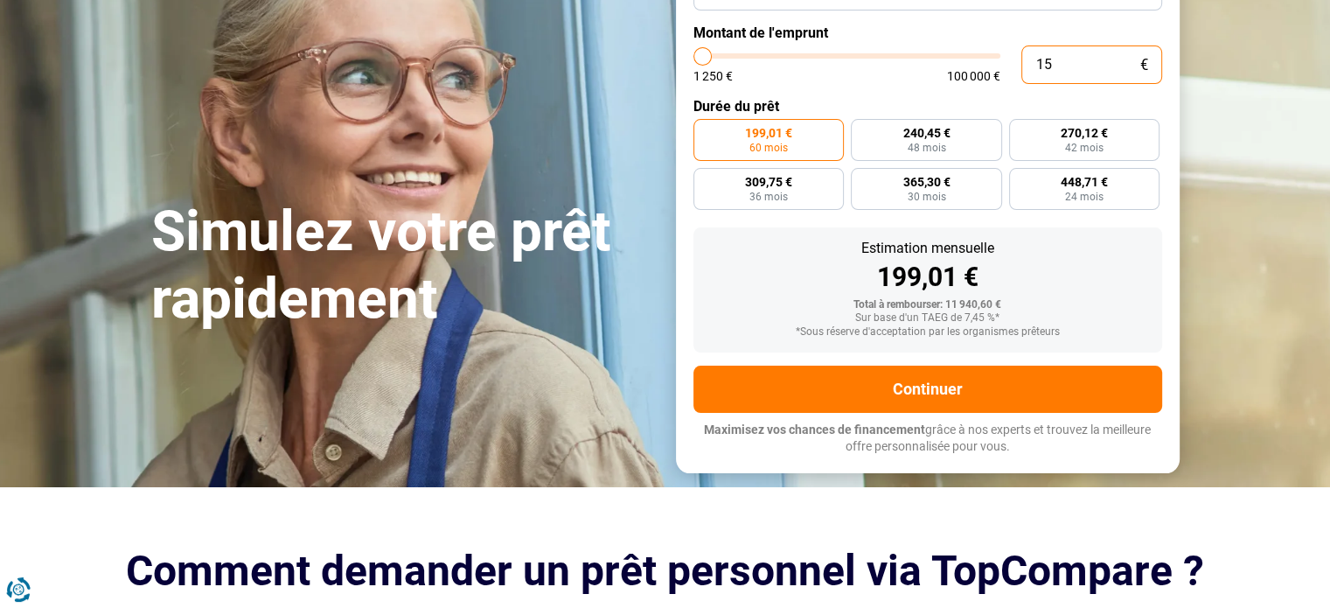
type input "1250"
type input "1 500"
type input "1500"
type input "15 000"
type input "15000"
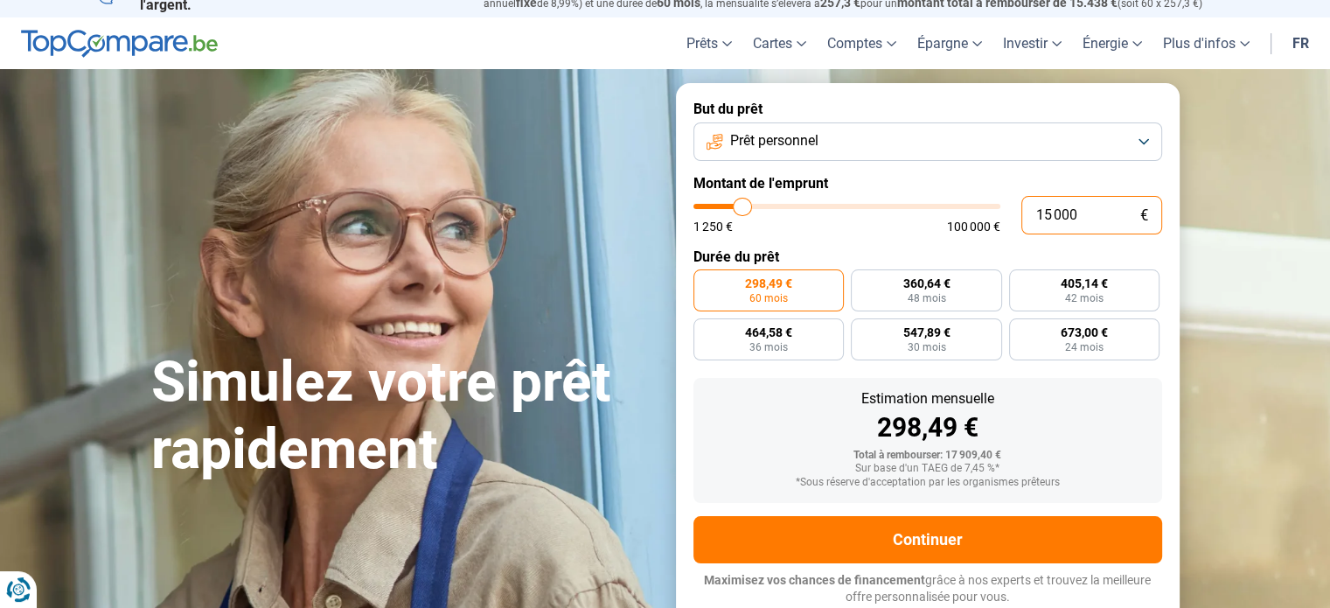
scroll to position [24, 0]
type input "15 000"
click at [900, 145] on button "Prêt personnel" at bounding box center [927, 142] width 469 height 38
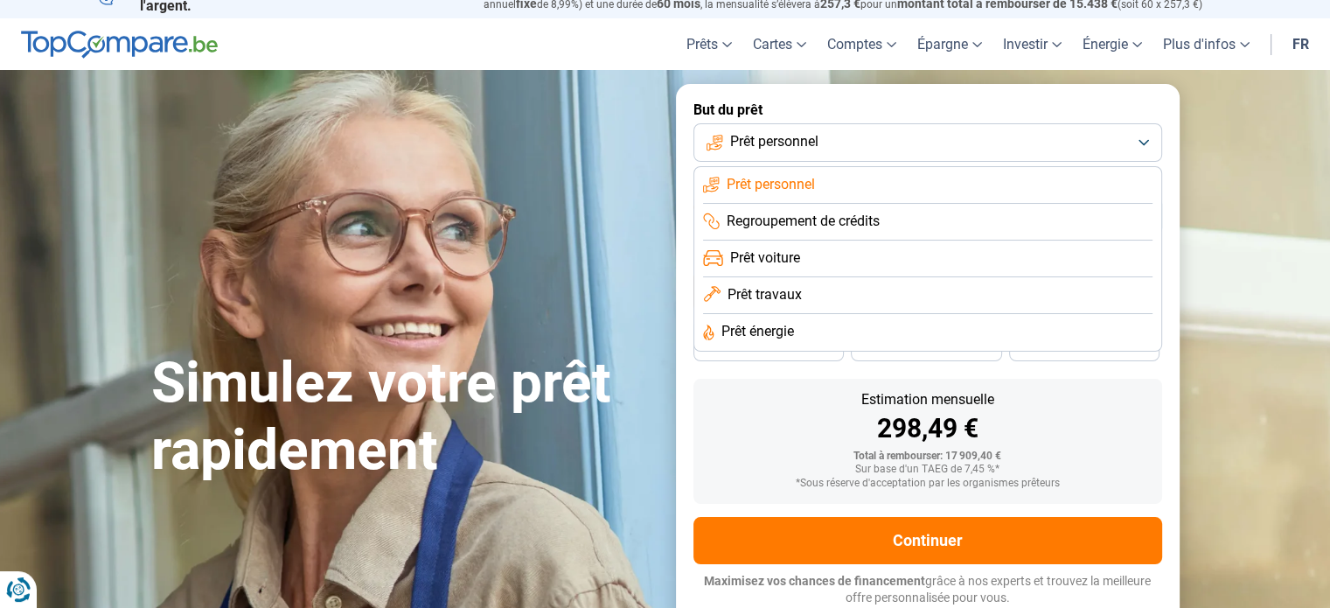
click at [811, 256] on li "Prêt voiture" at bounding box center [927, 258] width 449 height 37
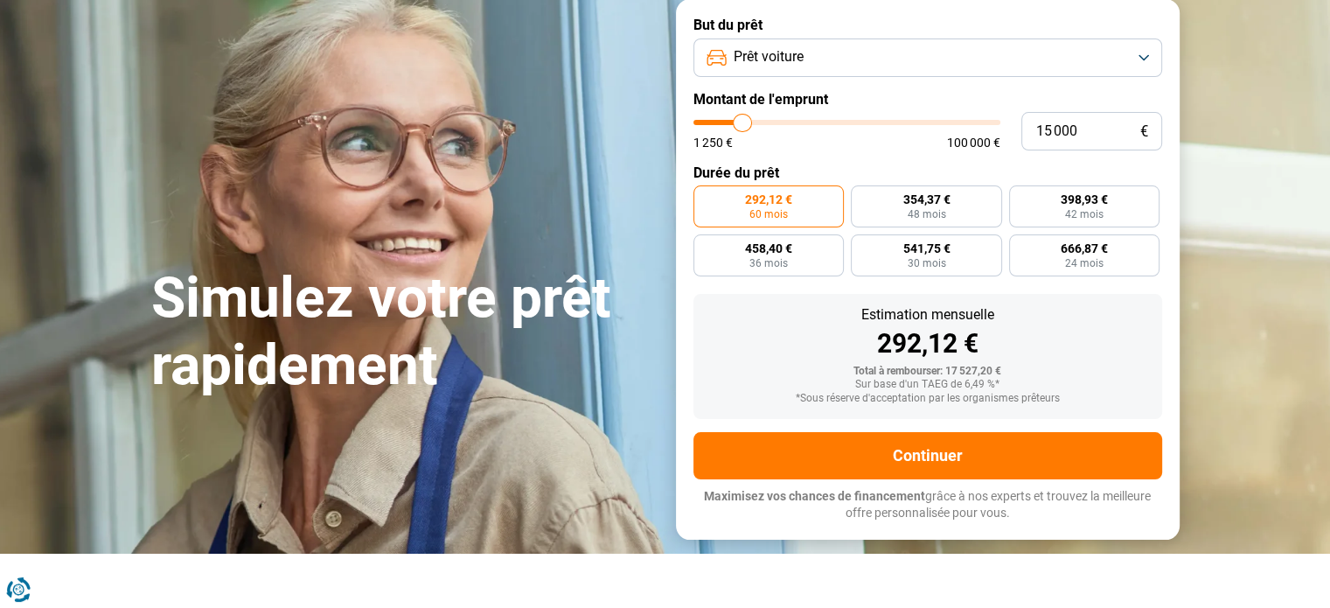
scroll to position [0, 0]
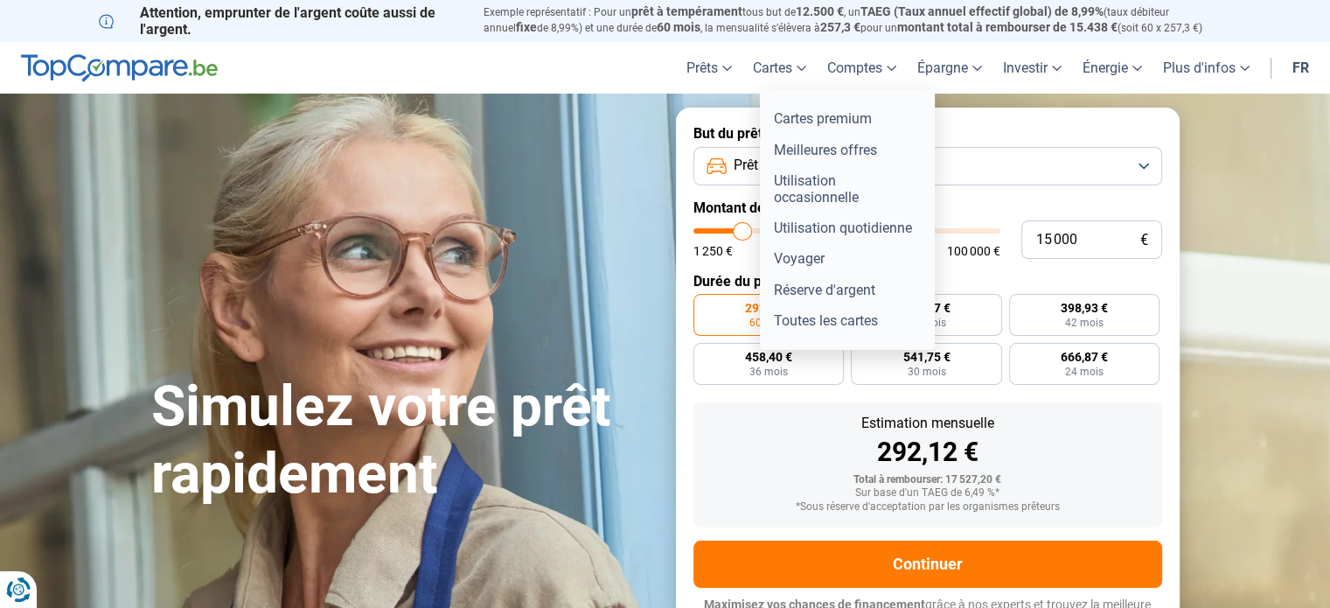
click at [773, 63] on link "Cartes" at bounding box center [779, 68] width 74 height 52
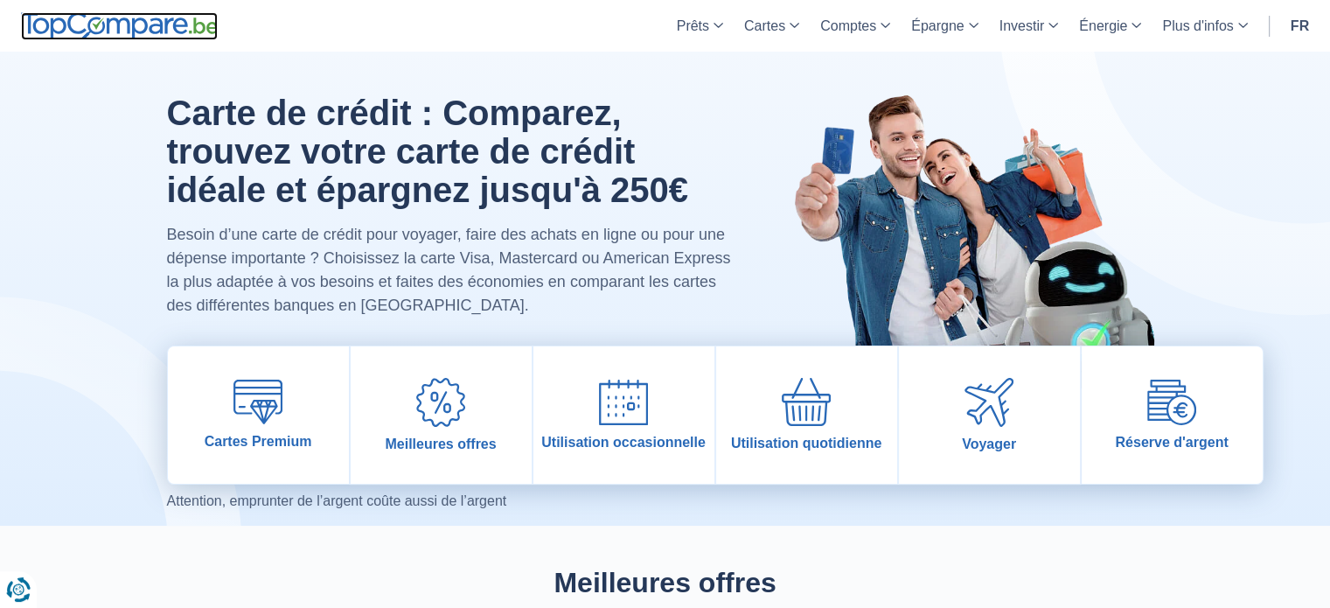
click at [121, 29] on img at bounding box center [119, 26] width 197 height 28
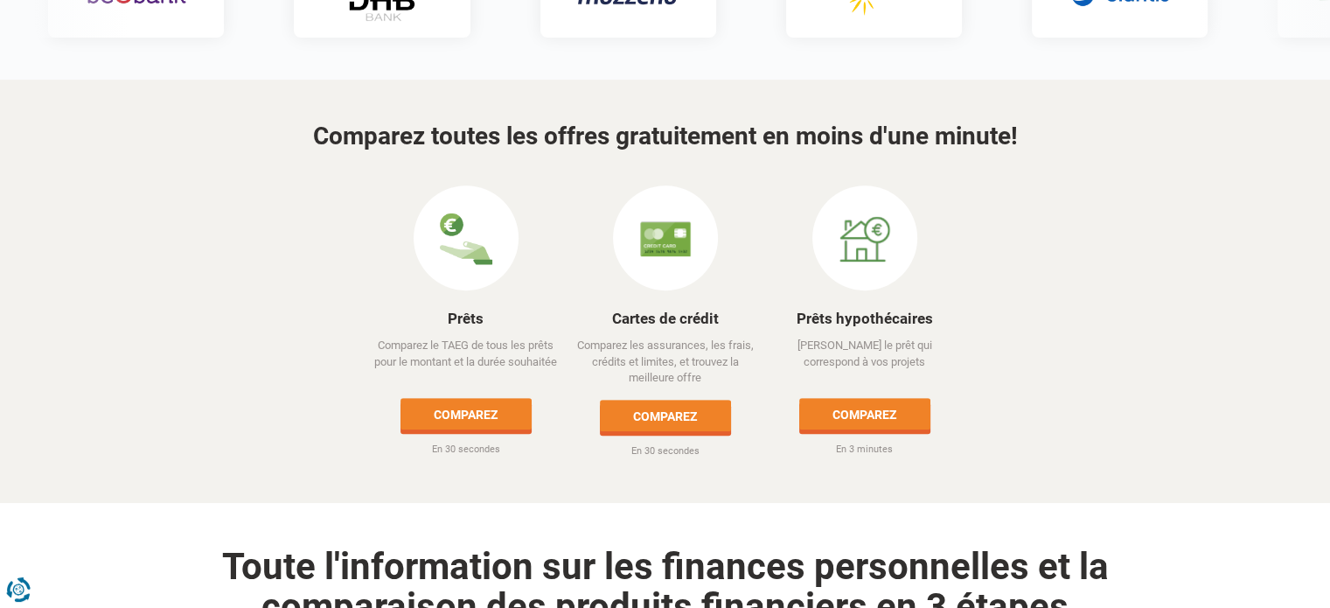
scroll to position [787, 0]
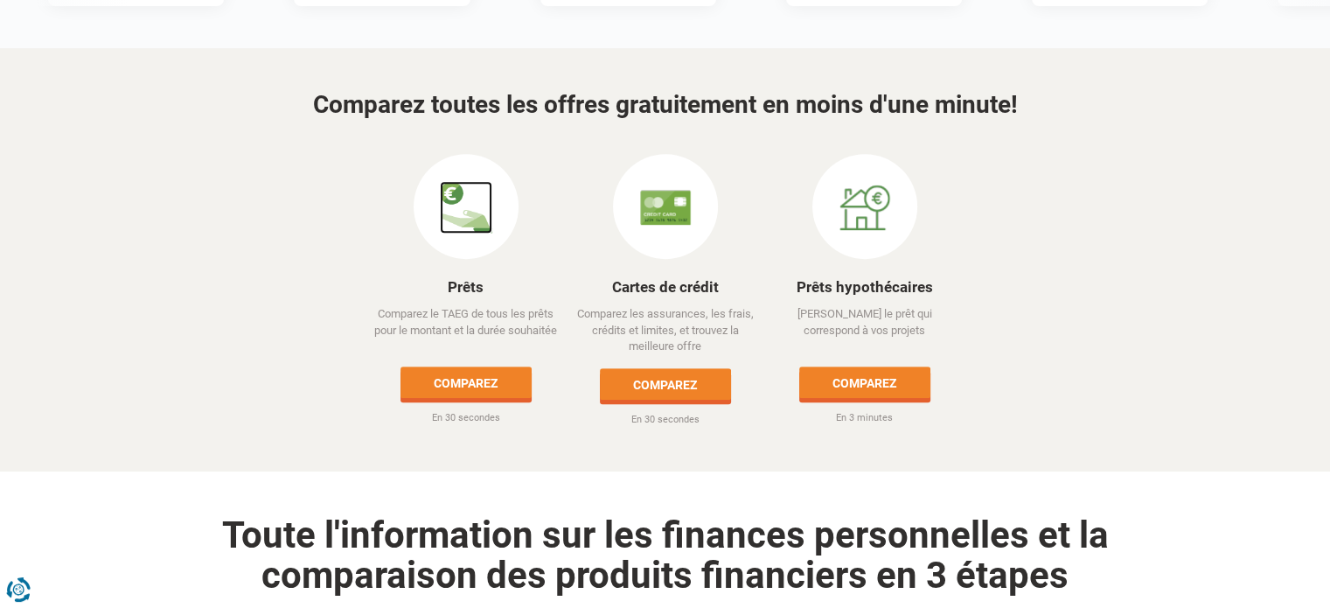
click at [466, 181] on img at bounding box center [466, 207] width 52 height 52
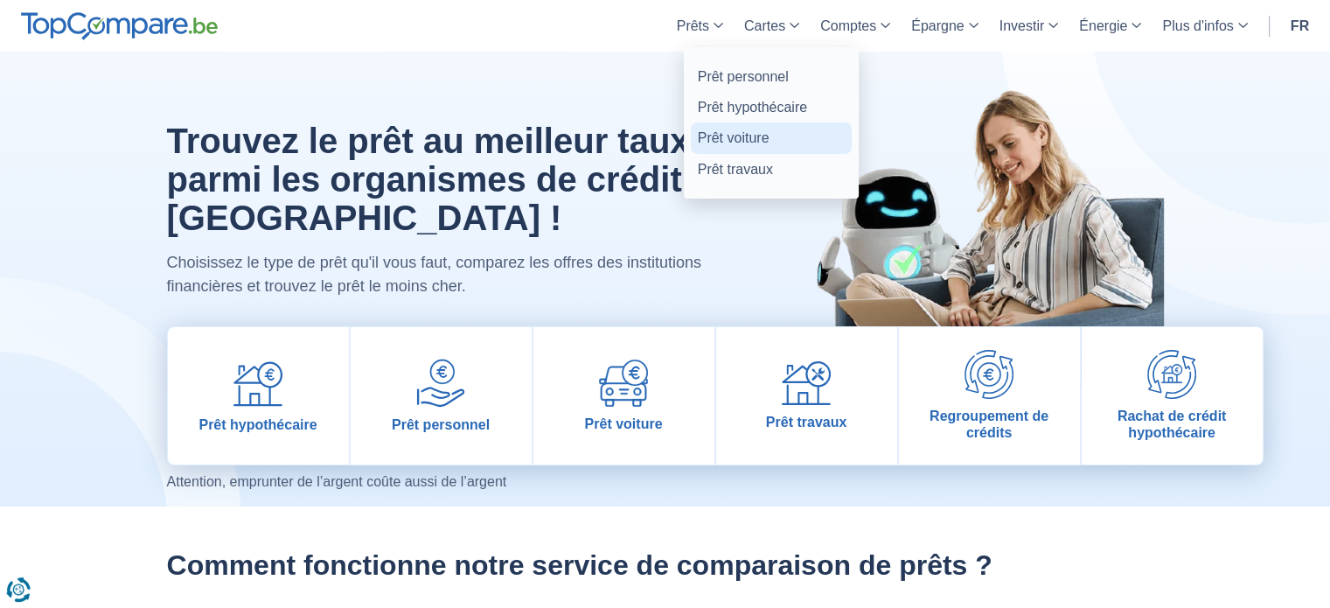
click at [724, 136] on link "Prêt voiture" at bounding box center [771, 137] width 161 height 31
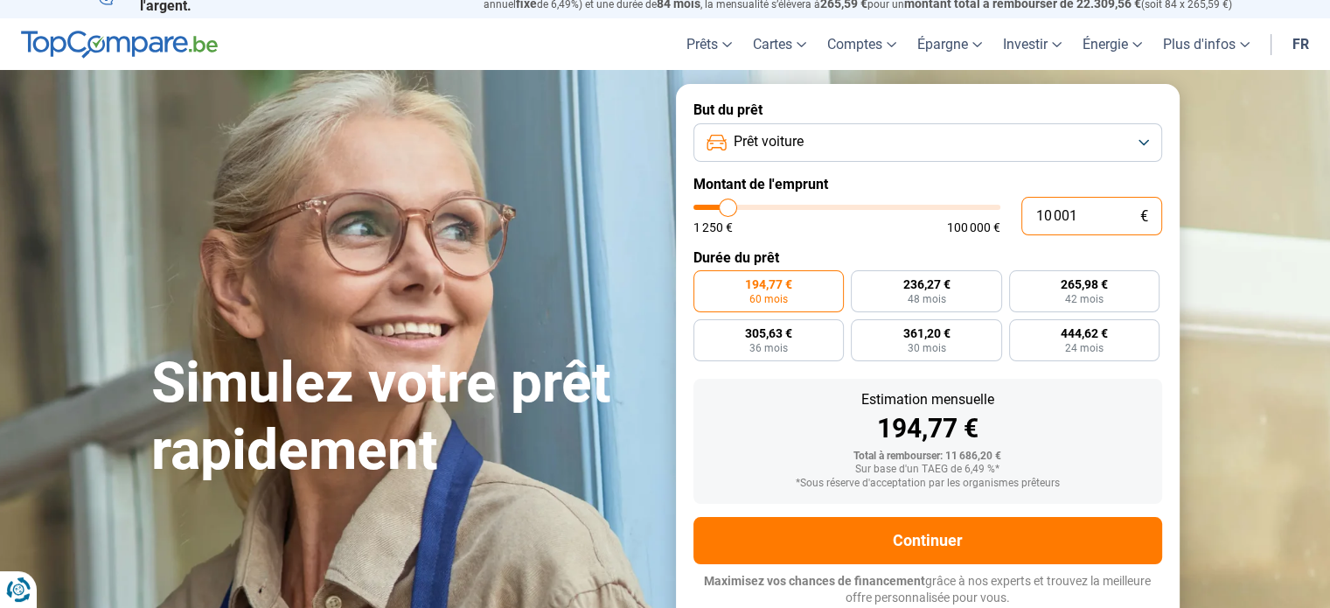
drag, startPoint x: 1023, startPoint y: 206, endPoint x: 921, endPoint y: 219, distance: 103.0
click at [941, 215] on div "10 001 € 1 250 € 100 000 €" at bounding box center [927, 216] width 469 height 38
type input "10000"
radio input "true"
type input "1"
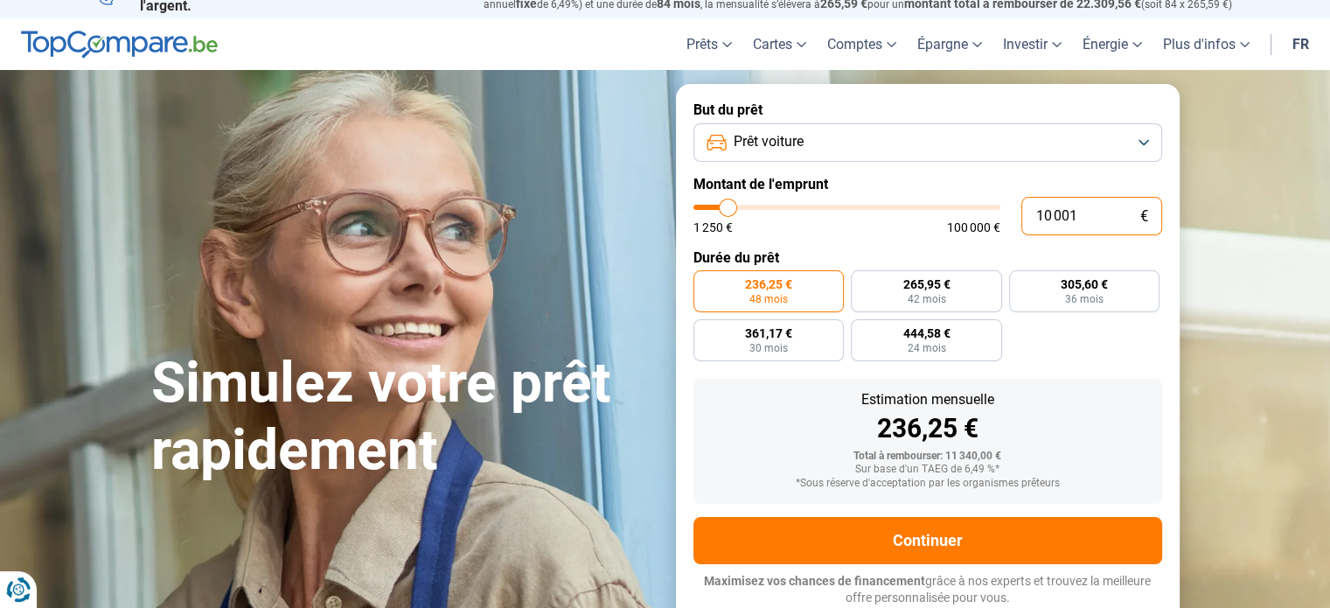
type input "1250"
type input "17"
type input "1250"
type input "170"
type input "1250"
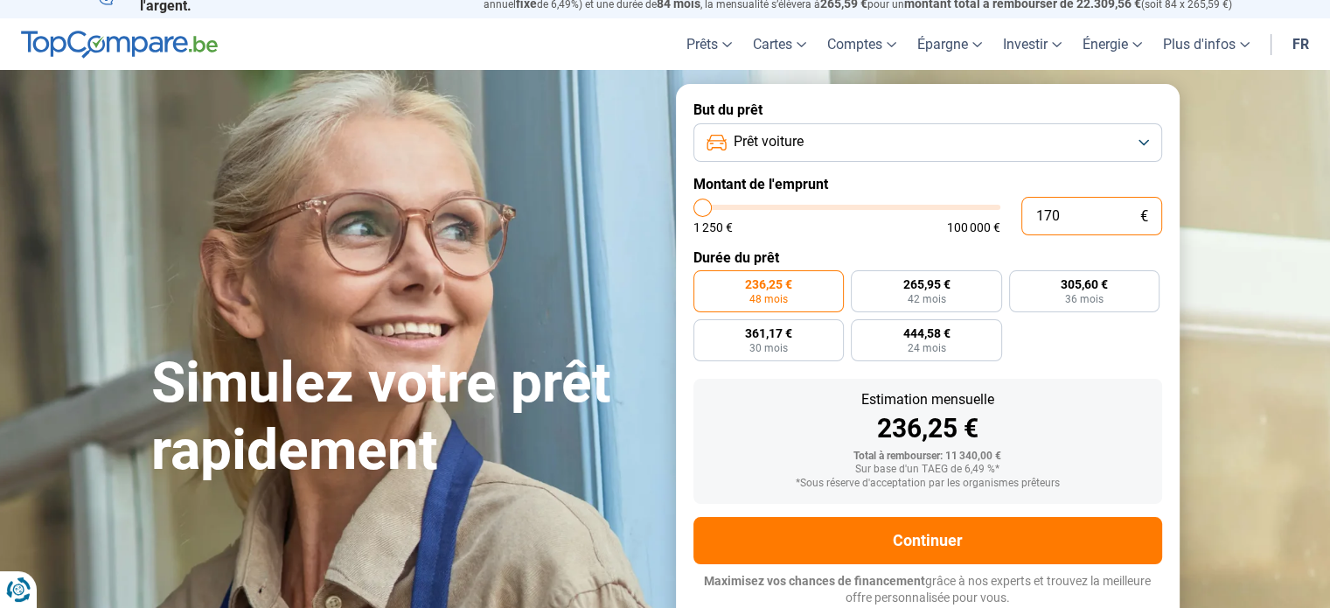
type input "1 700"
type input "1750"
type input "17 000"
type input "17000"
type input "17 000"
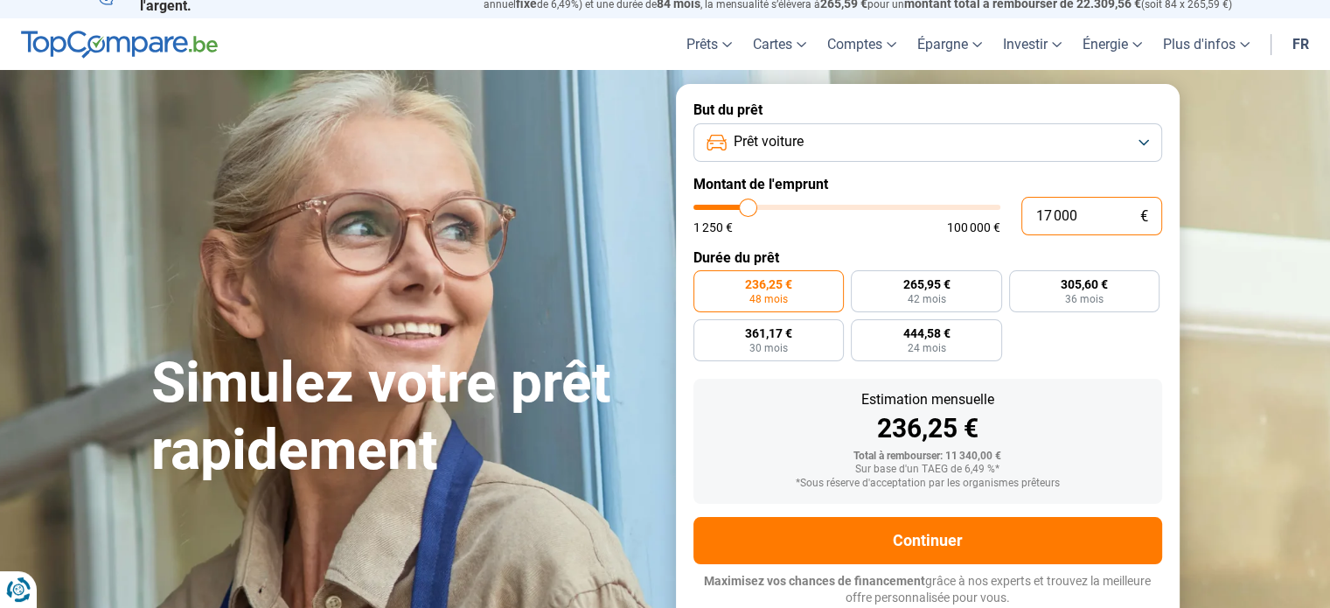
radio input "false"
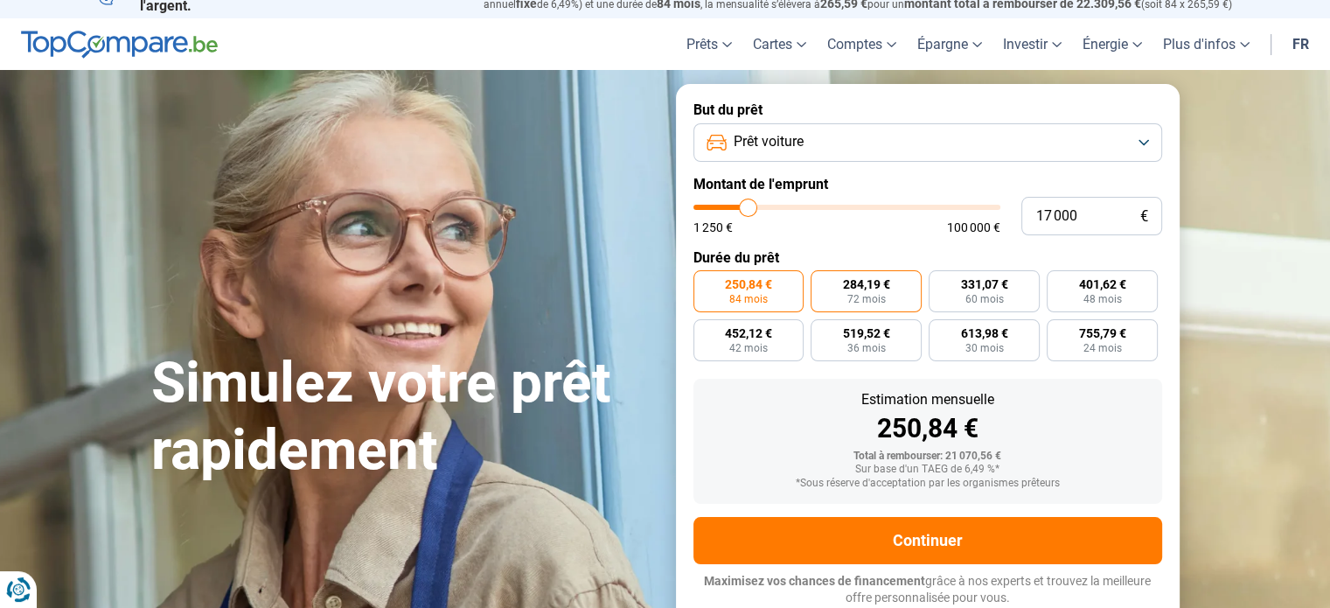
click at [852, 294] on span "72 mois" at bounding box center [866, 299] width 38 height 10
click at [822, 282] on input "284,19 € 72 mois" at bounding box center [816, 275] width 11 height 11
radio input "true"
click at [1004, 290] on span "331,07 €" at bounding box center [984, 284] width 47 height 12
click at [940, 282] on input "331,07 € 60 mois" at bounding box center [934, 275] width 11 height 11
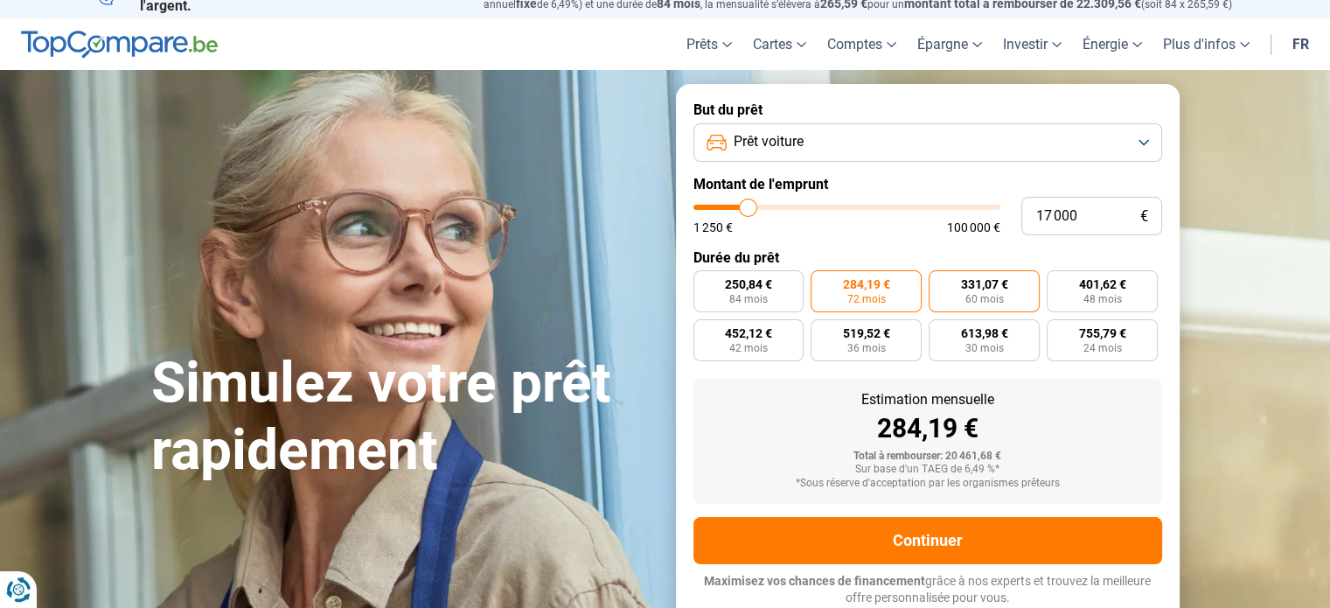
radio input "true"
